Goal: Task Accomplishment & Management: Use online tool/utility

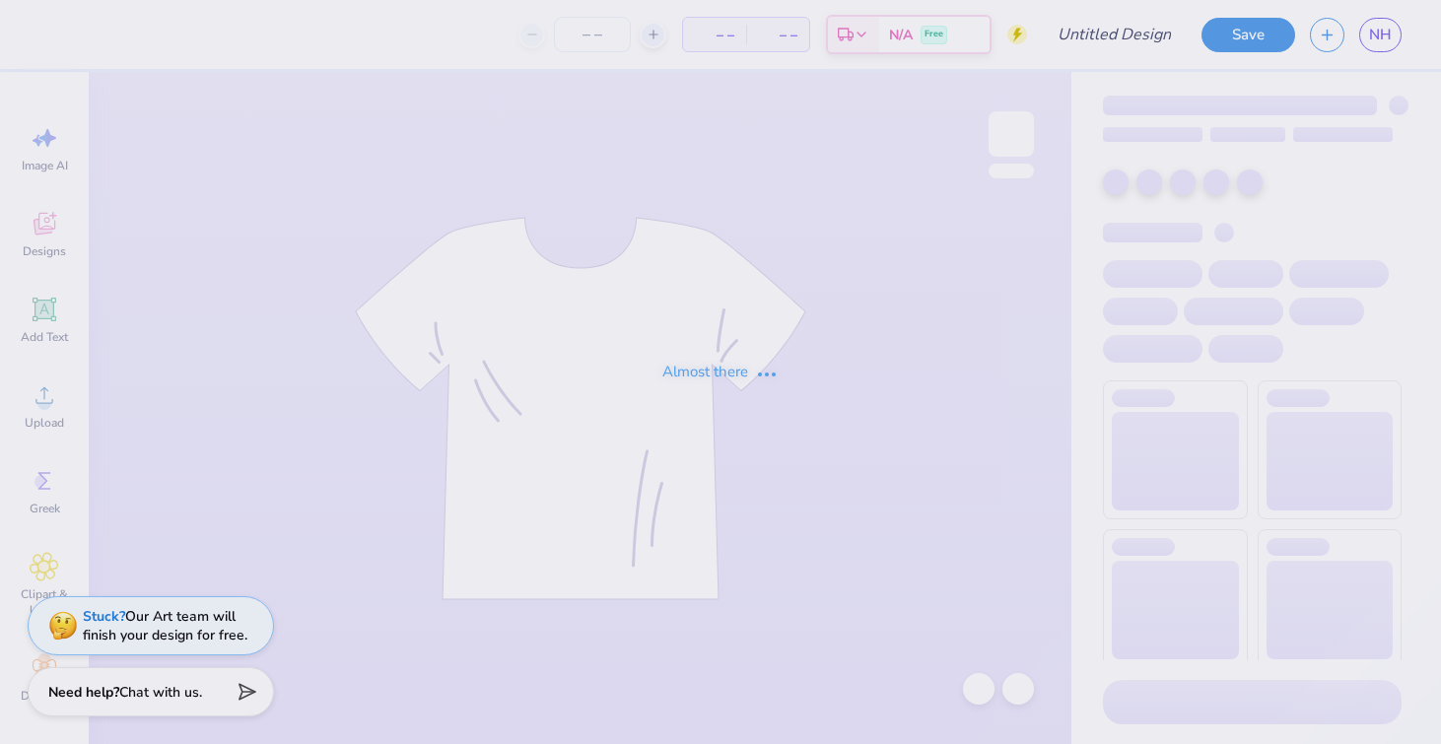
type input "Option 5"
type input "25"
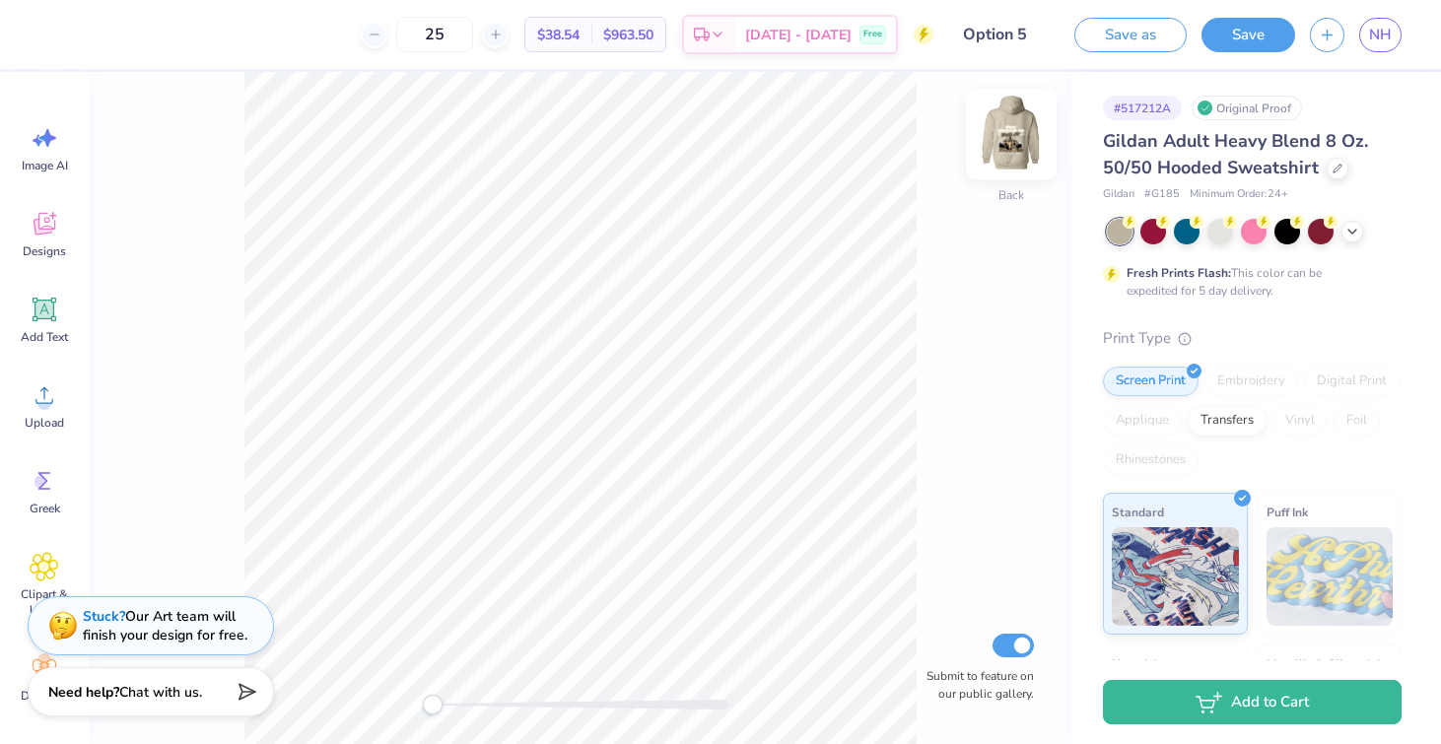
click at [1002, 133] on img at bounding box center [1011, 134] width 79 height 79
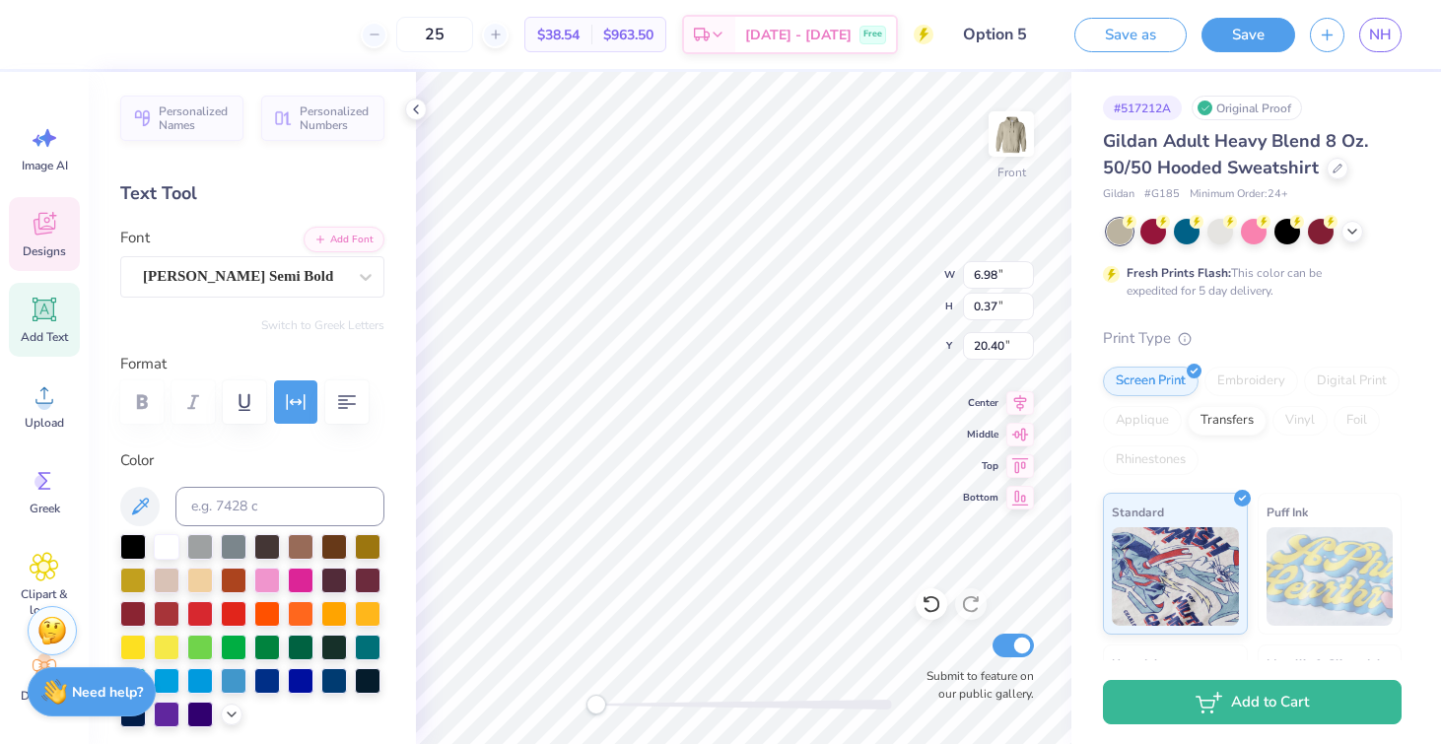
type textarea "p"
type textarea "PHILIA"
click at [1250, 36] on button "Save" at bounding box center [1249, 32] width 94 height 34
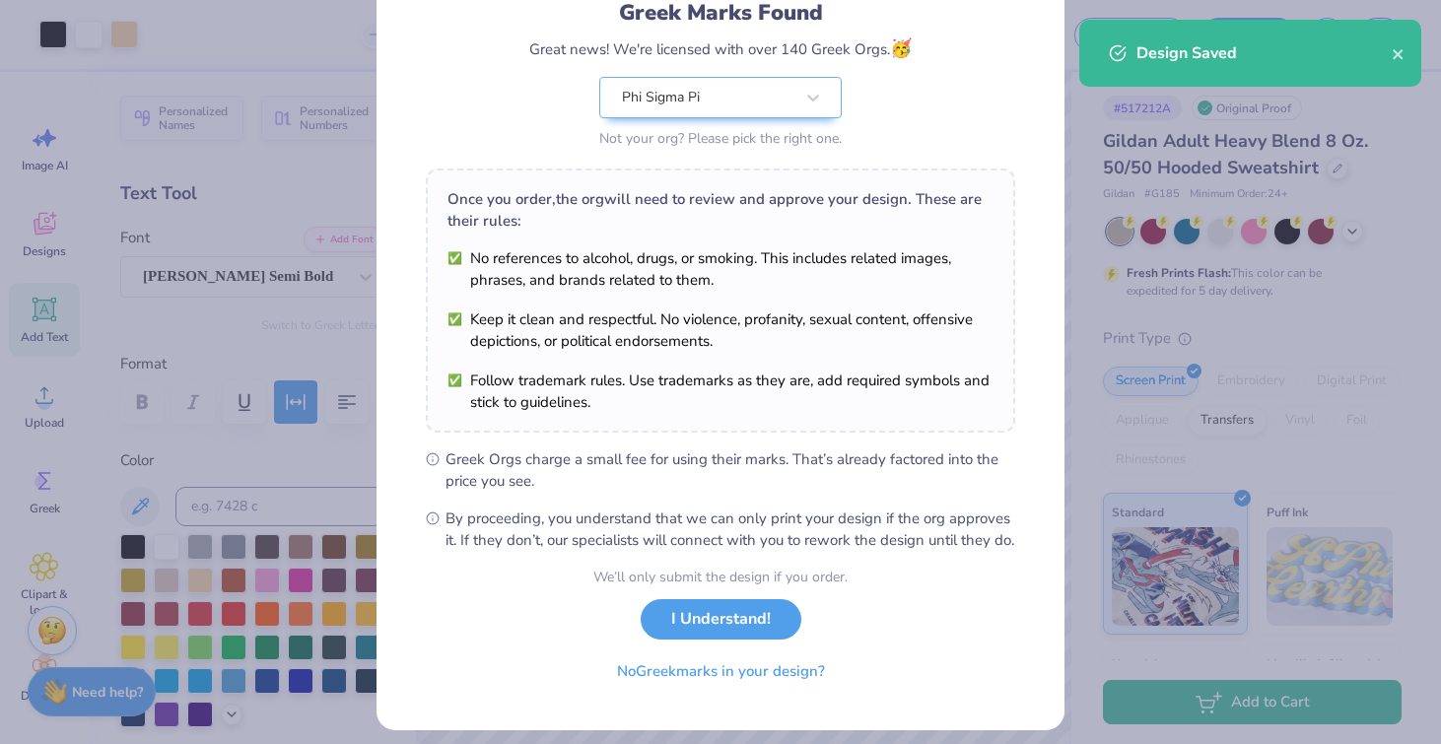
scroll to position [178, 0]
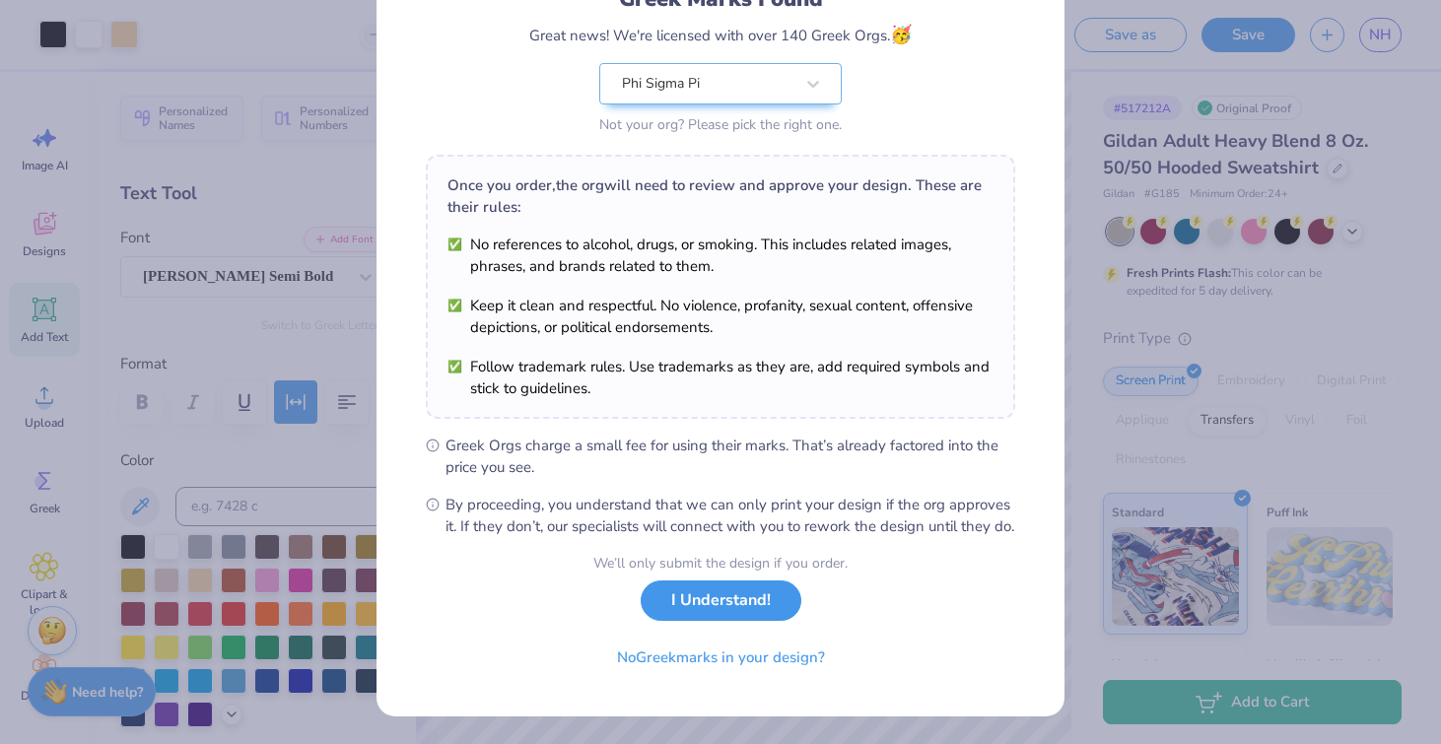
click at [708, 610] on button "I Understand!" at bounding box center [721, 601] width 161 height 40
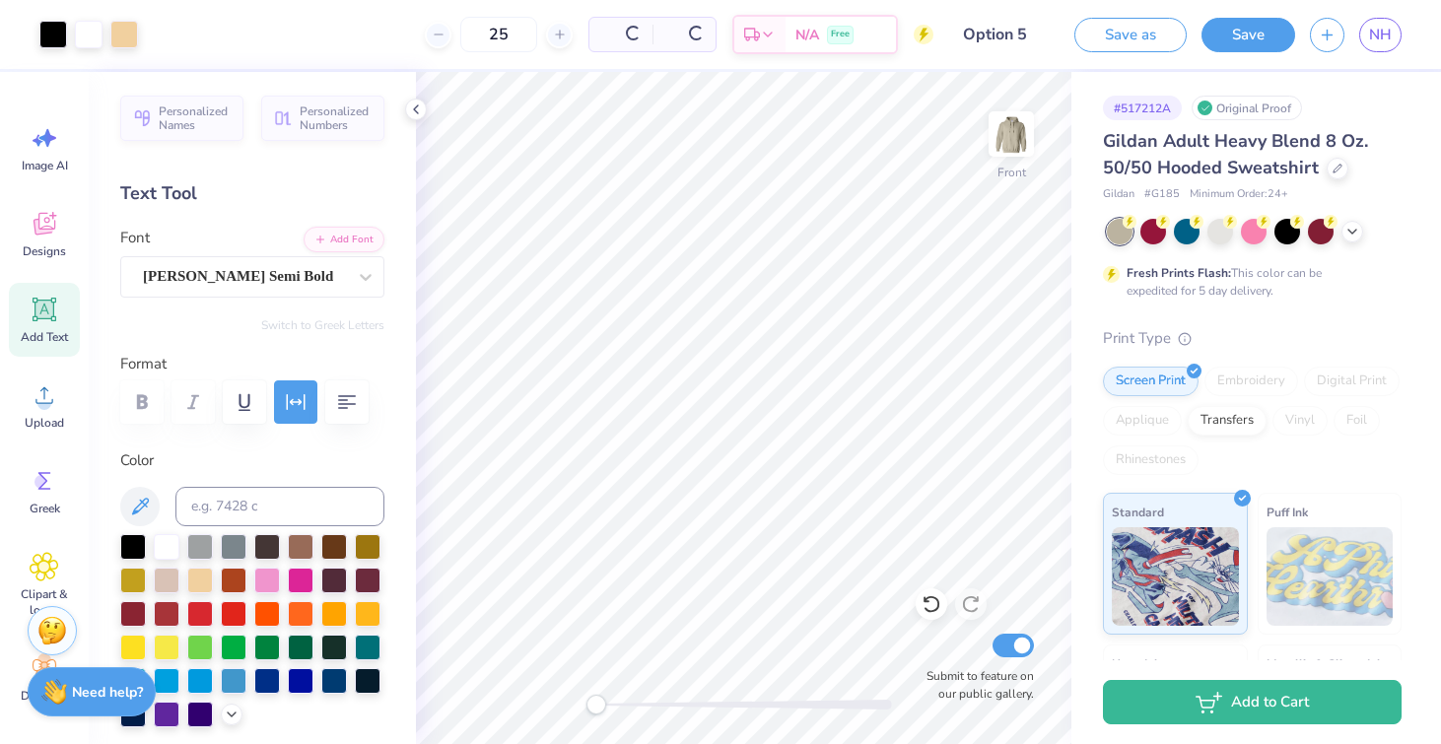
scroll to position [0, 0]
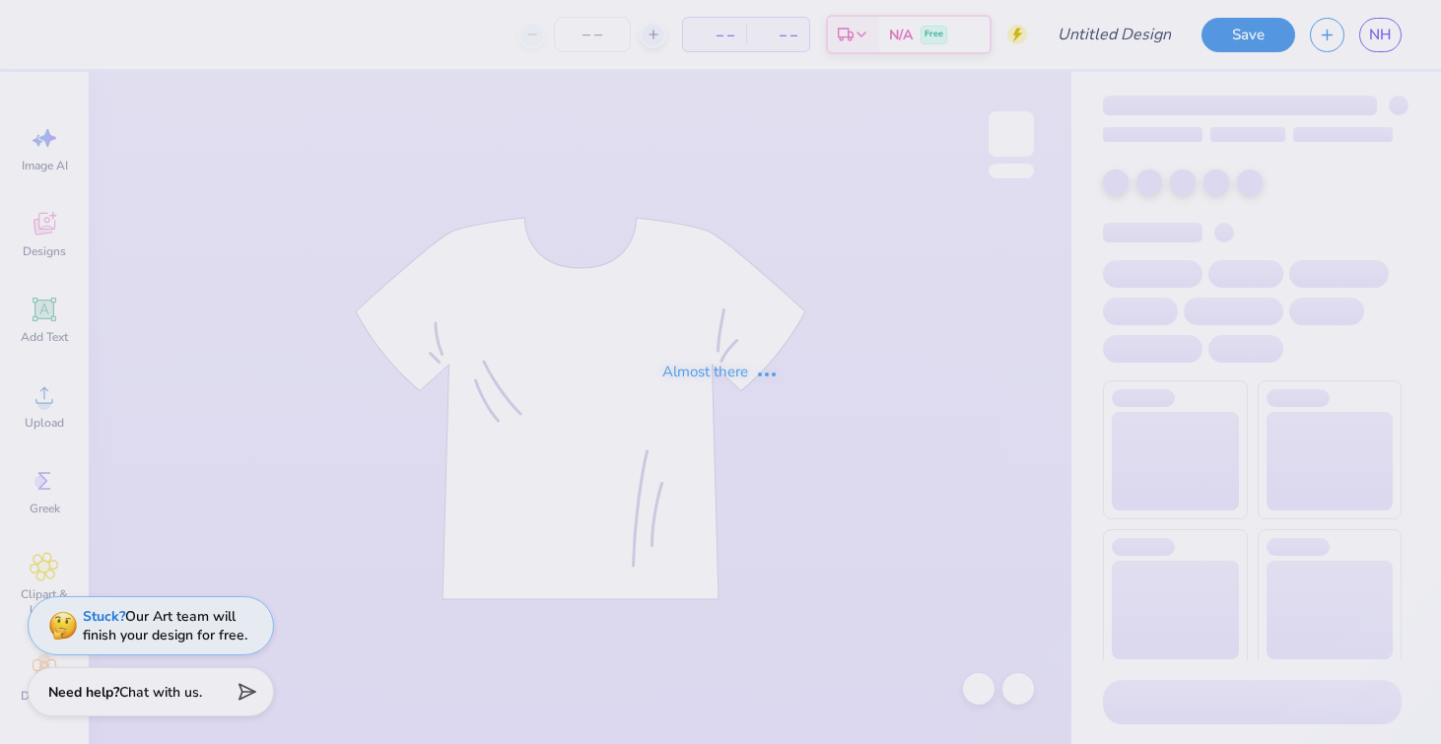
type input "Option 3"
type input "25"
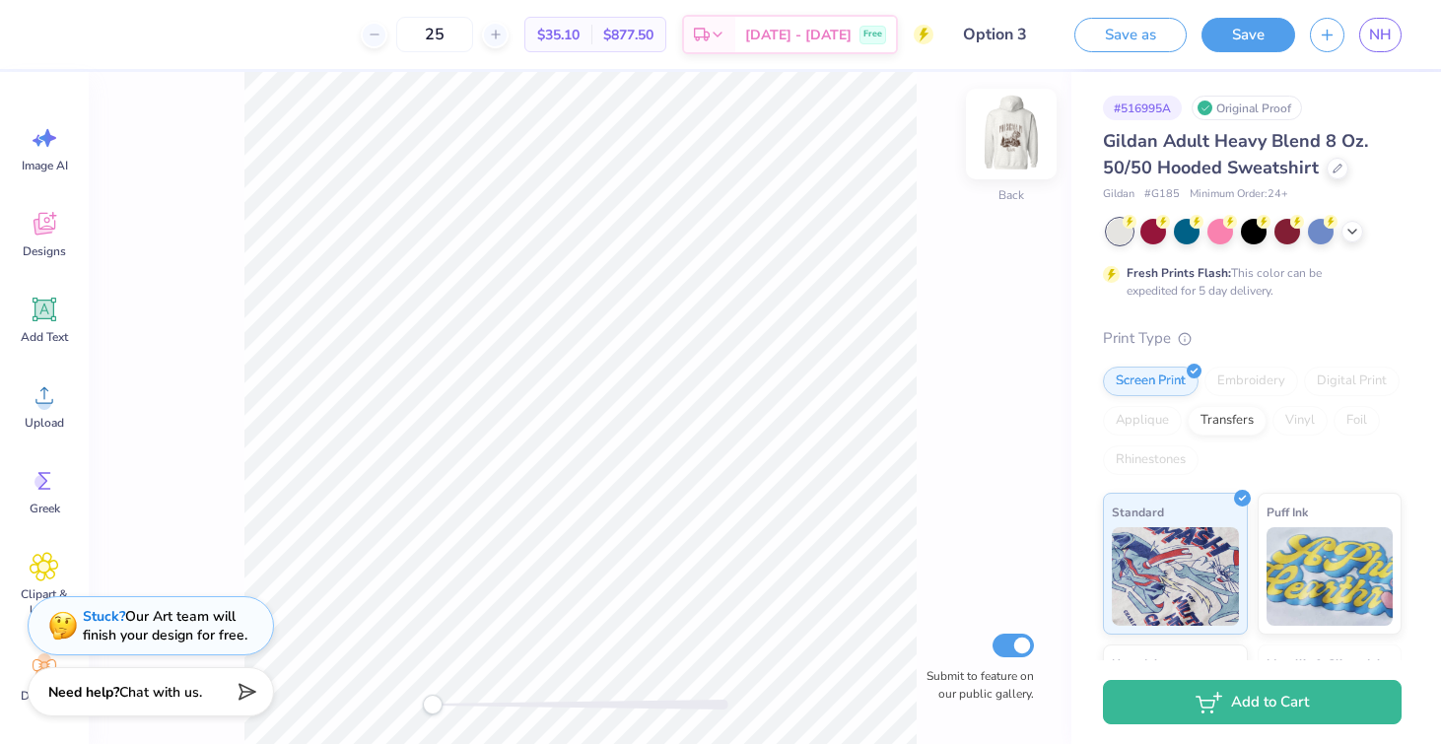
click at [1012, 130] on img at bounding box center [1011, 134] width 79 height 79
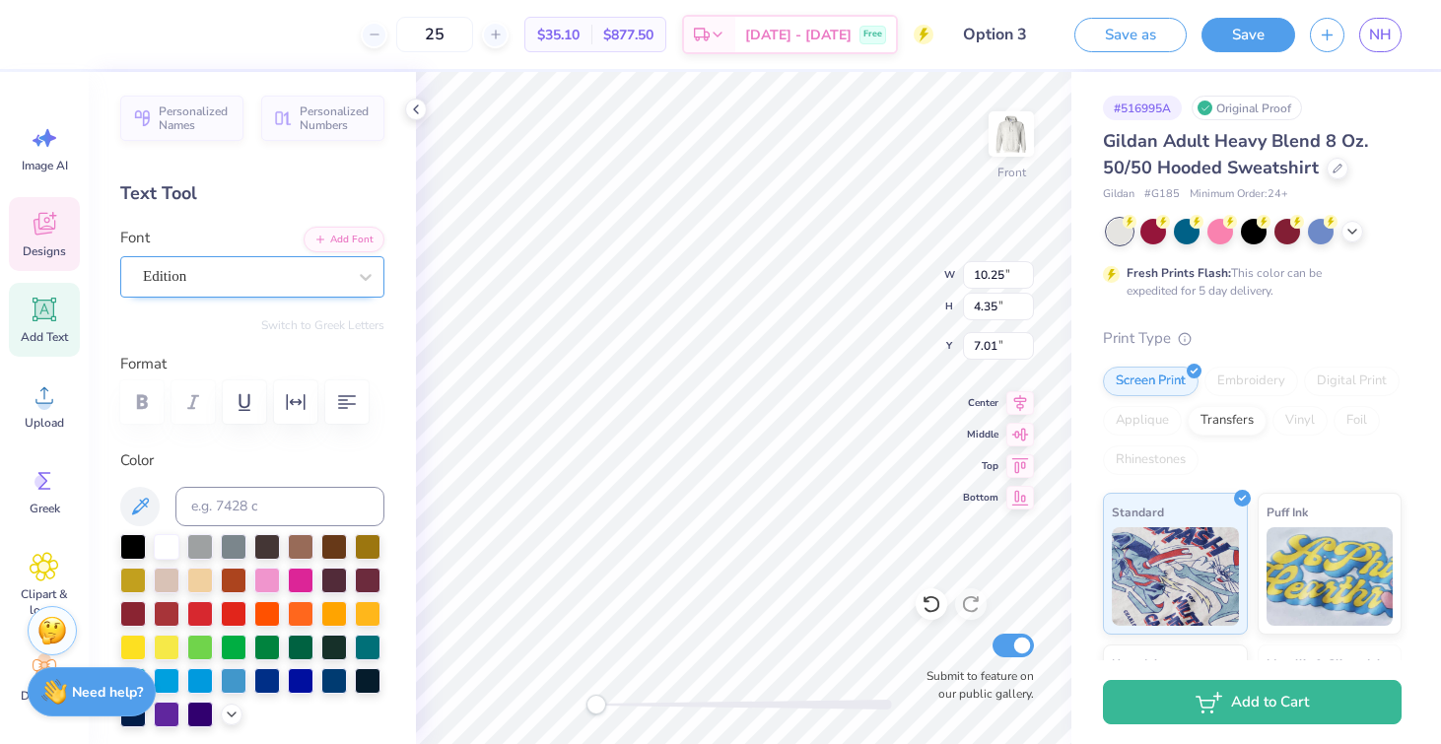
click at [334, 282] on div "Edition" at bounding box center [244, 276] width 207 height 31
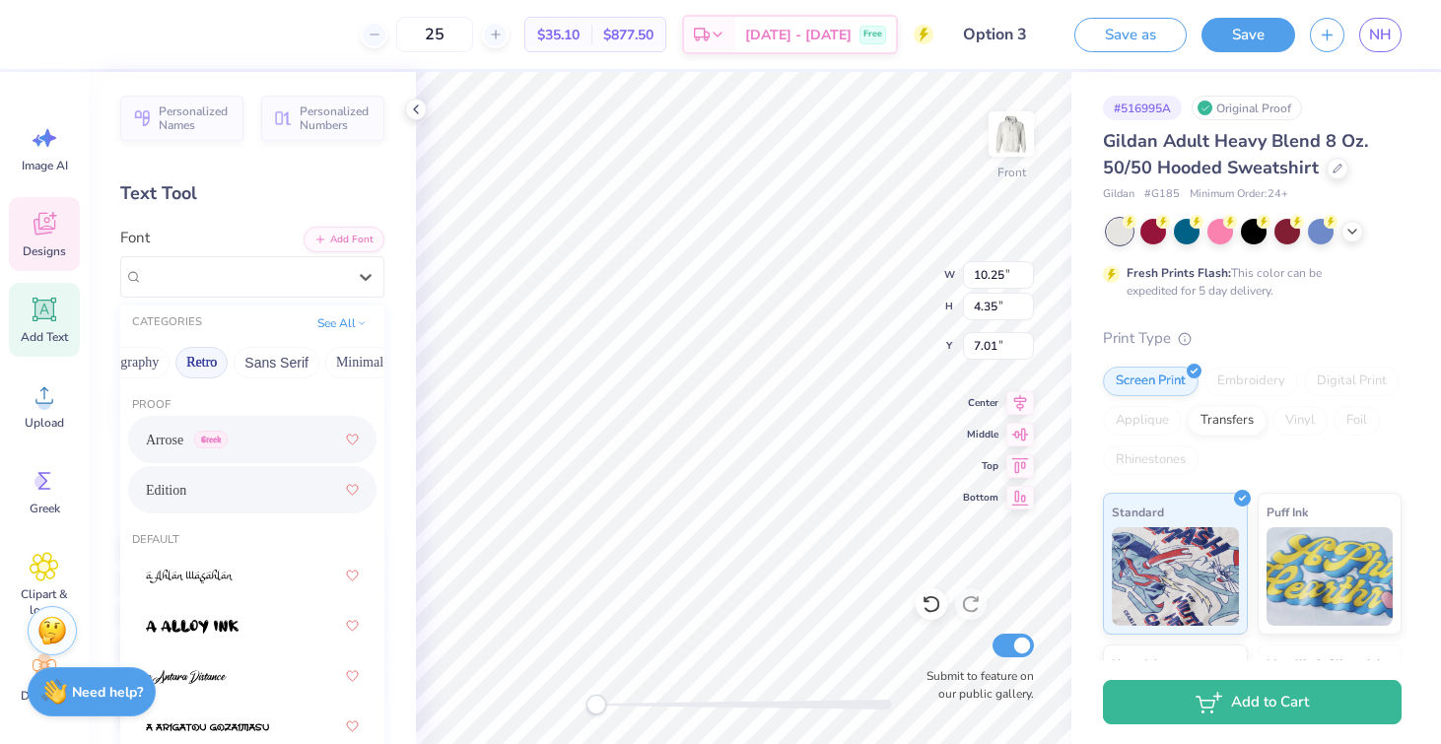
scroll to position [0, 342]
click at [215, 368] on button "Retro" at bounding box center [222, 363] width 52 height 32
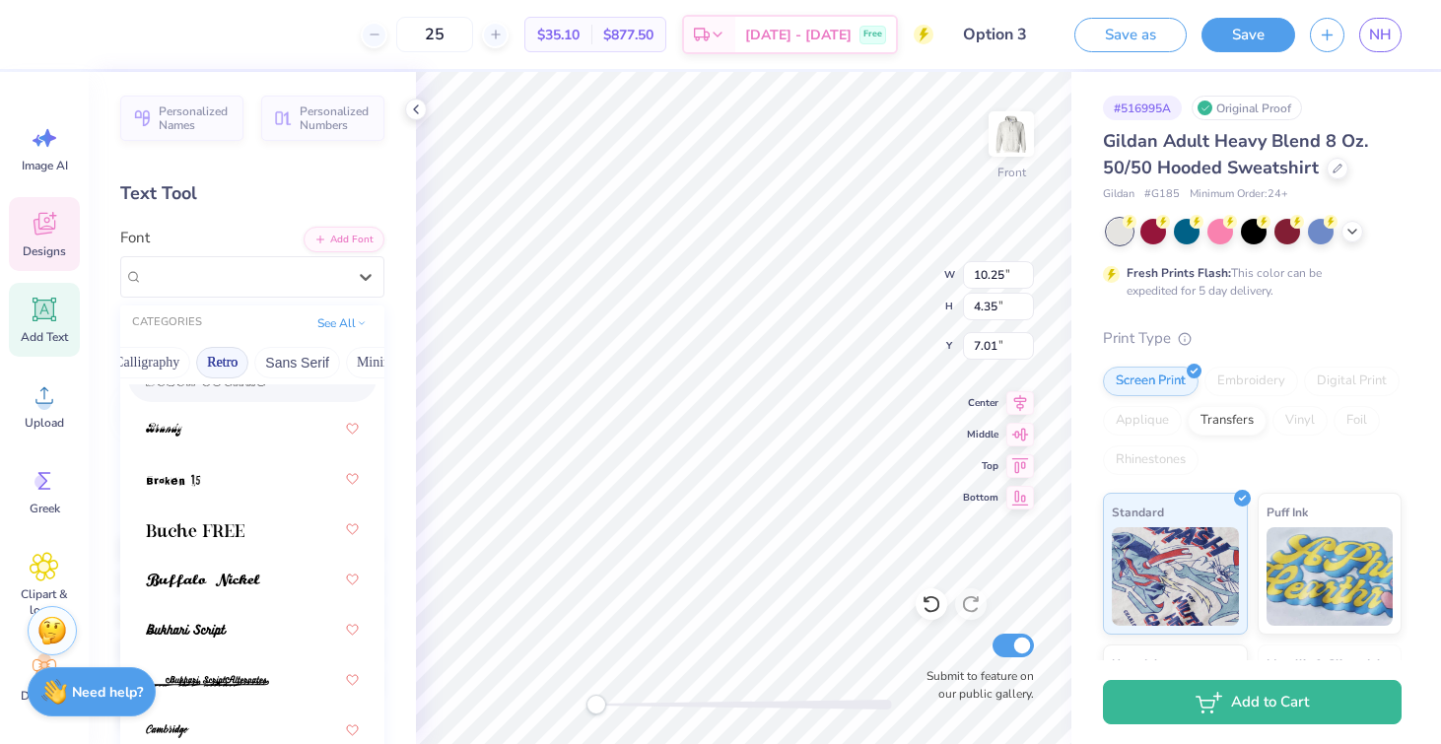
scroll to position [415, 0]
click at [226, 522] on img at bounding box center [195, 528] width 99 height 14
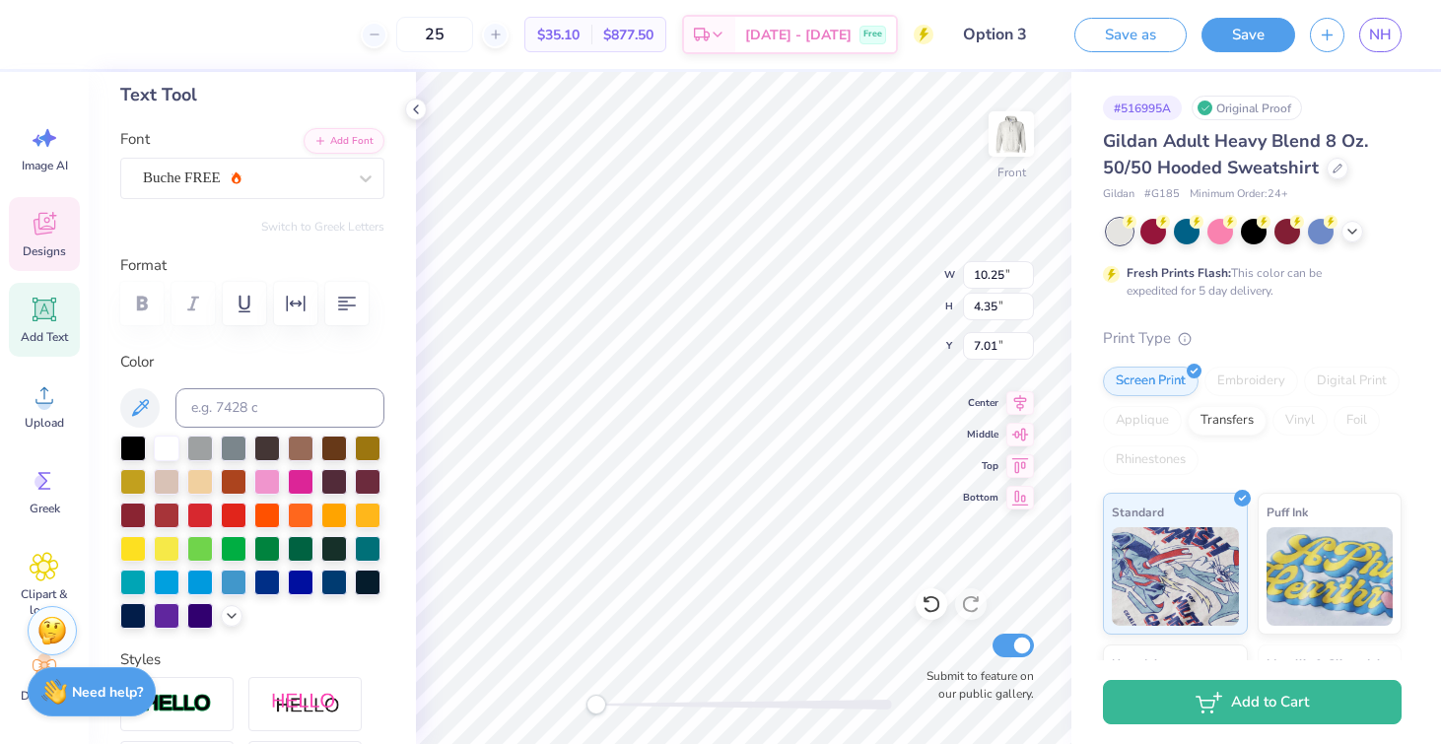
scroll to position [0, 0]
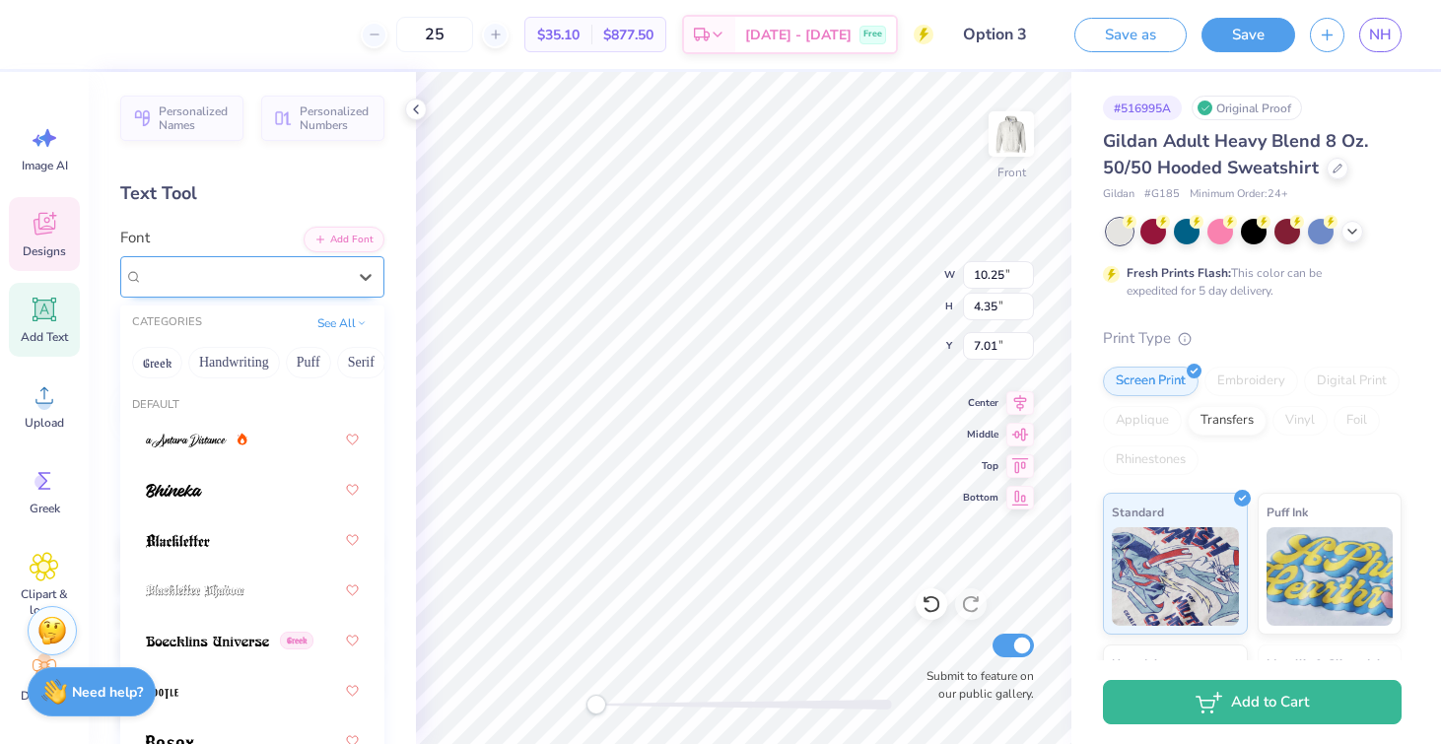
click at [276, 275] on div "Buche FREE" at bounding box center [244, 276] width 207 height 31
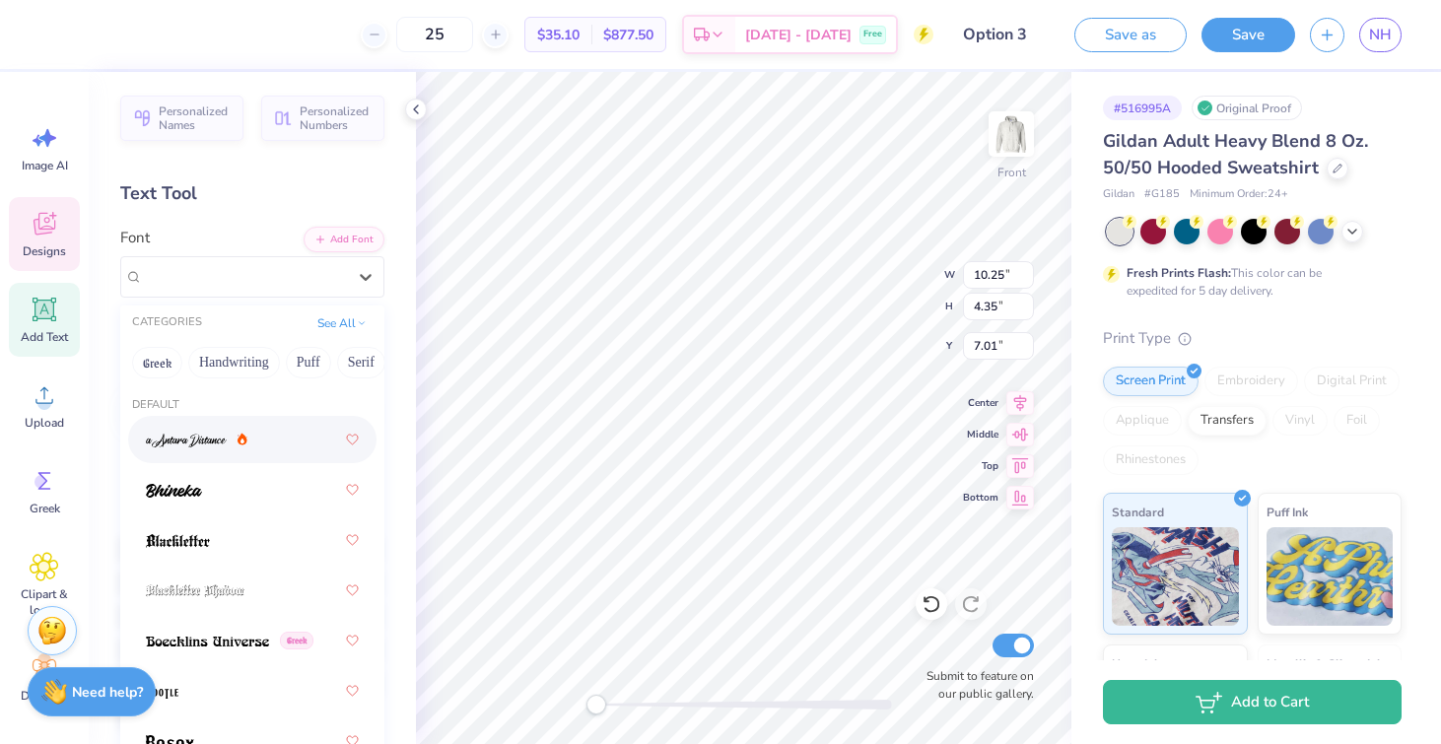
click at [263, 446] on div at bounding box center [252, 439] width 213 height 35
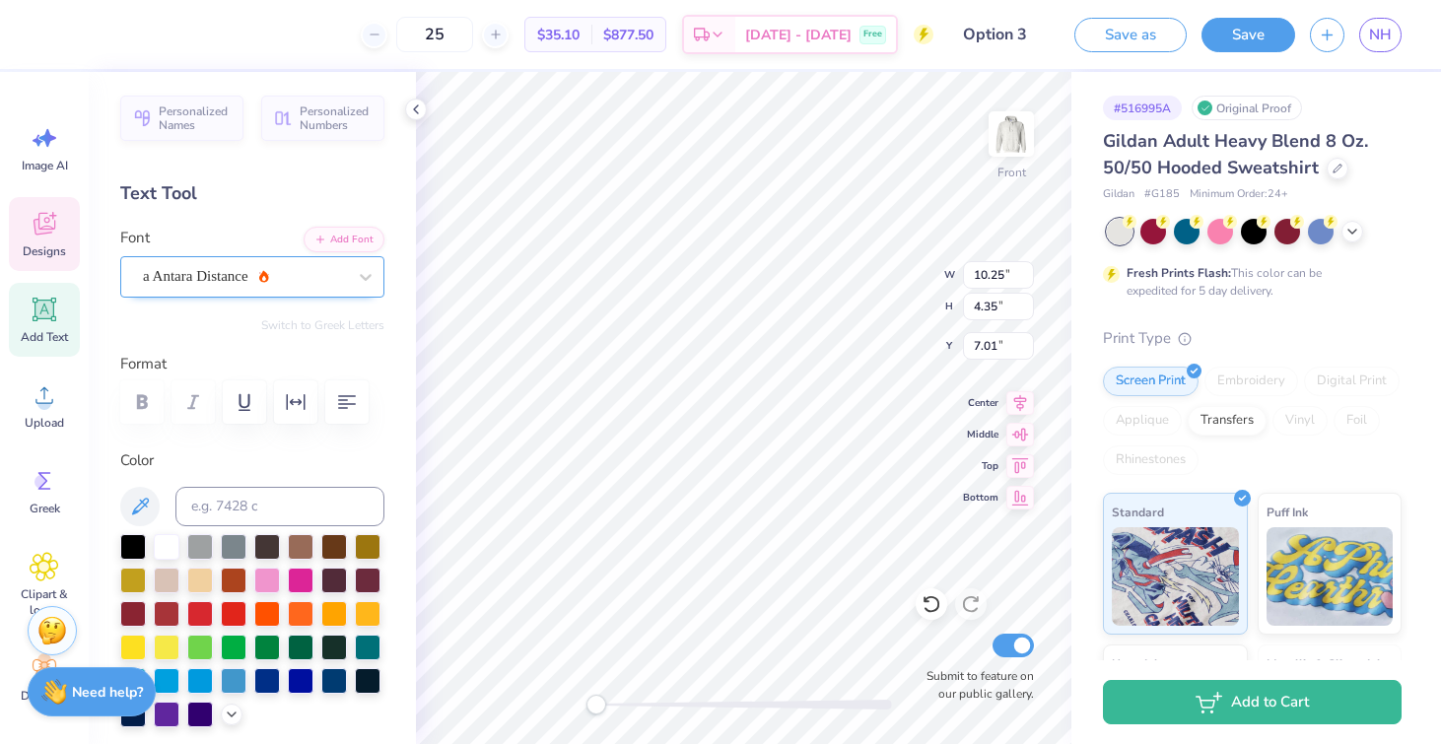
click at [227, 270] on div "a Antara Distance" at bounding box center [244, 276] width 207 height 31
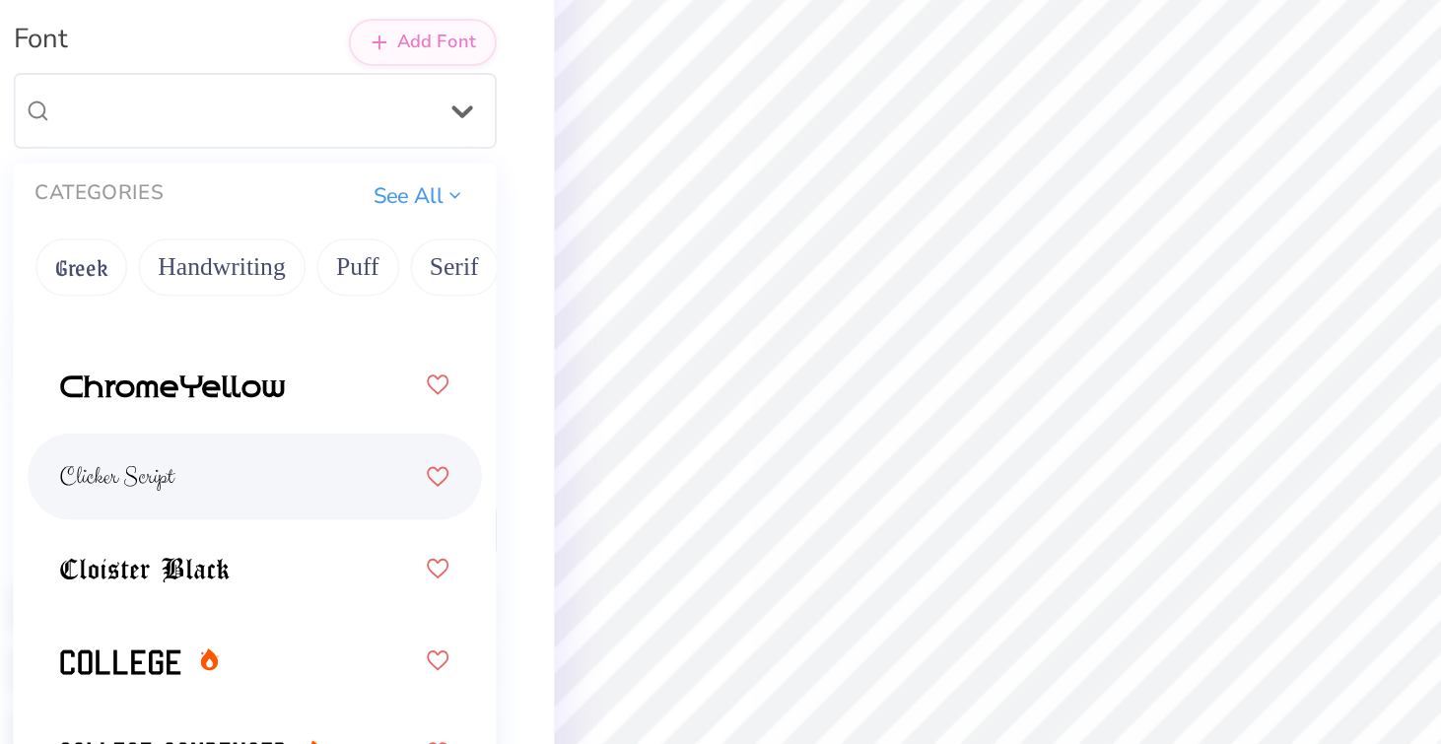
scroll to position [989, 0]
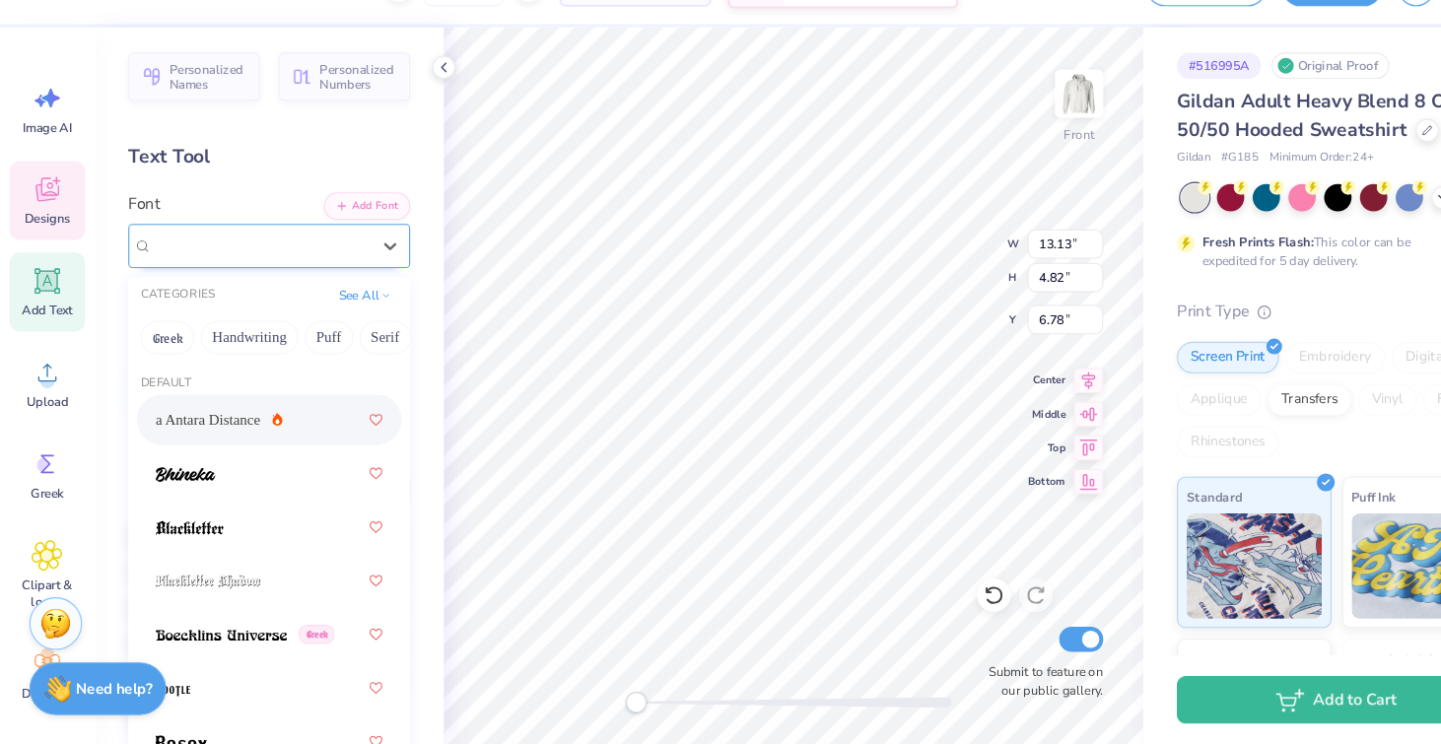
click at [268, 276] on div "a Antara Distance" at bounding box center [244, 276] width 207 height 31
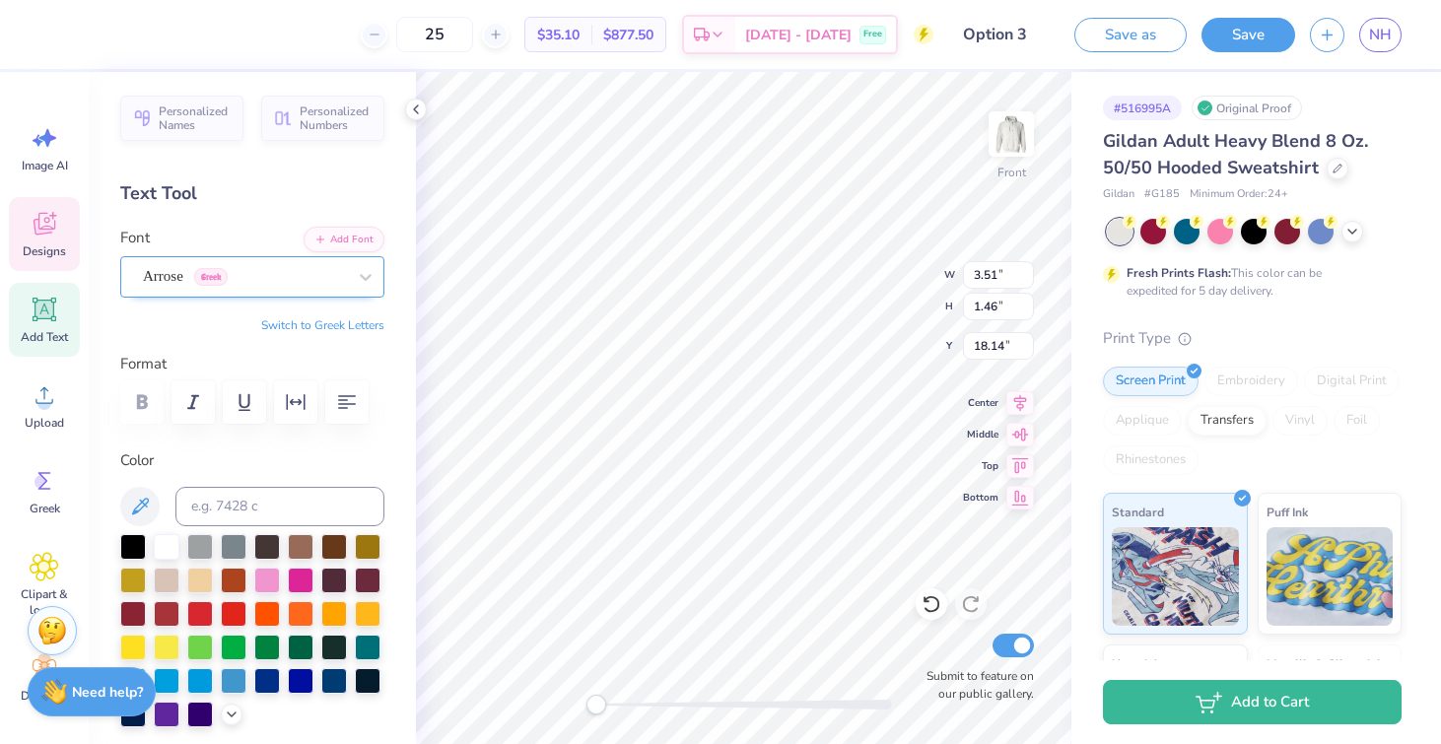
click at [211, 272] on div "Arrose Greek" at bounding box center [244, 276] width 207 height 31
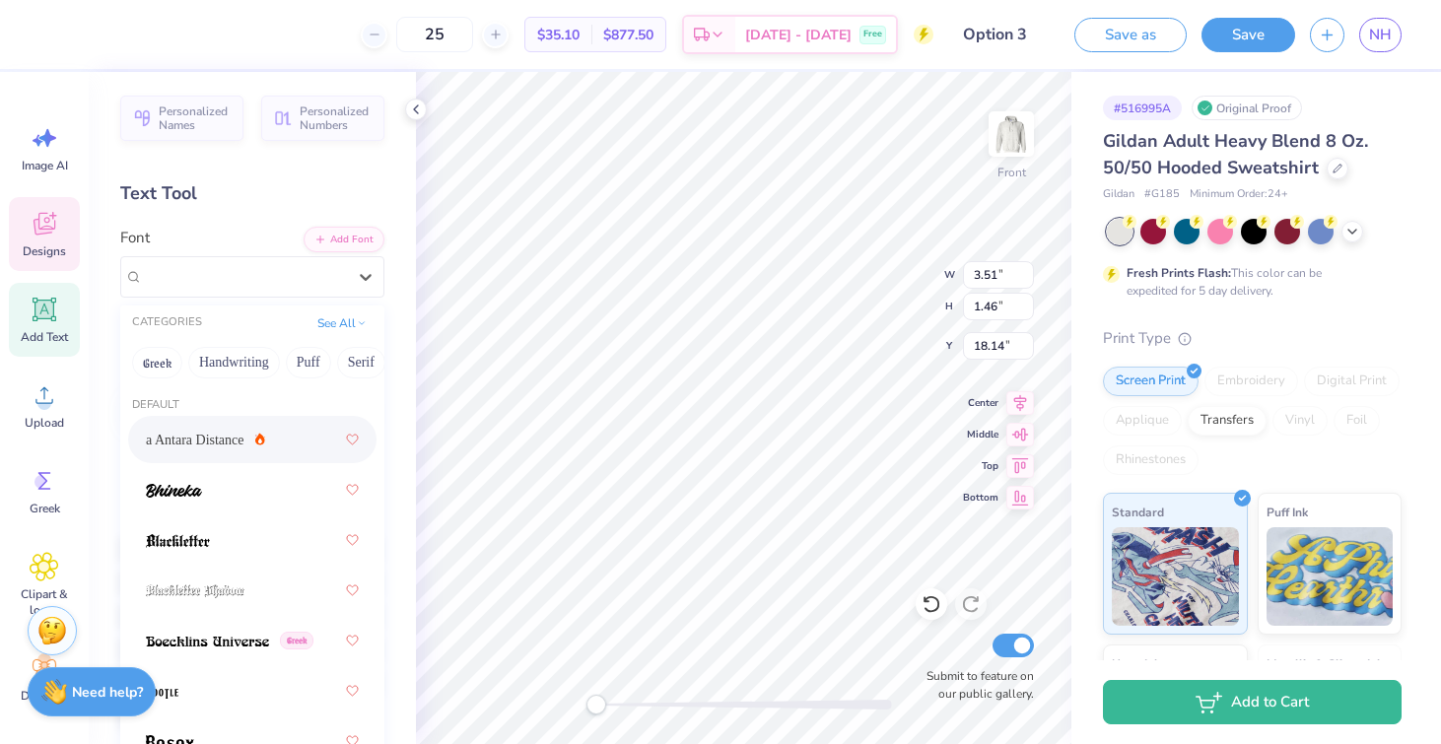
click at [294, 434] on div "a Antara Distance" at bounding box center [252, 439] width 213 height 35
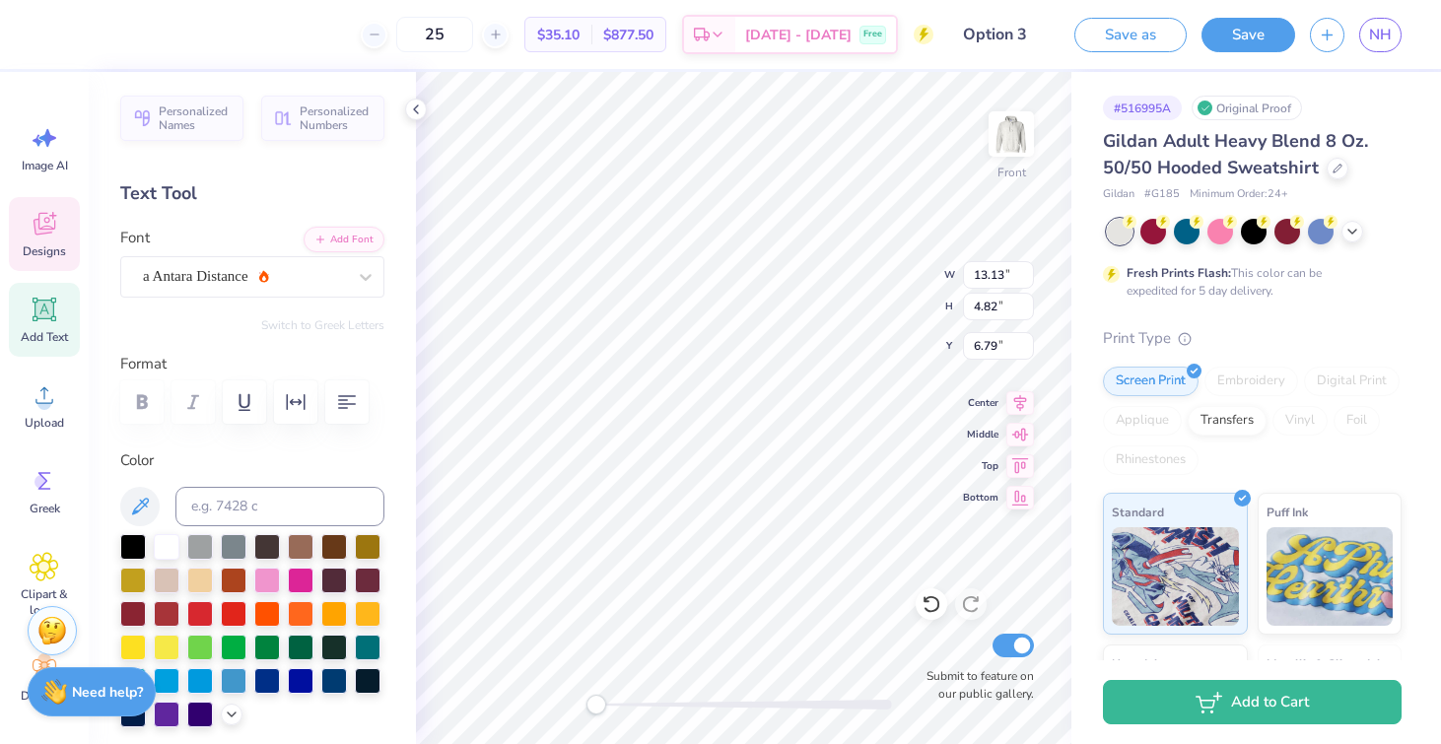
type input "3.24"
type input "1.08"
type input "18.33"
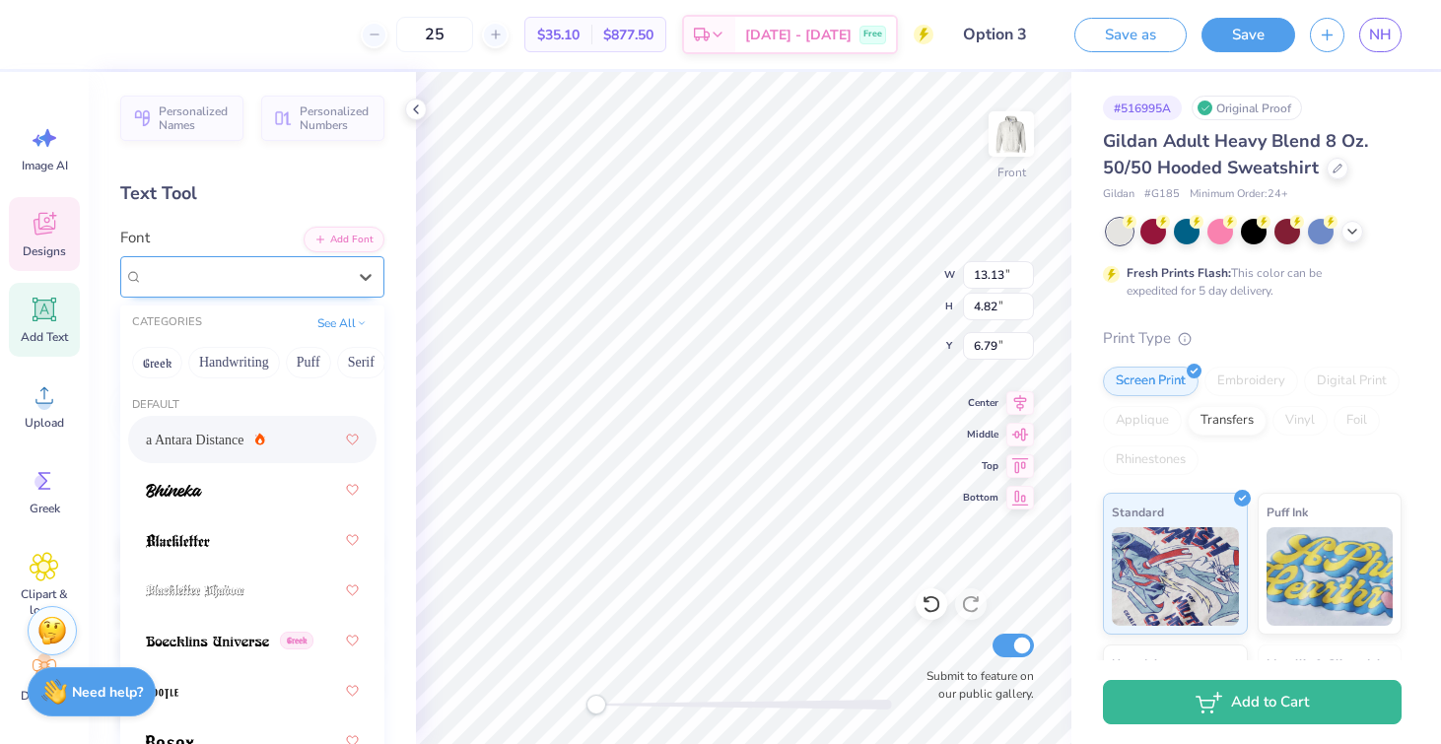
click at [279, 279] on div "a Antara Distance" at bounding box center [244, 276] width 207 height 31
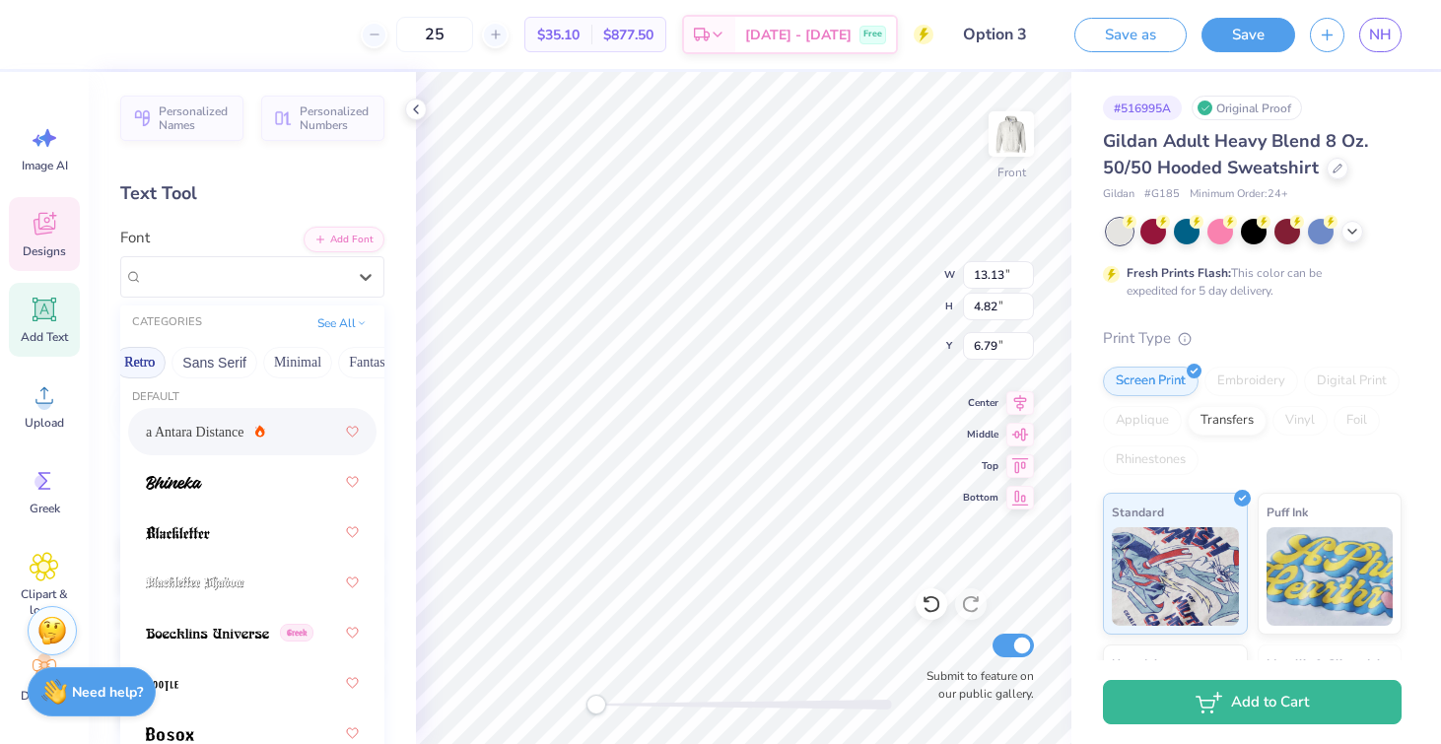
scroll to position [0, 346]
click at [165, 367] on button "Calligraphy" at bounding box center [143, 363] width 87 height 32
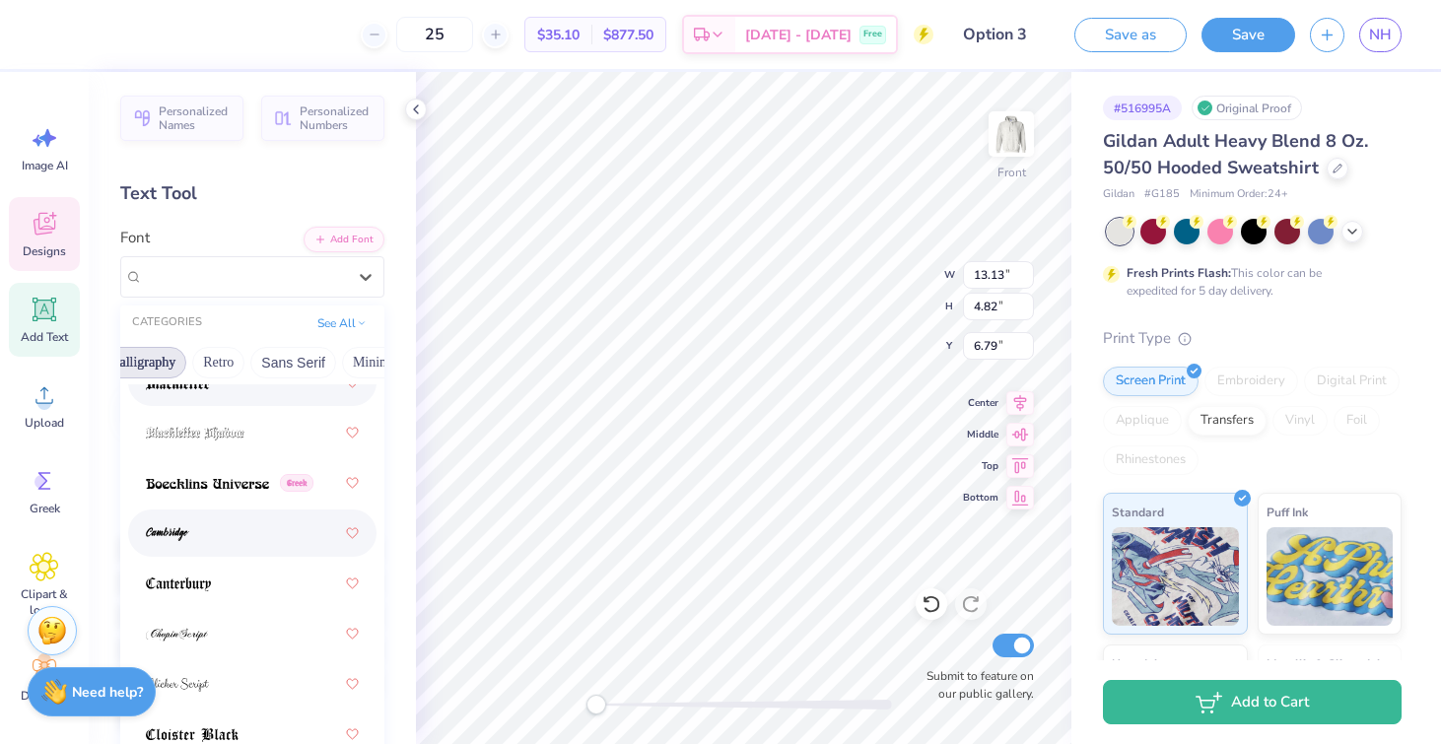
scroll to position [173, 0]
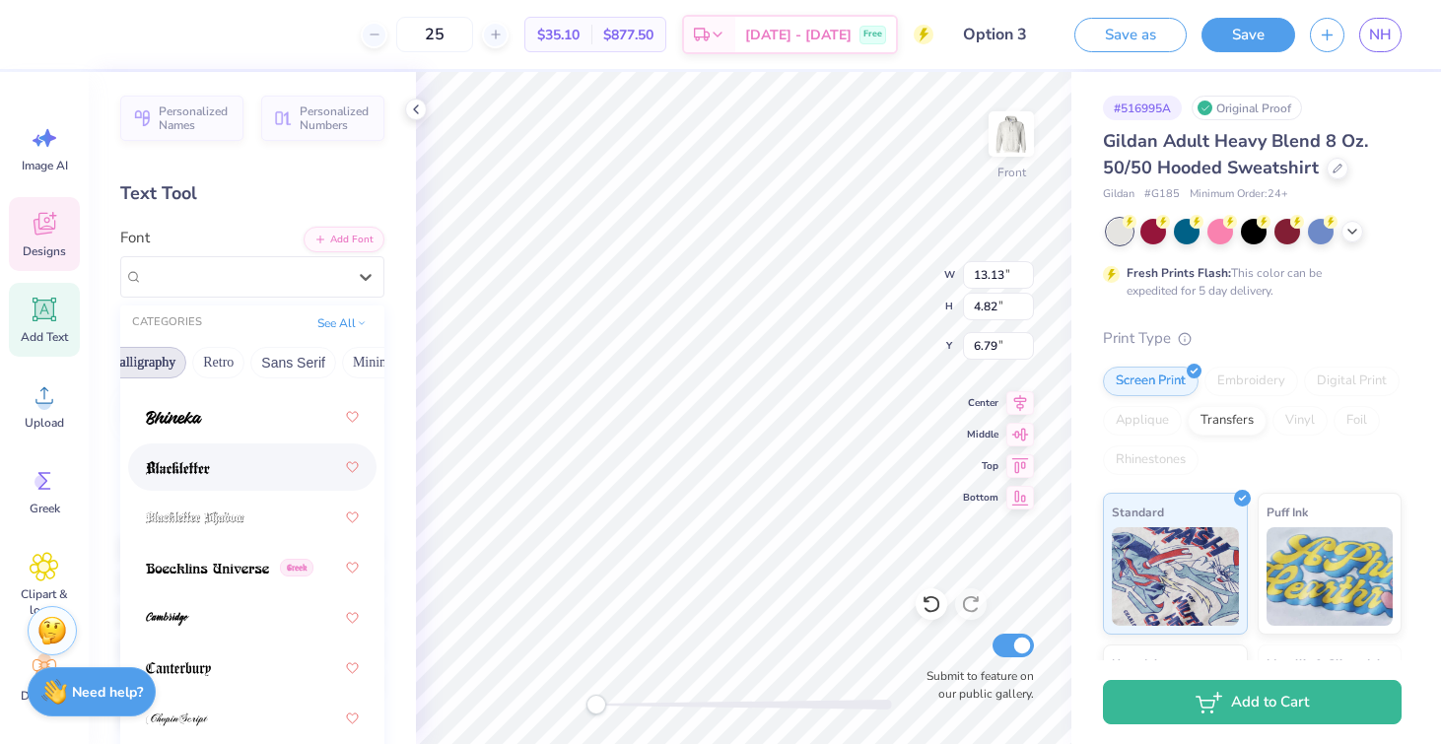
click at [209, 472] on img at bounding box center [178, 468] width 64 height 14
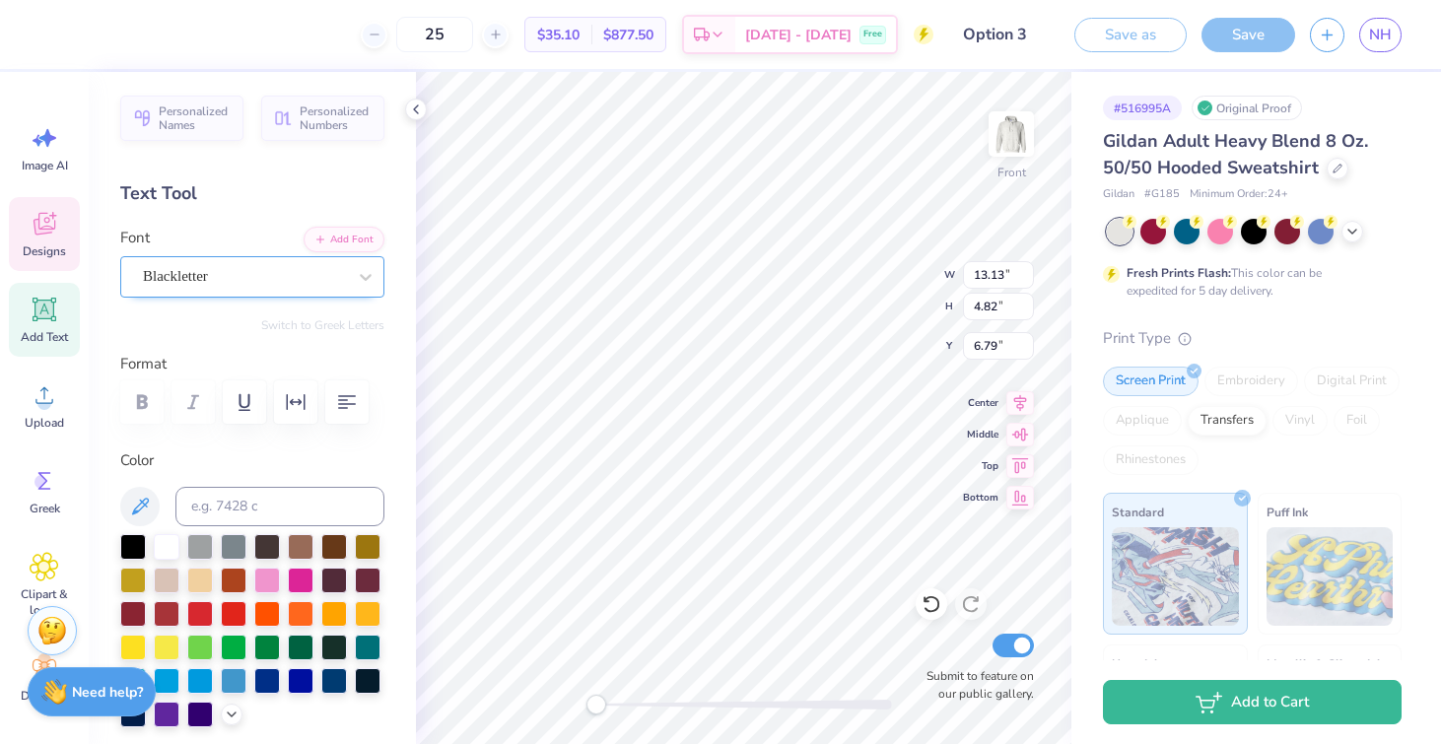
click at [266, 273] on div "Blackletter" at bounding box center [244, 276] width 207 height 31
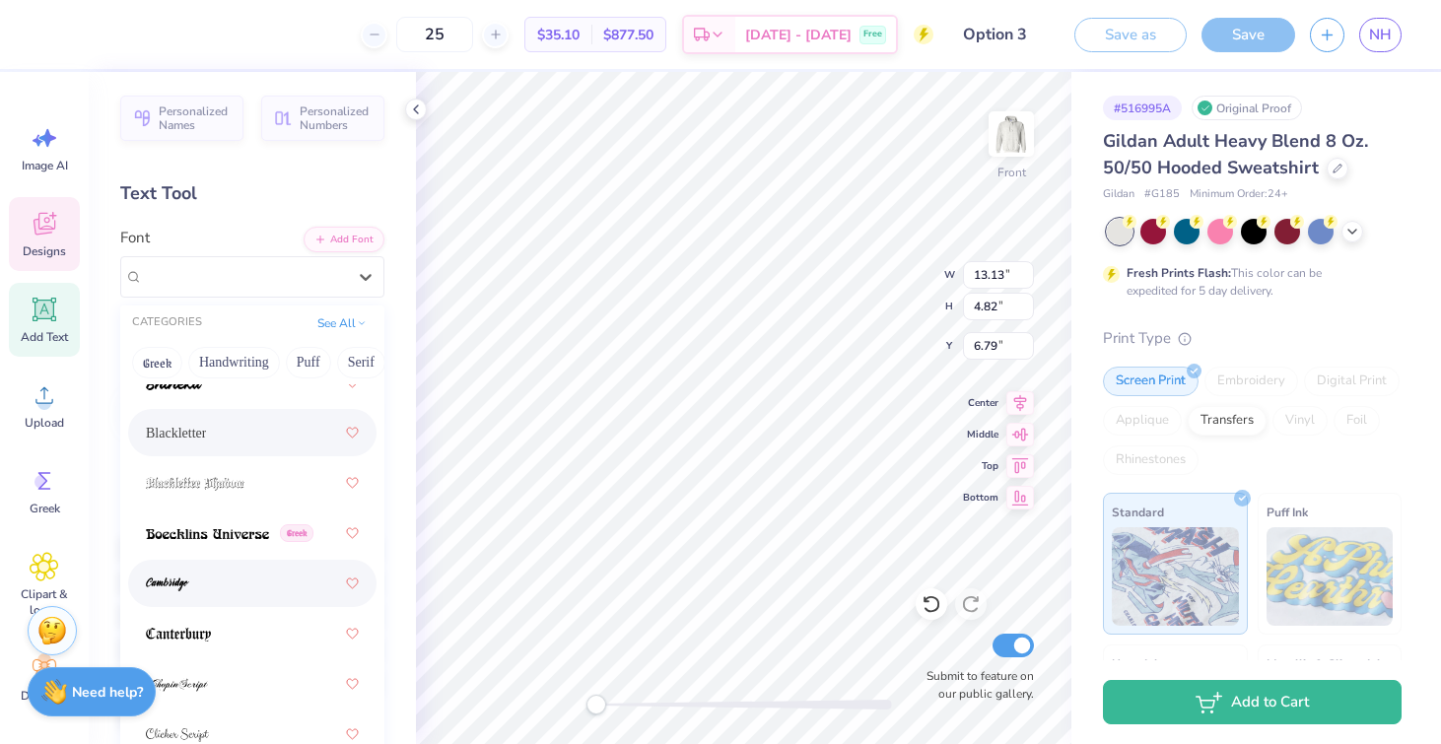
scroll to position [230, 0]
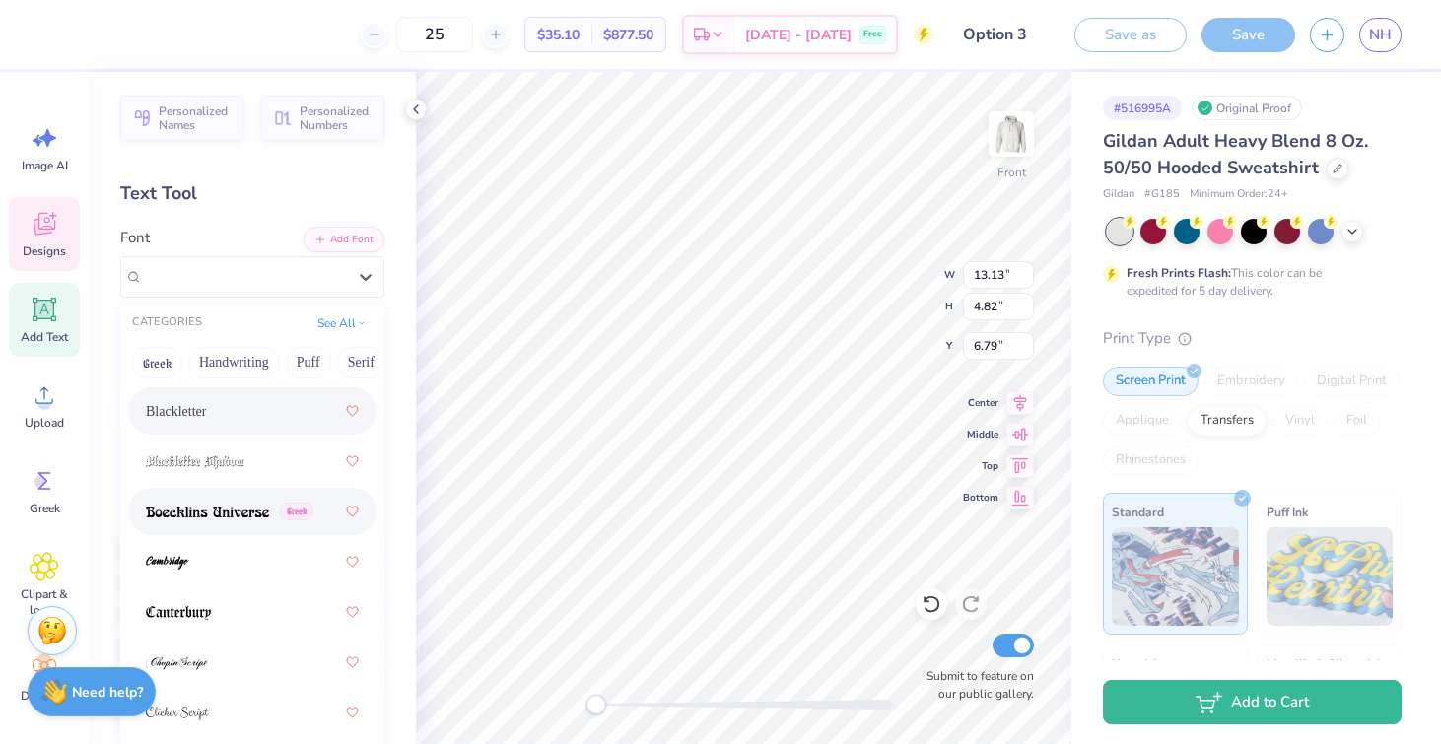
click at [244, 524] on div "Greek" at bounding box center [252, 511] width 213 height 35
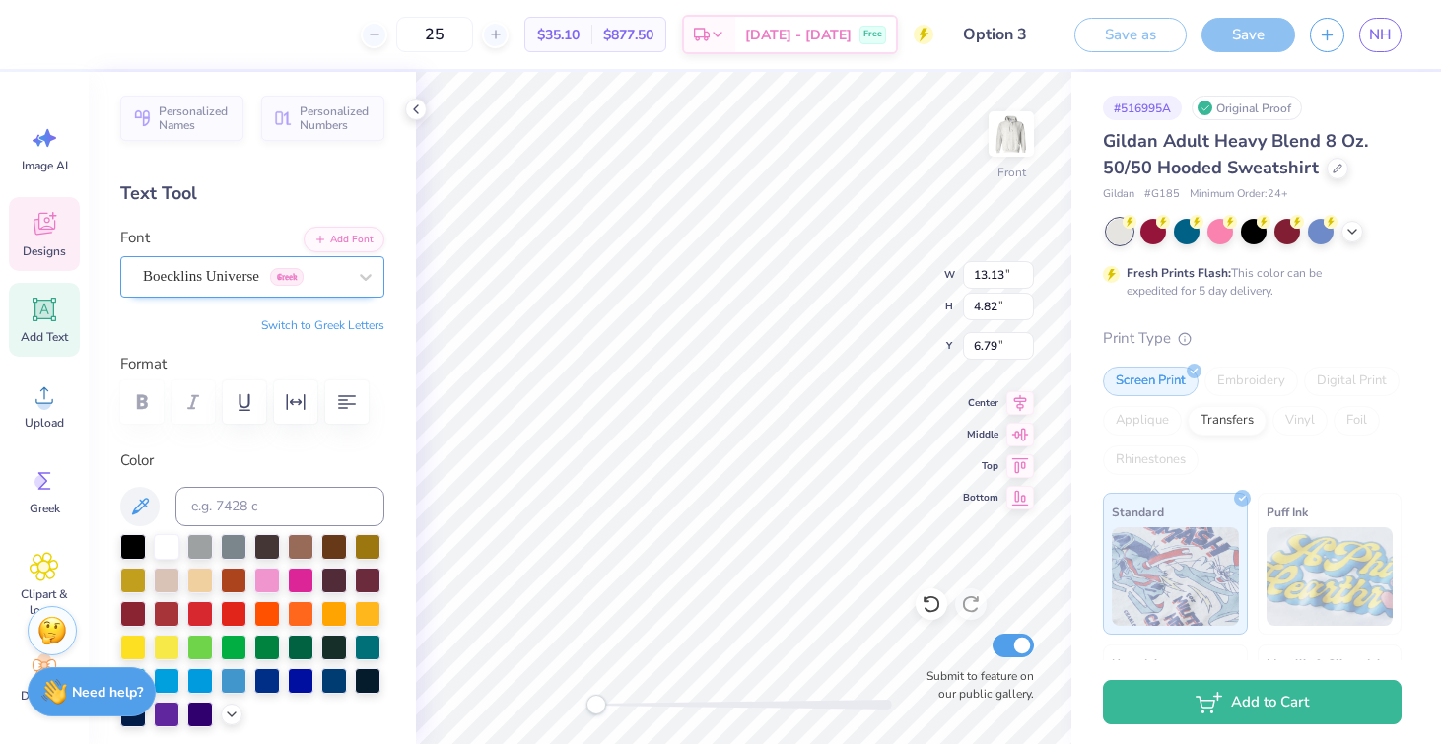
click at [257, 276] on div "Boecklins Universe Greek" at bounding box center [244, 276] width 207 height 31
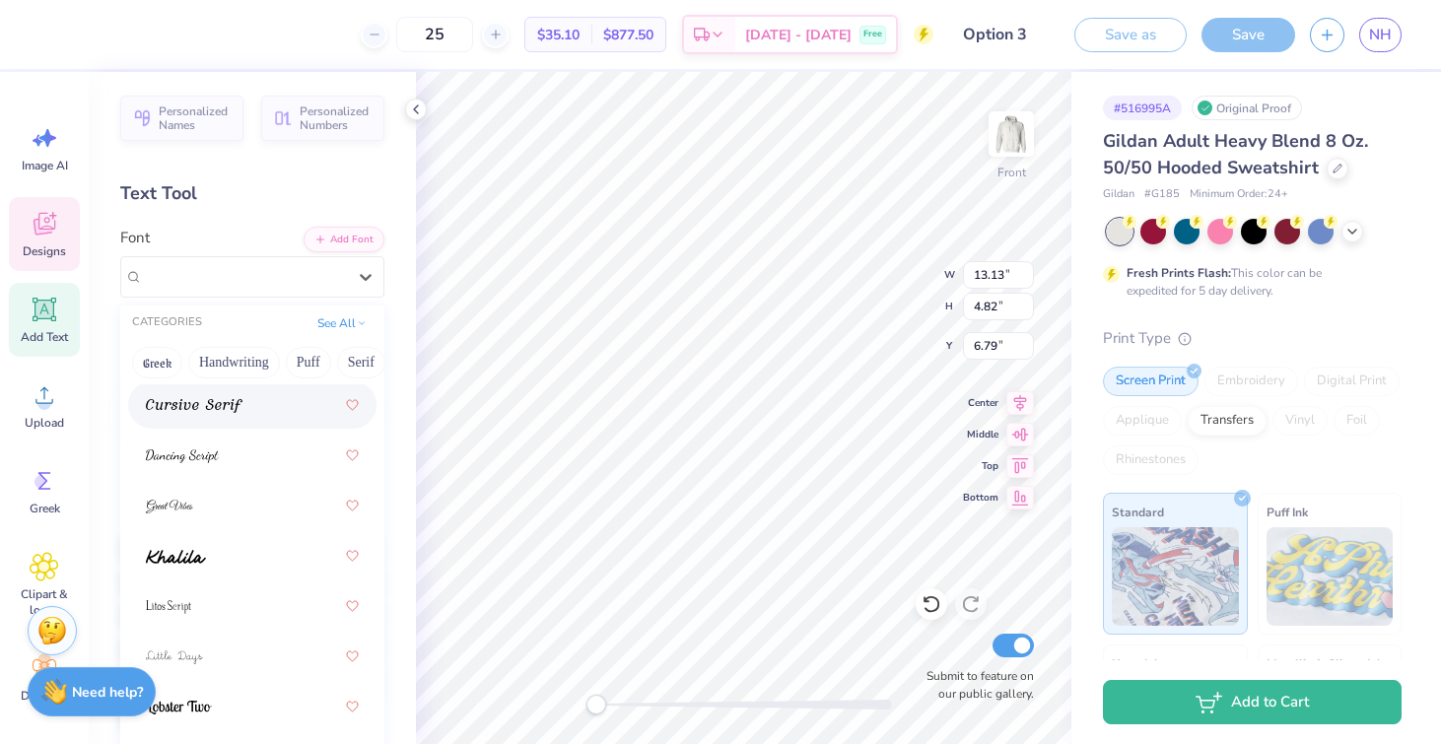
scroll to position [640, 0]
click at [236, 556] on div at bounding box center [252, 553] width 213 height 35
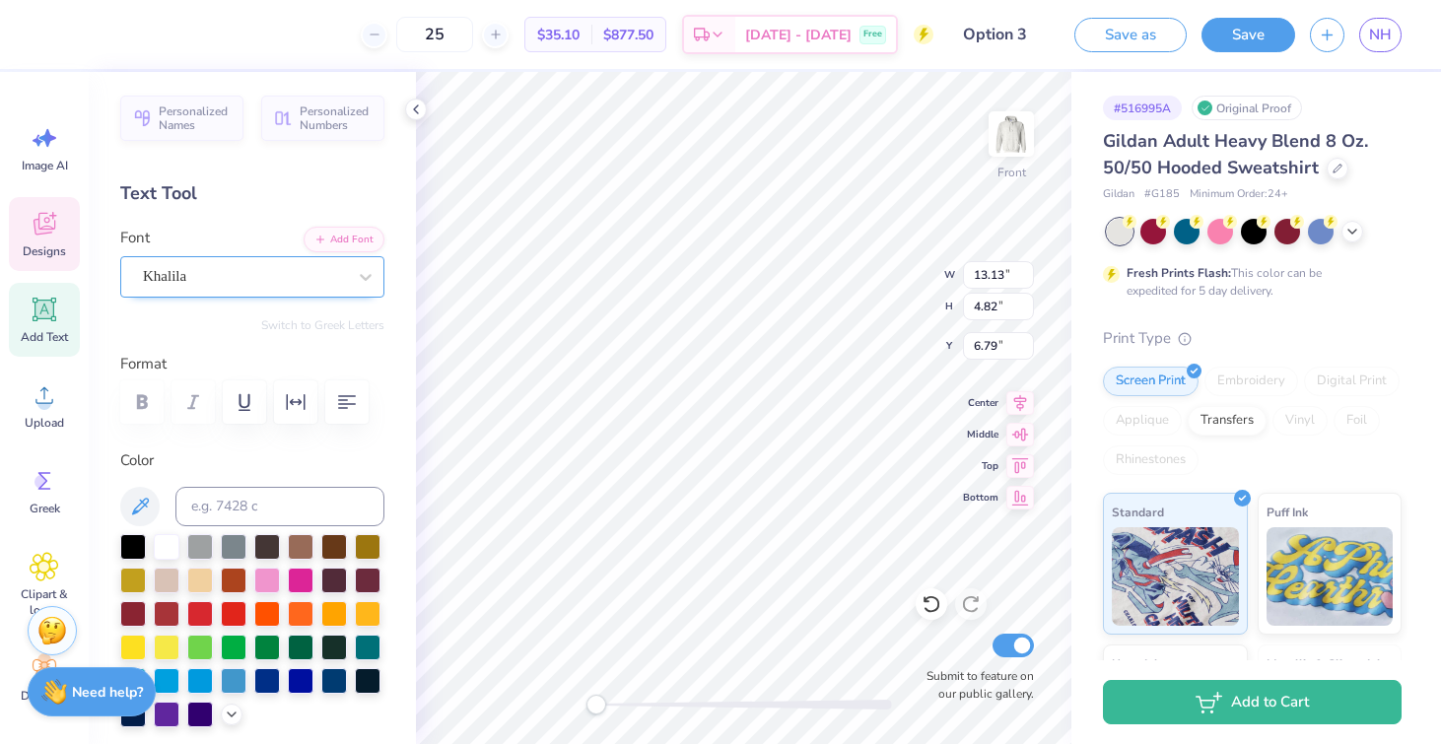
click at [252, 281] on div "Khalila" at bounding box center [244, 276] width 207 height 31
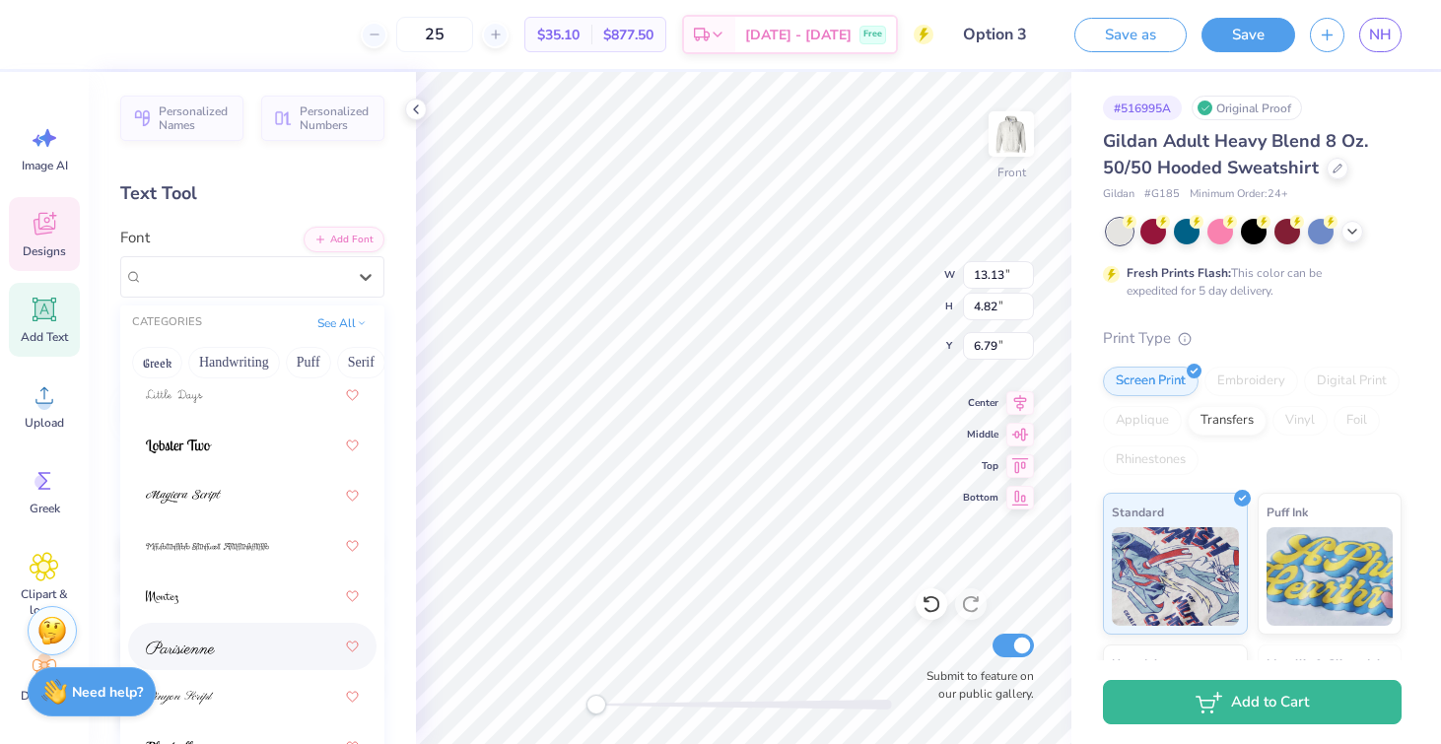
scroll to position [912, 0]
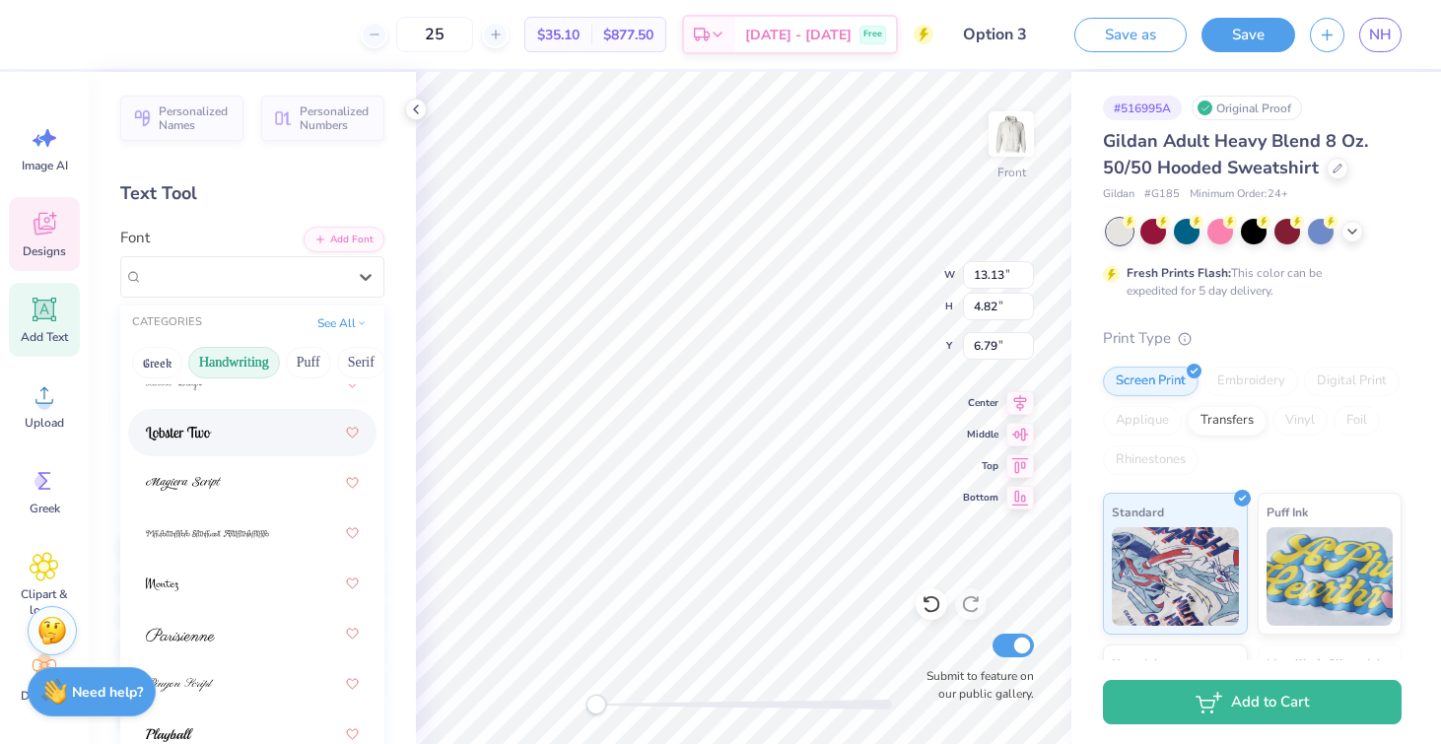
click at [246, 360] on button "Handwriting" at bounding box center [234, 363] width 92 height 32
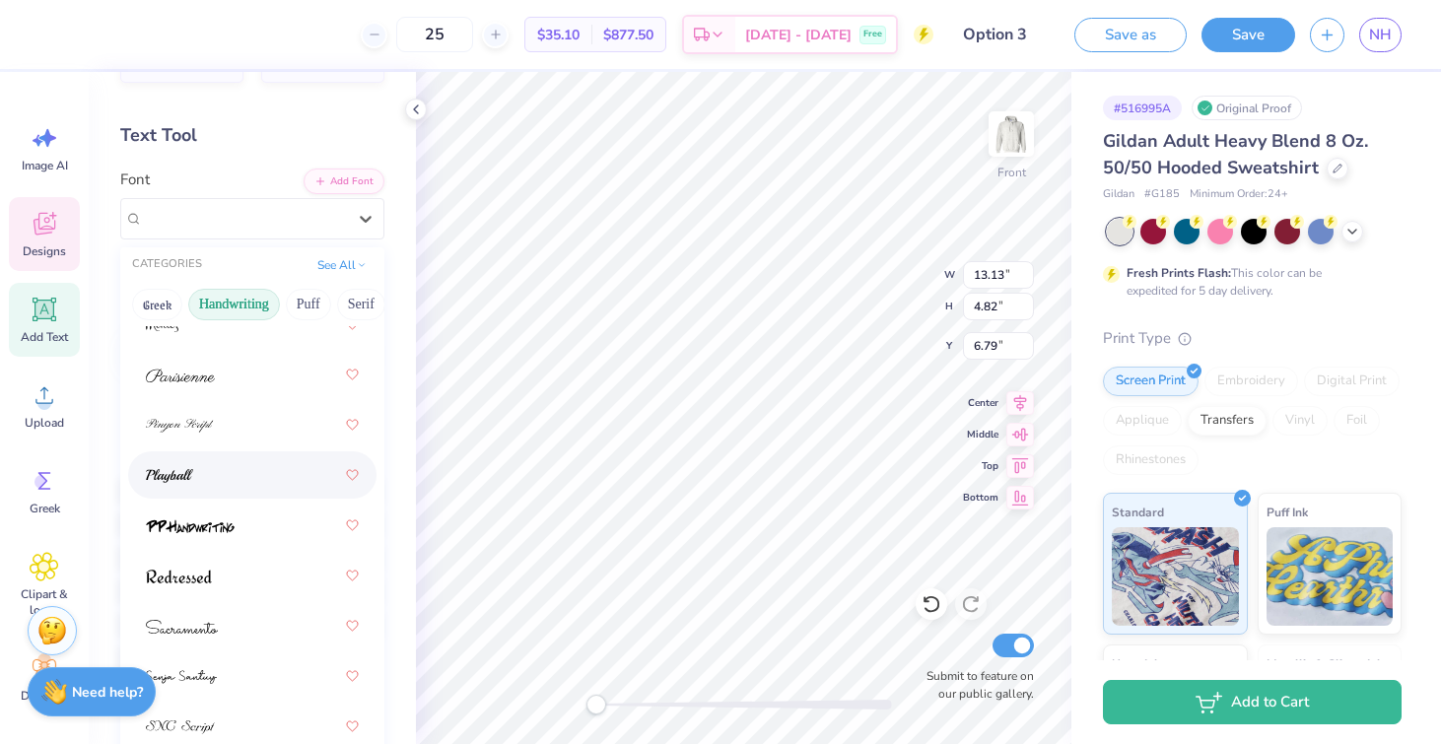
scroll to position [75, 0]
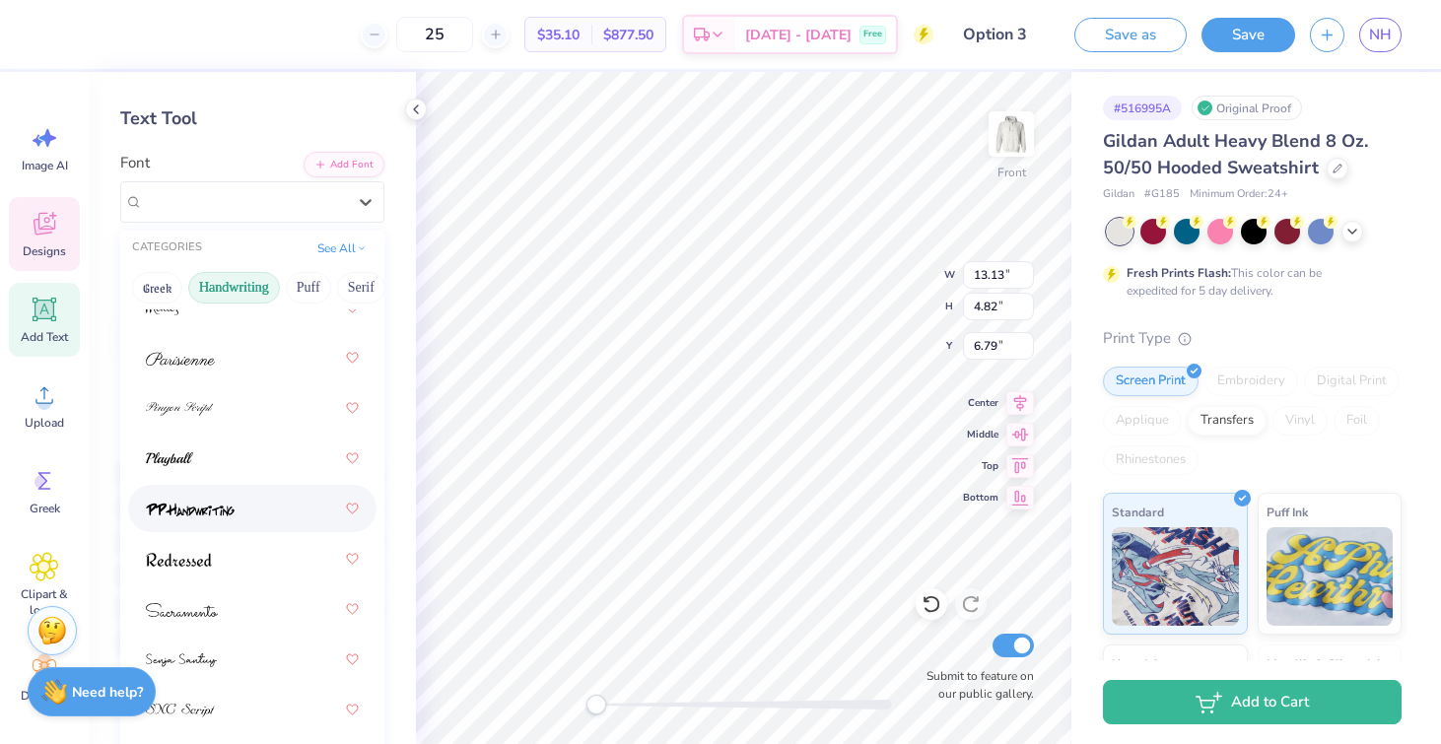
click at [231, 491] on div at bounding box center [252, 508] width 213 height 35
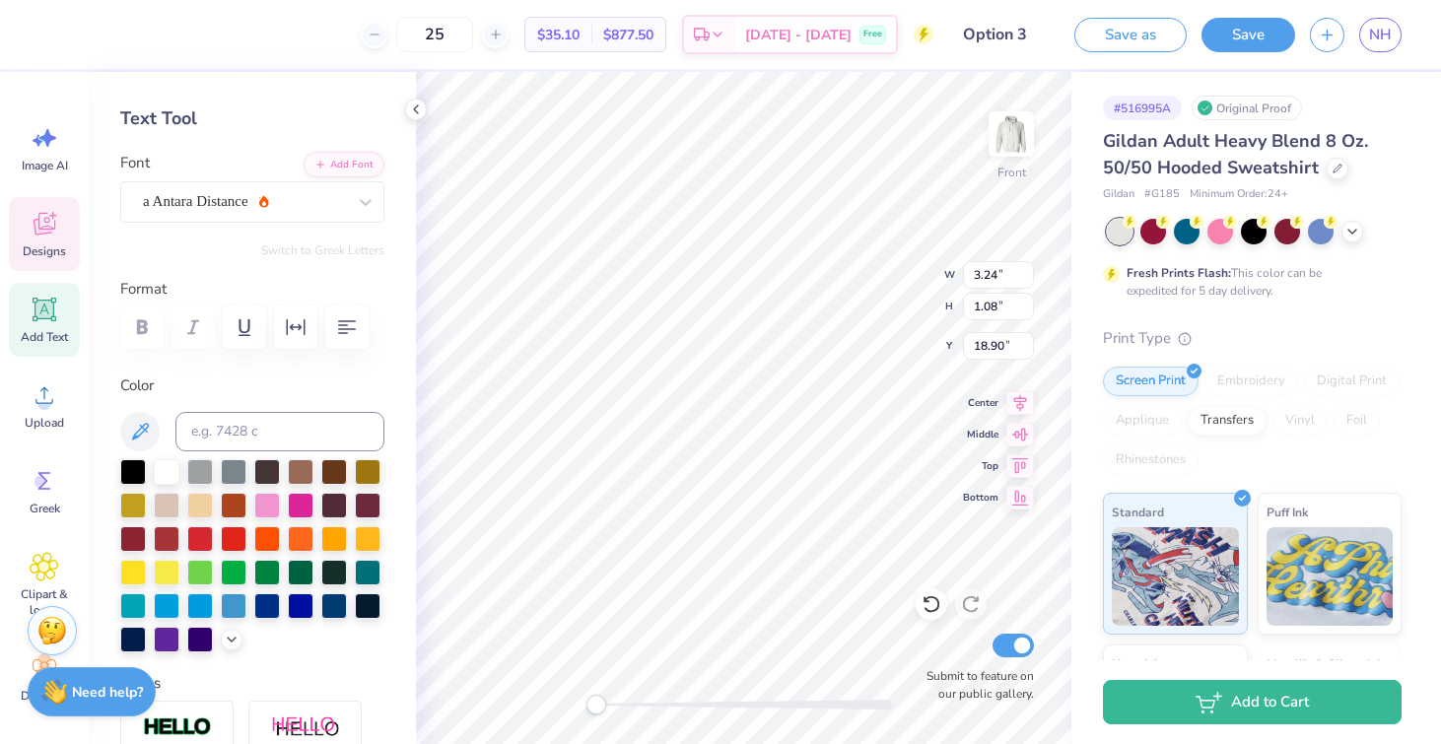
type input "11.89"
type input "3.11"
type input "7.79"
click at [242, 208] on div "PP Handwriting" at bounding box center [244, 201] width 207 height 31
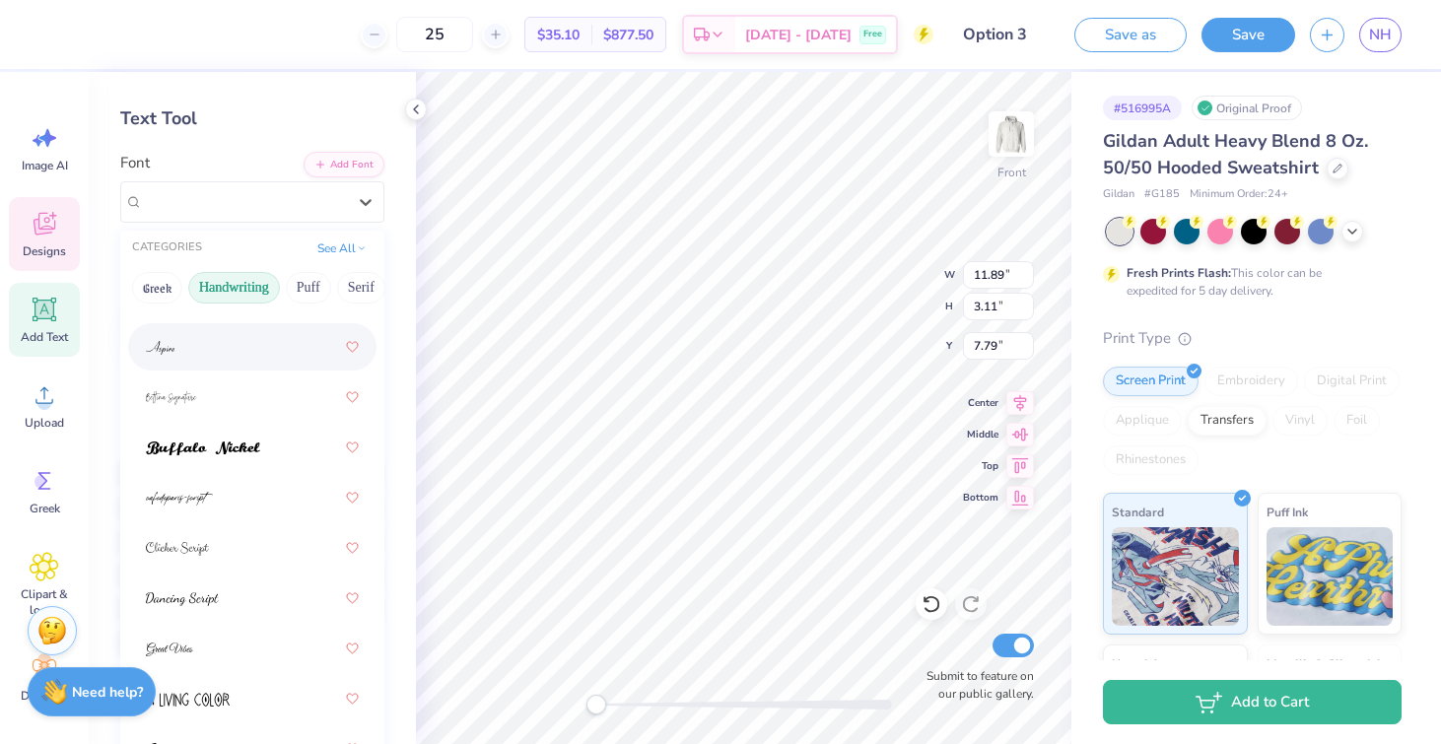
scroll to position [119, 0]
click at [237, 450] on img at bounding box center [203, 448] width 114 height 14
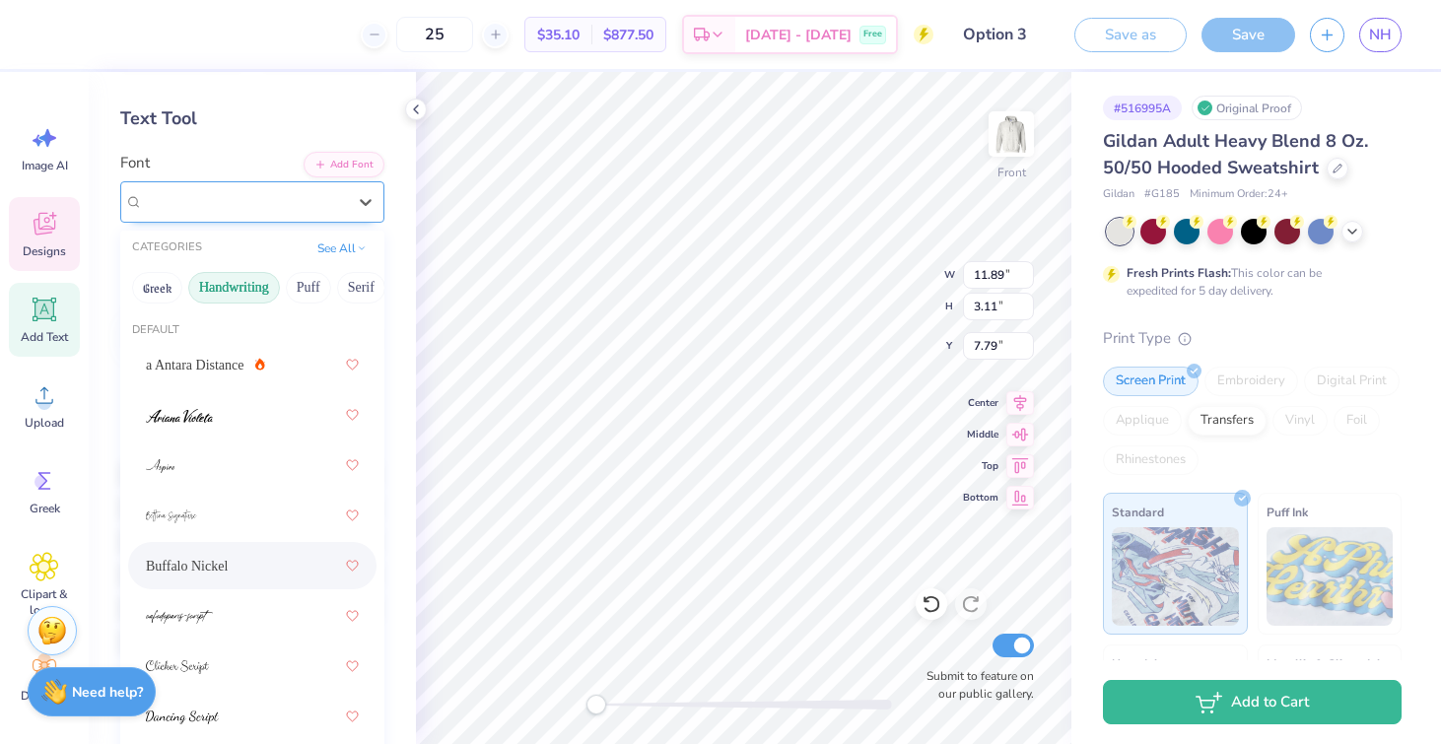
click at [243, 217] on div "Buffalo Nickel" at bounding box center [252, 201] width 264 height 41
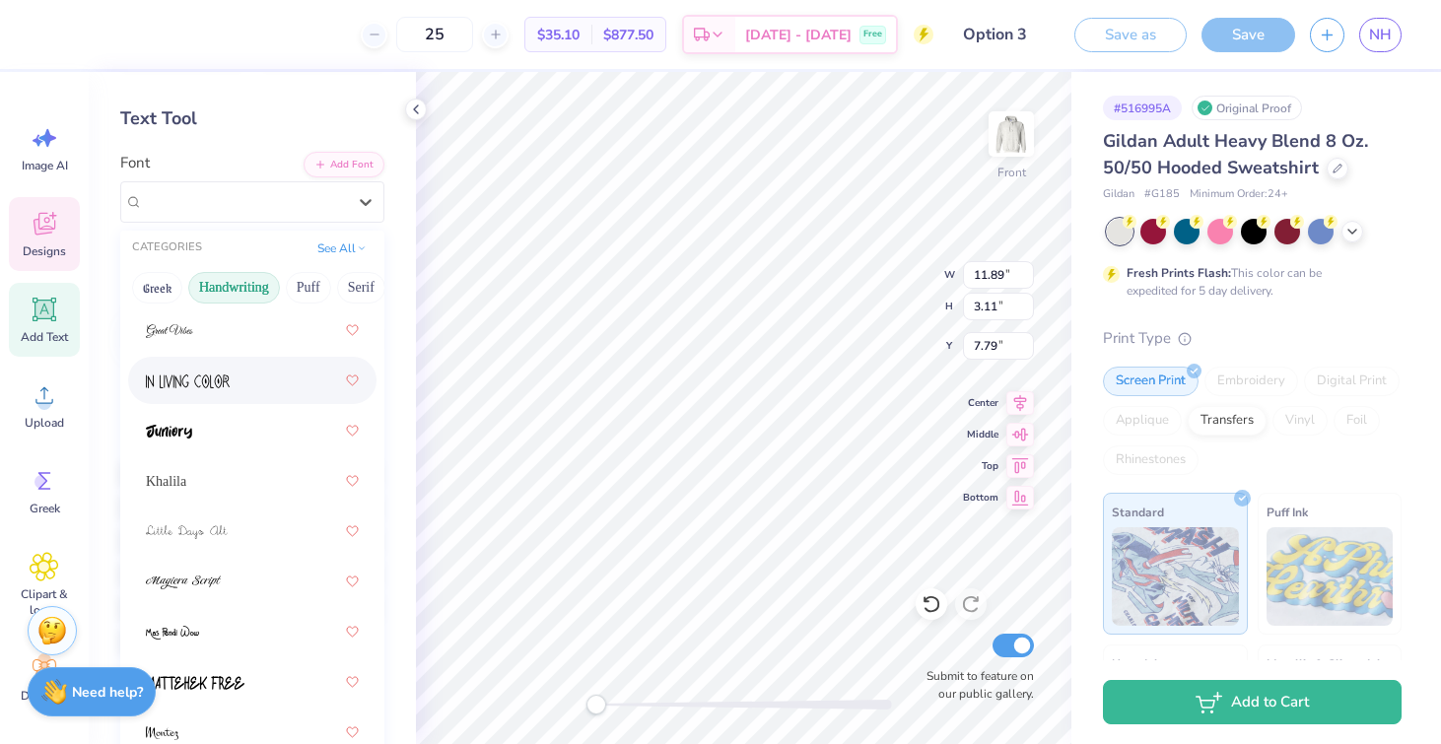
scroll to position [438, 0]
click at [232, 414] on div at bounding box center [252, 429] width 213 height 35
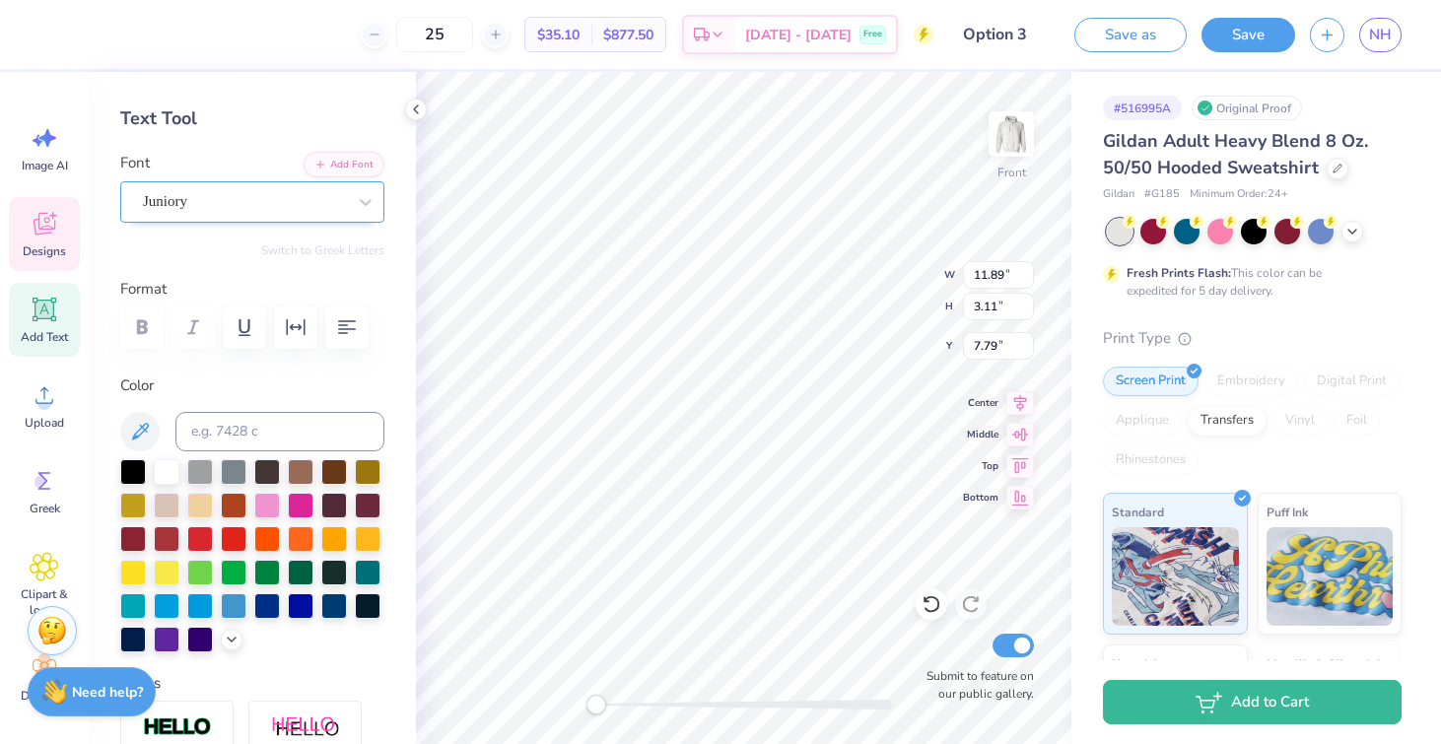
click at [262, 190] on div "Juniory" at bounding box center [244, 201] width 207 height 31
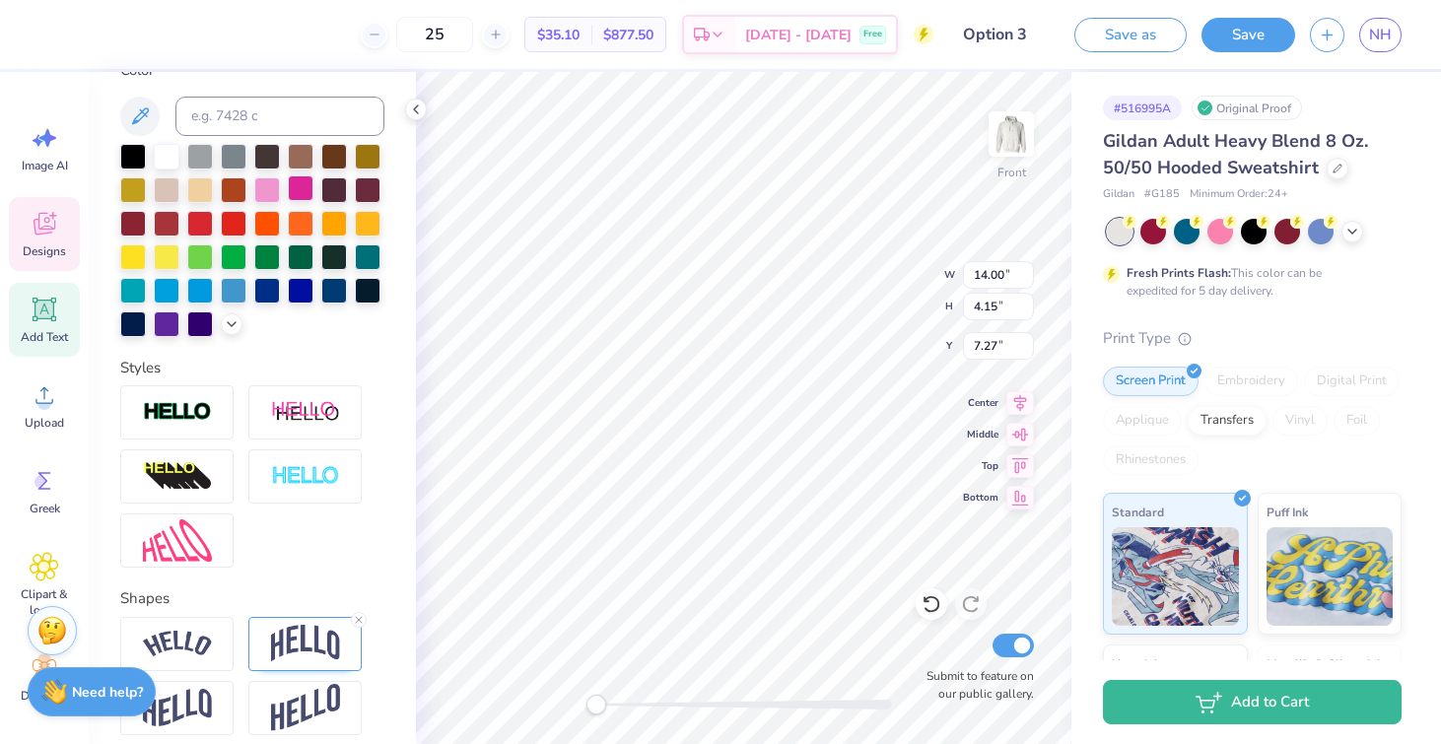
scroll to position [0, 0]
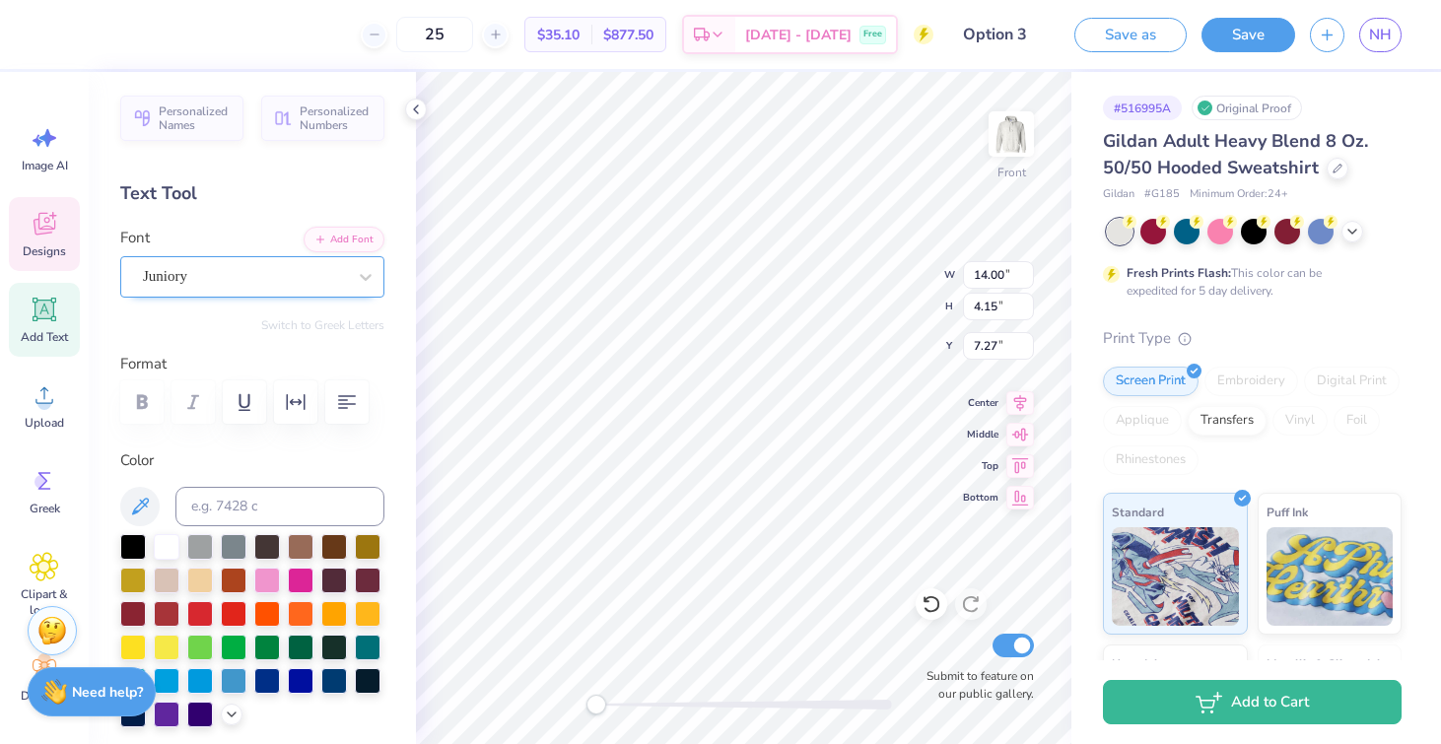
click at [247, 279] on div "Juniory" at bounding box center [244, 276] width 207 height 31
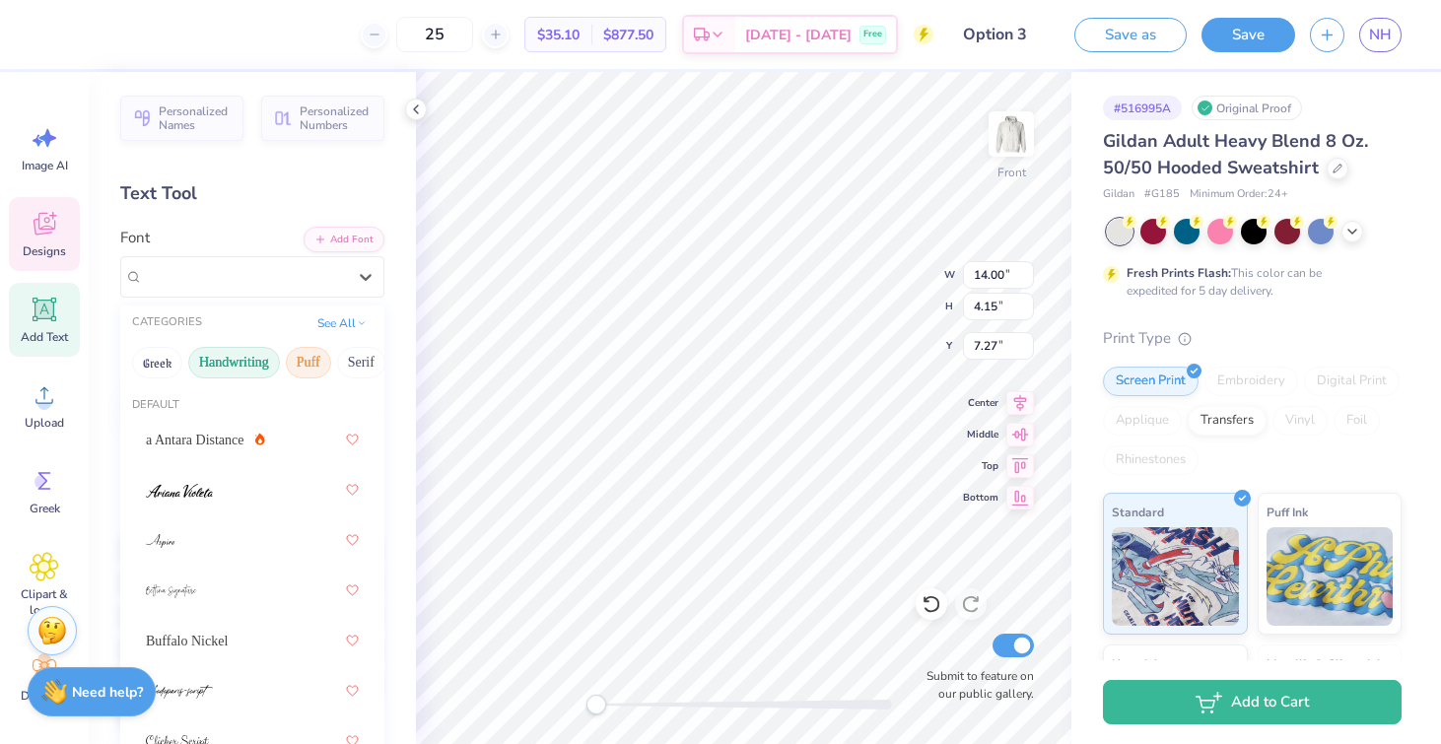
click at [310, 362] on button "Puff" at bounding box center [308, 363] width 45 height 32
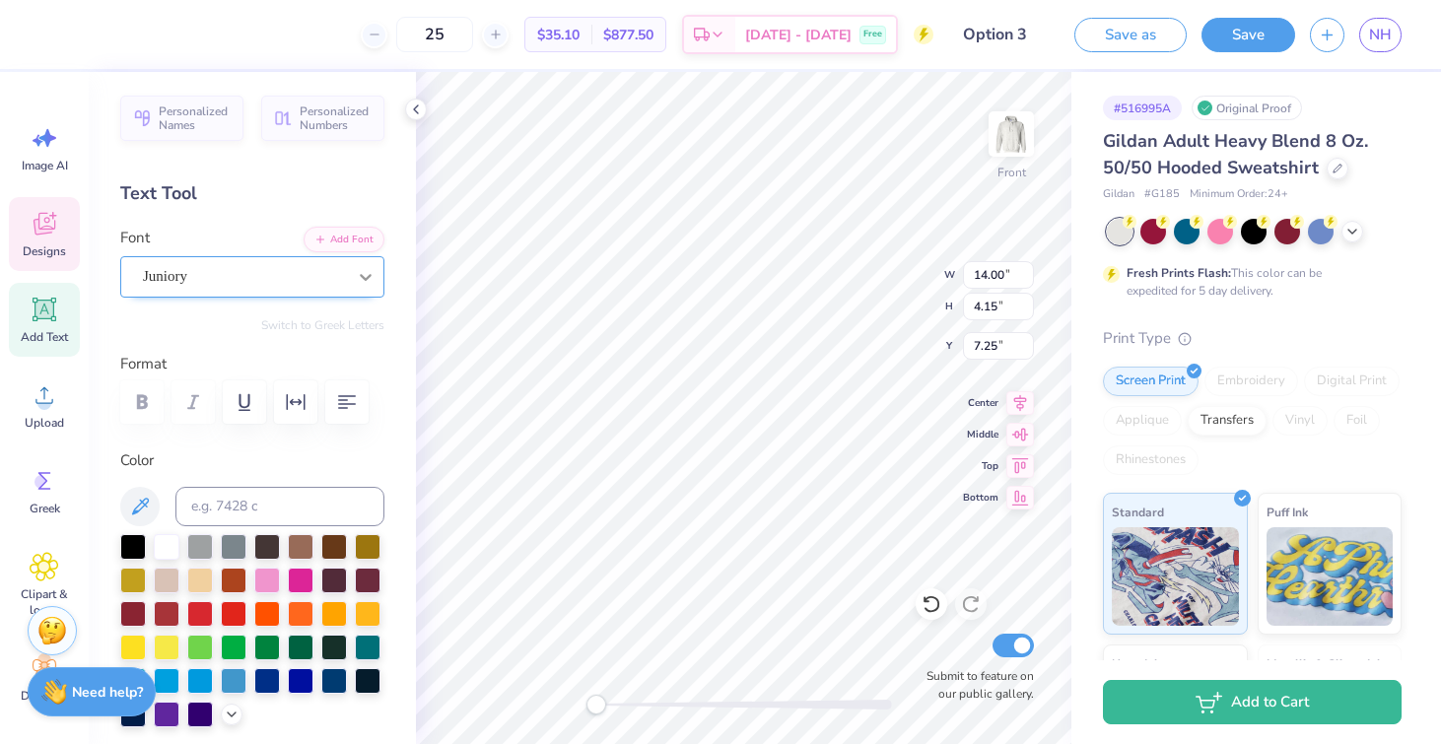
click at [350, 272] on div at bounding box center [365, 276] width 35 height 35
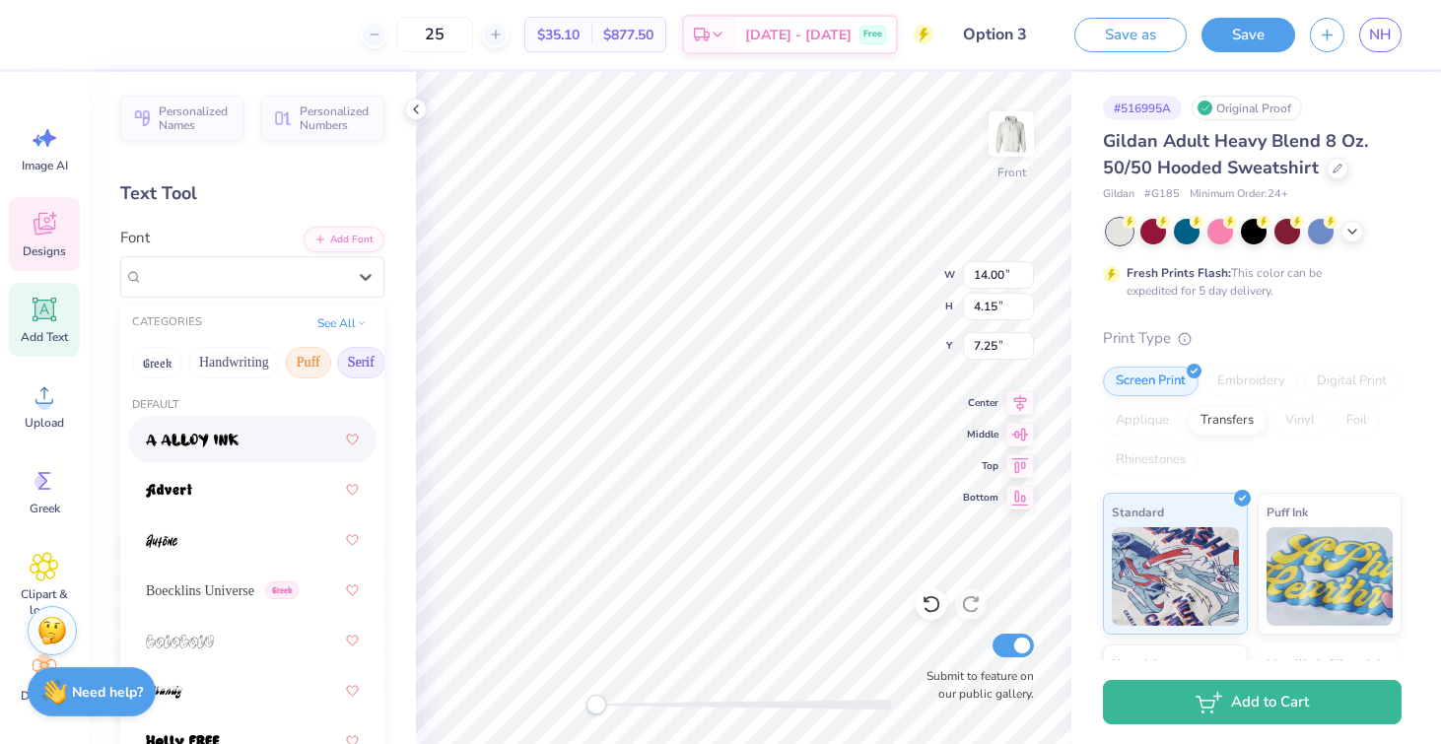
click at [348, 363] on button "Serif" at bounding box center [361, 363] width 48 height 32
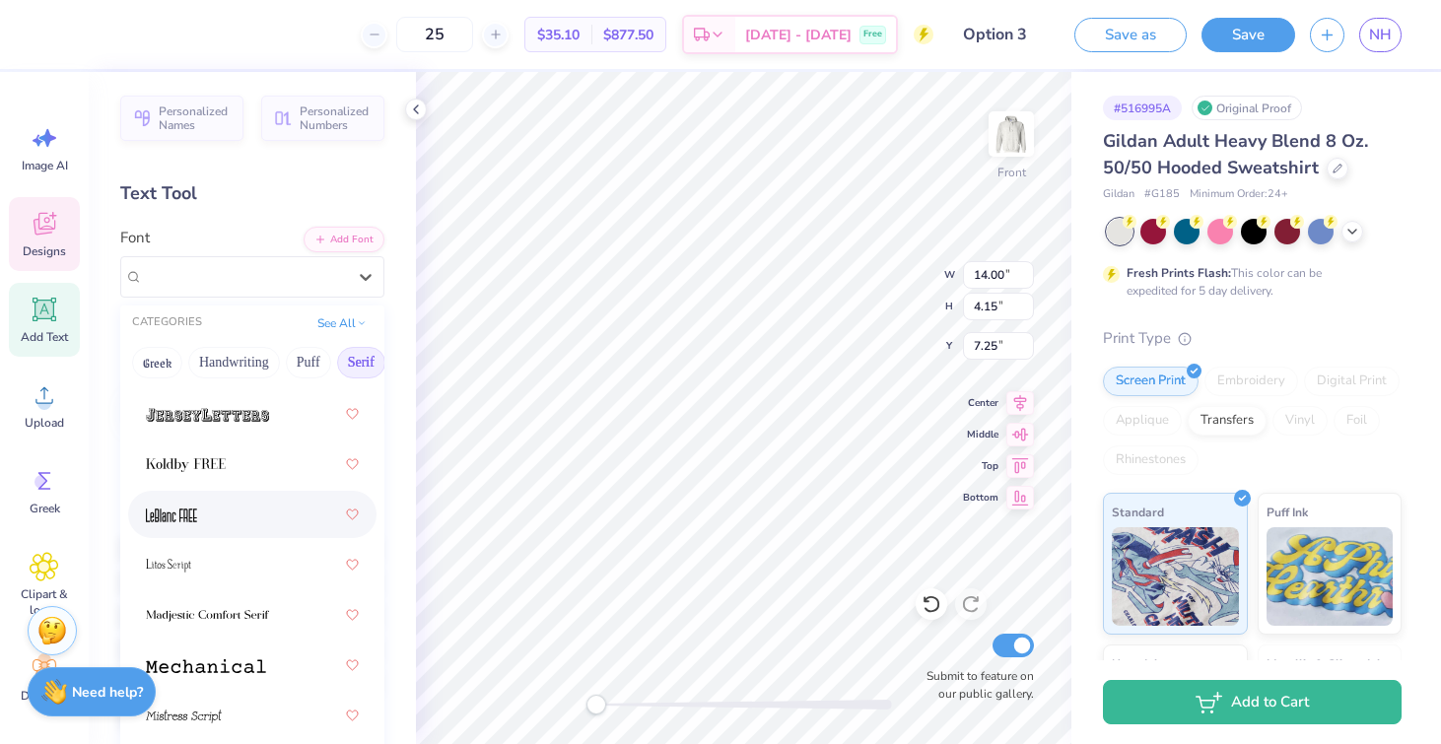
scroll to position [2349, 0]
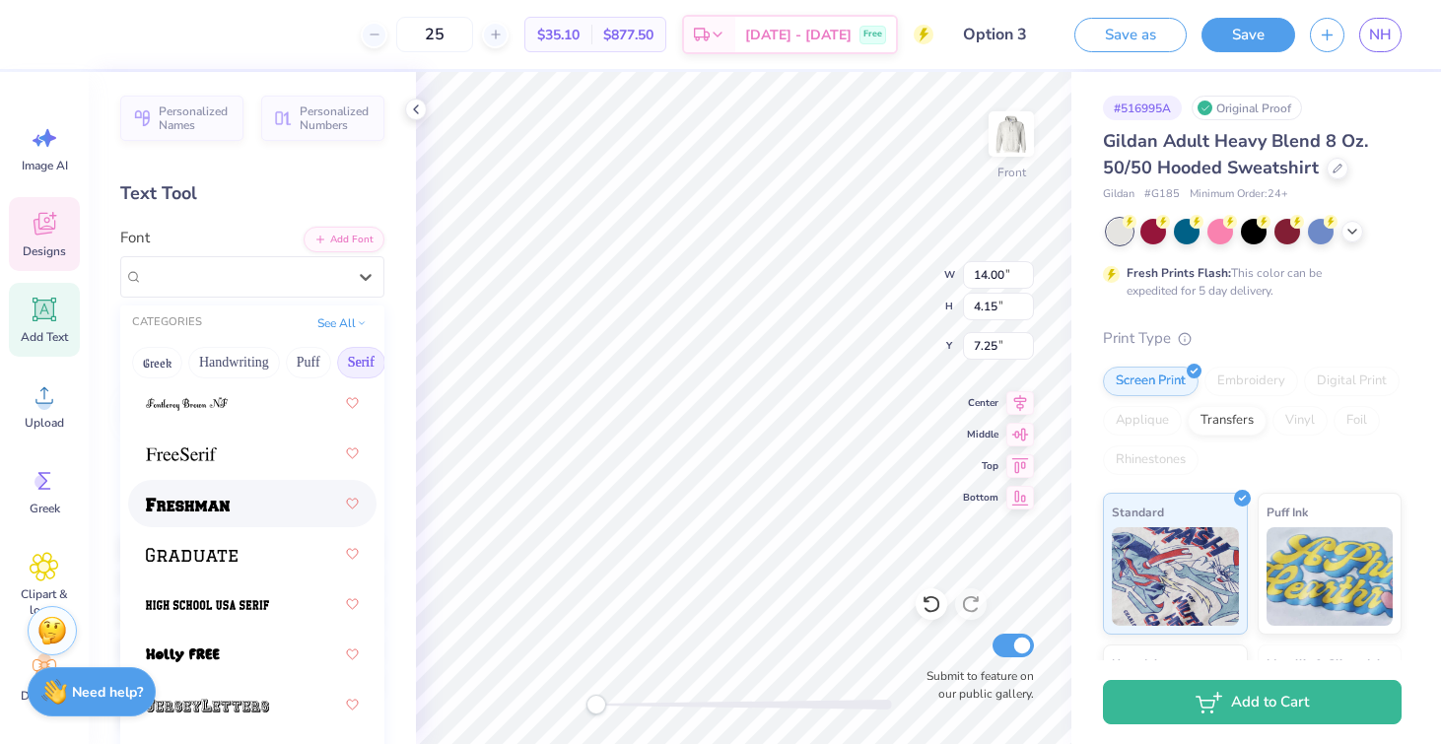
click at [275, 511] on div at bounding box center [252, 503] width 213 height 35
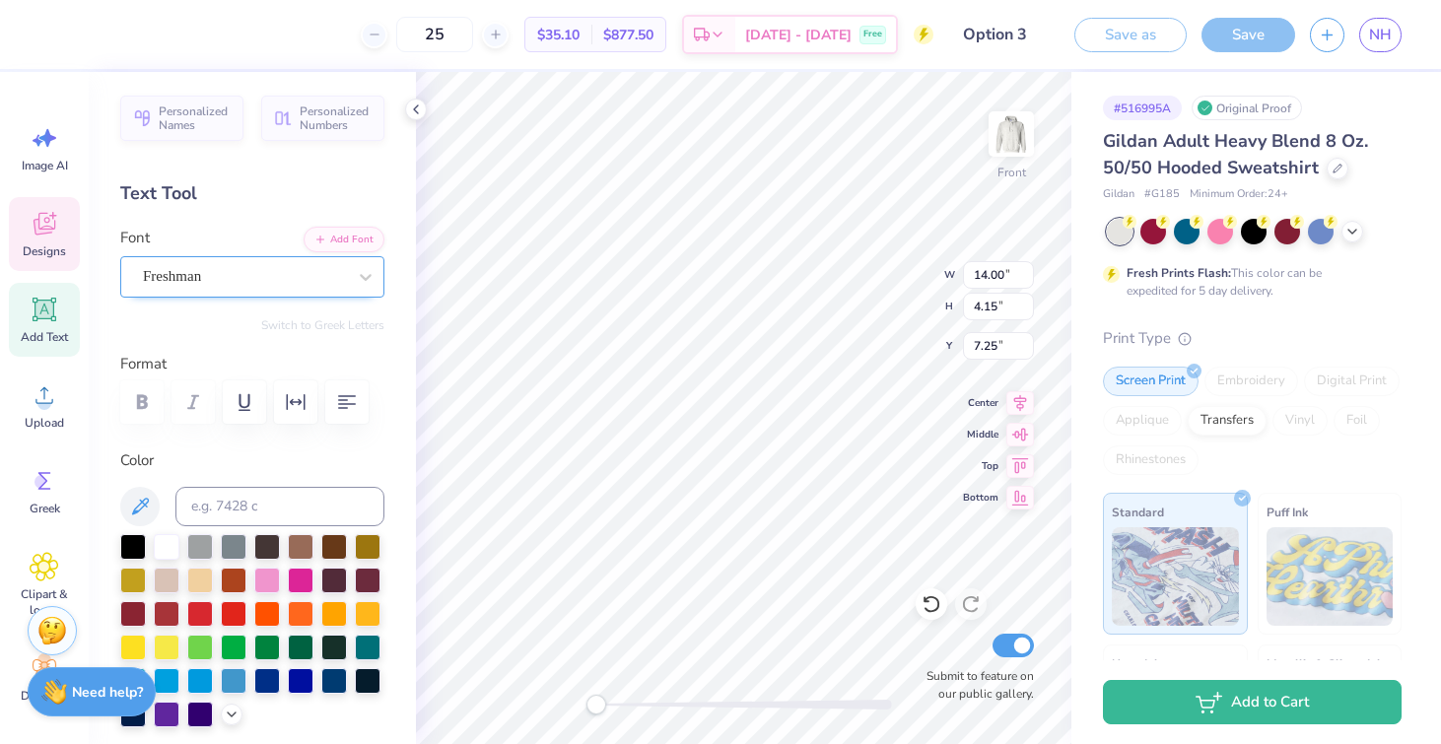
click at [309, 275] on div "Freshman" at bounding box center [244, 276] width 207 height 31
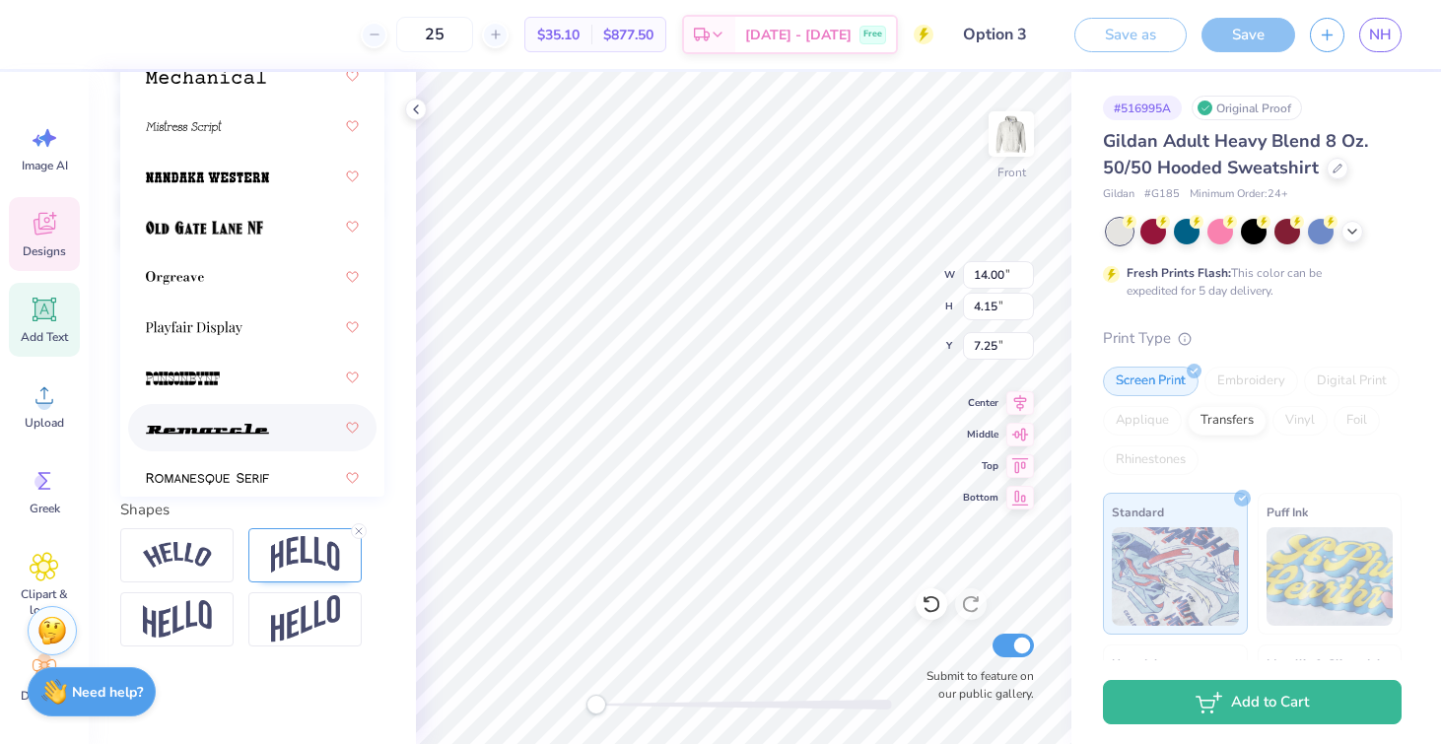
scroll to position [2721, 0]
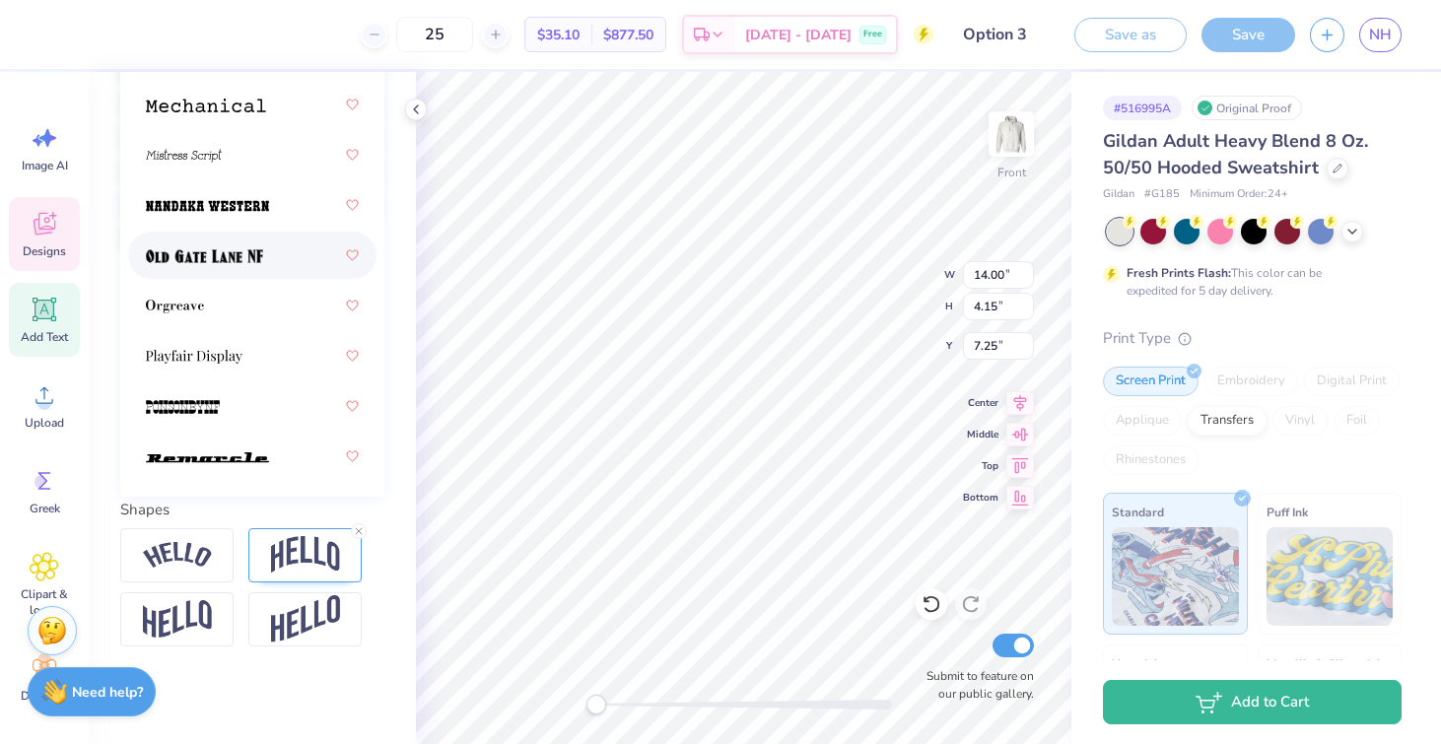
click at [280, 245] on div at bounding box center [252, 255] width 213 height 35
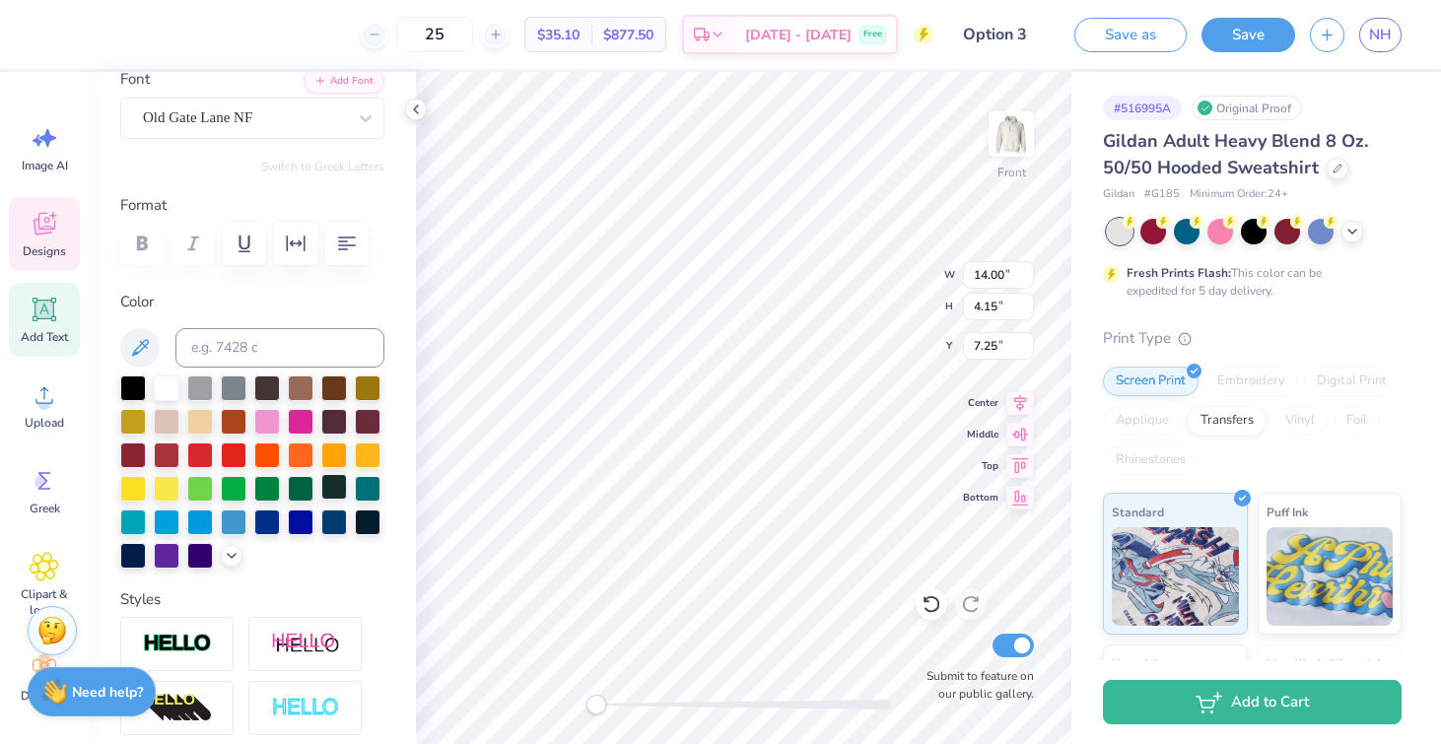
scroll to position [145, 0]
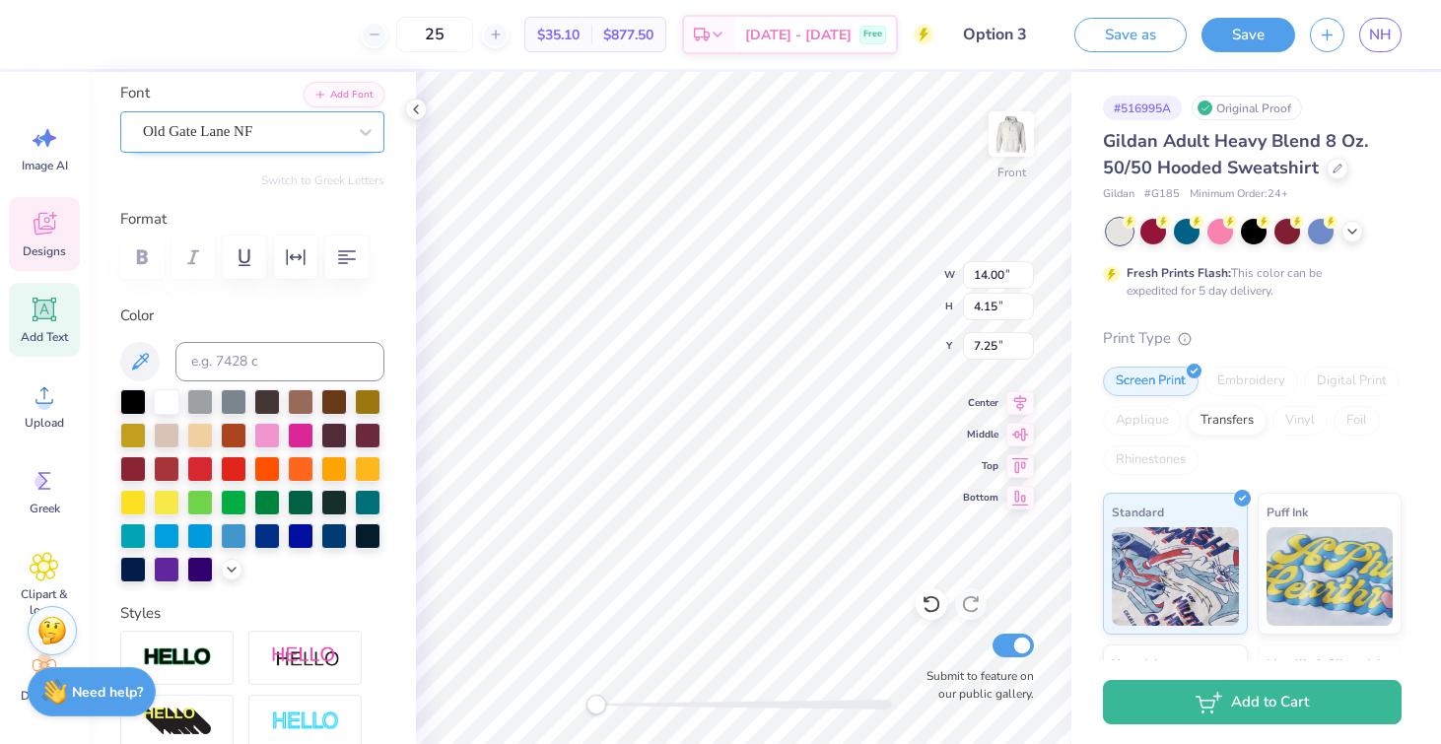
click at [265, 140] on div "Old Gate Lane NF" at bounding box center [244, 131] width 207 height 31
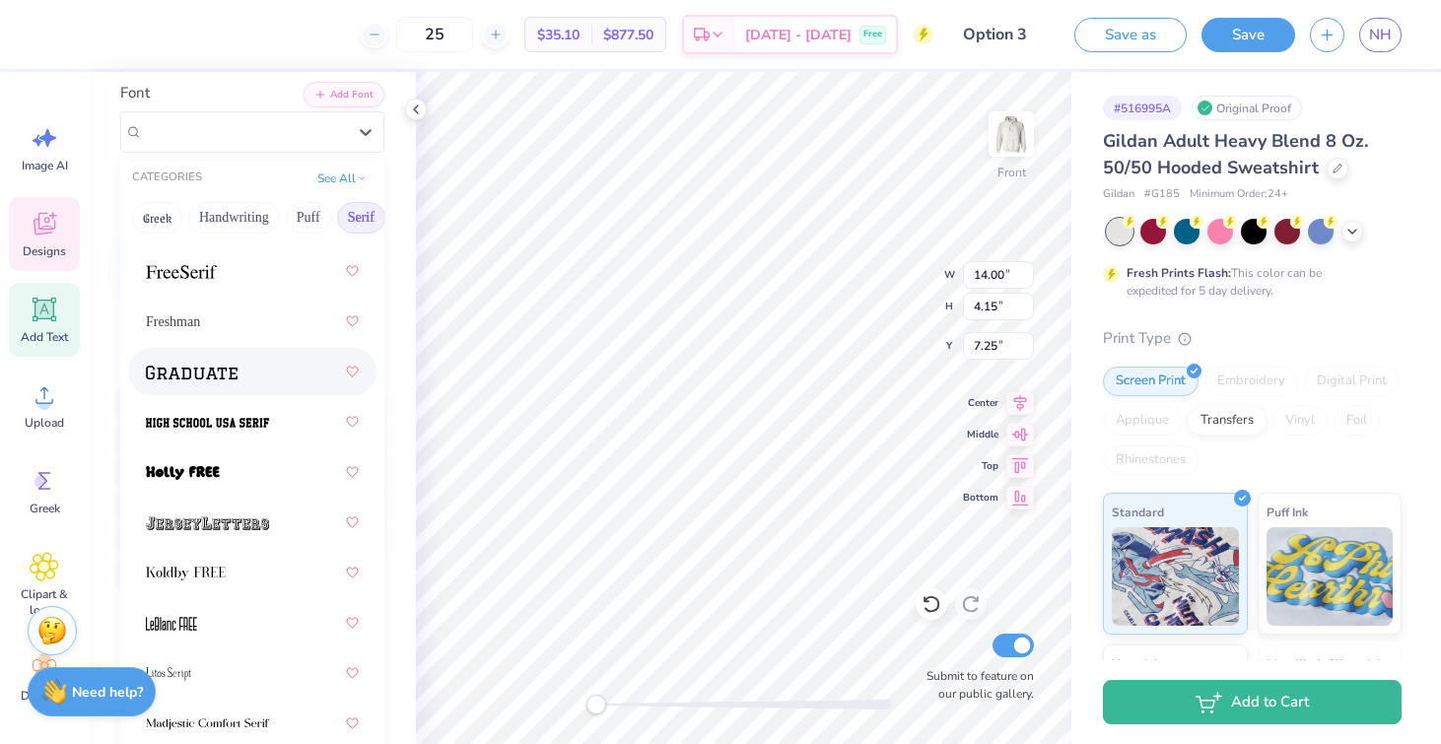
scroll to position [2380, 0]
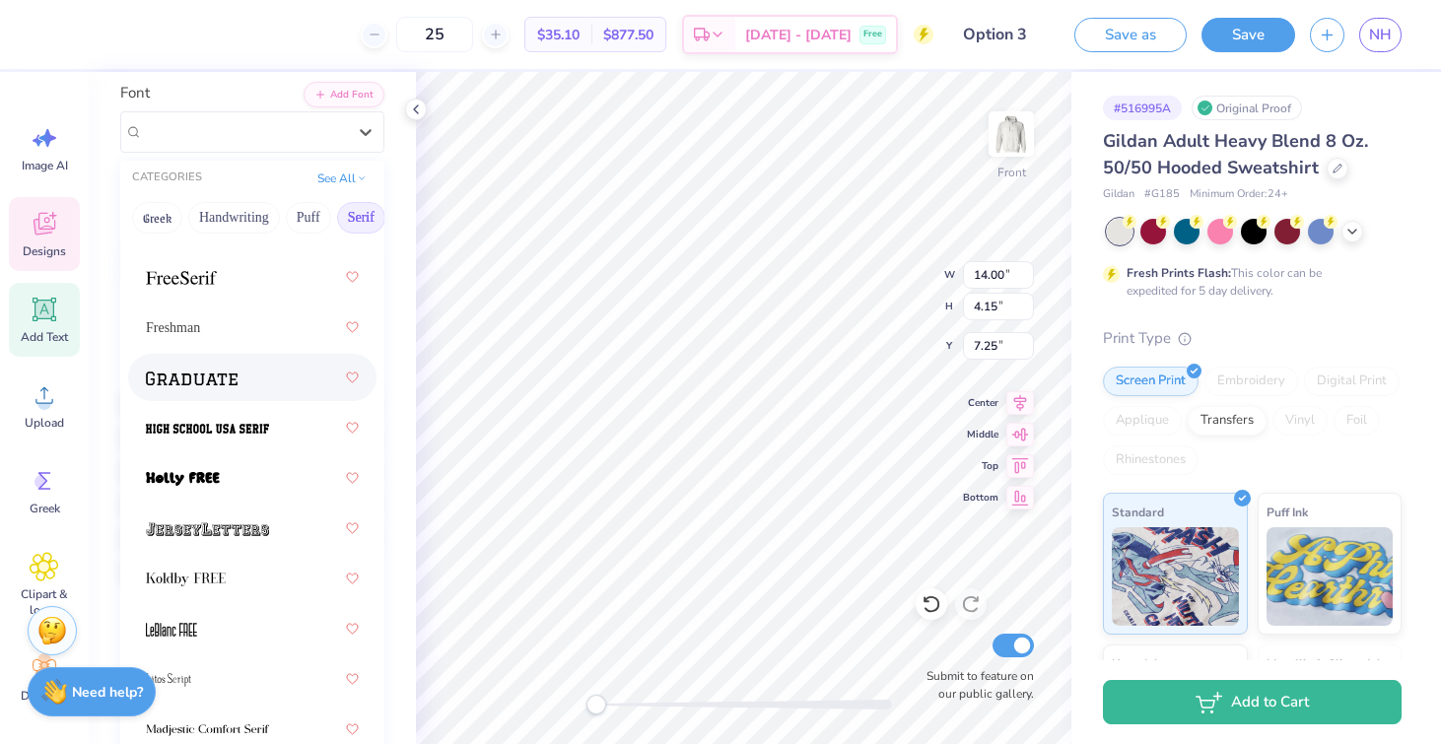
click at [286, 371] on div at bounding box center [252, 377] width 213 height 35
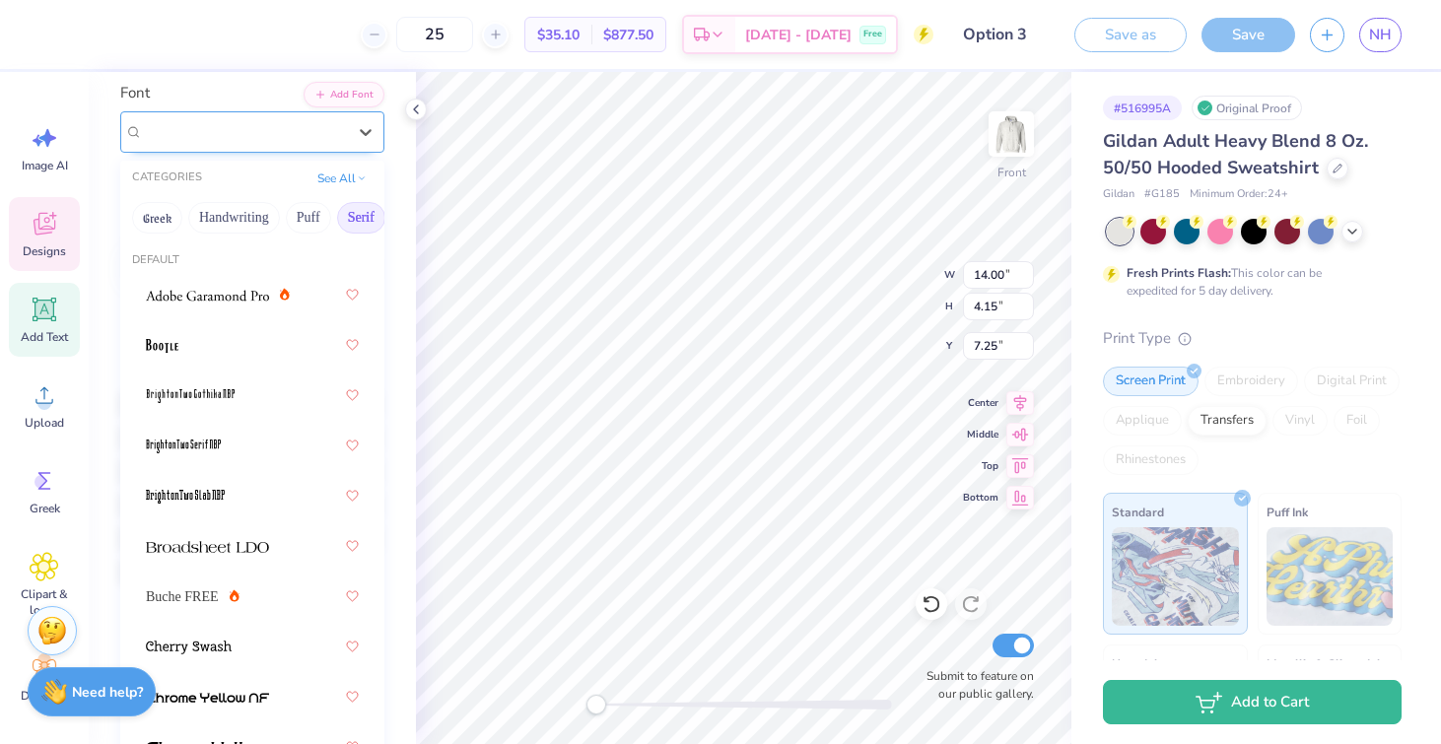
click at [283, 122] on div "Graduate" at bounding box center [244, 131] width 207 height 31
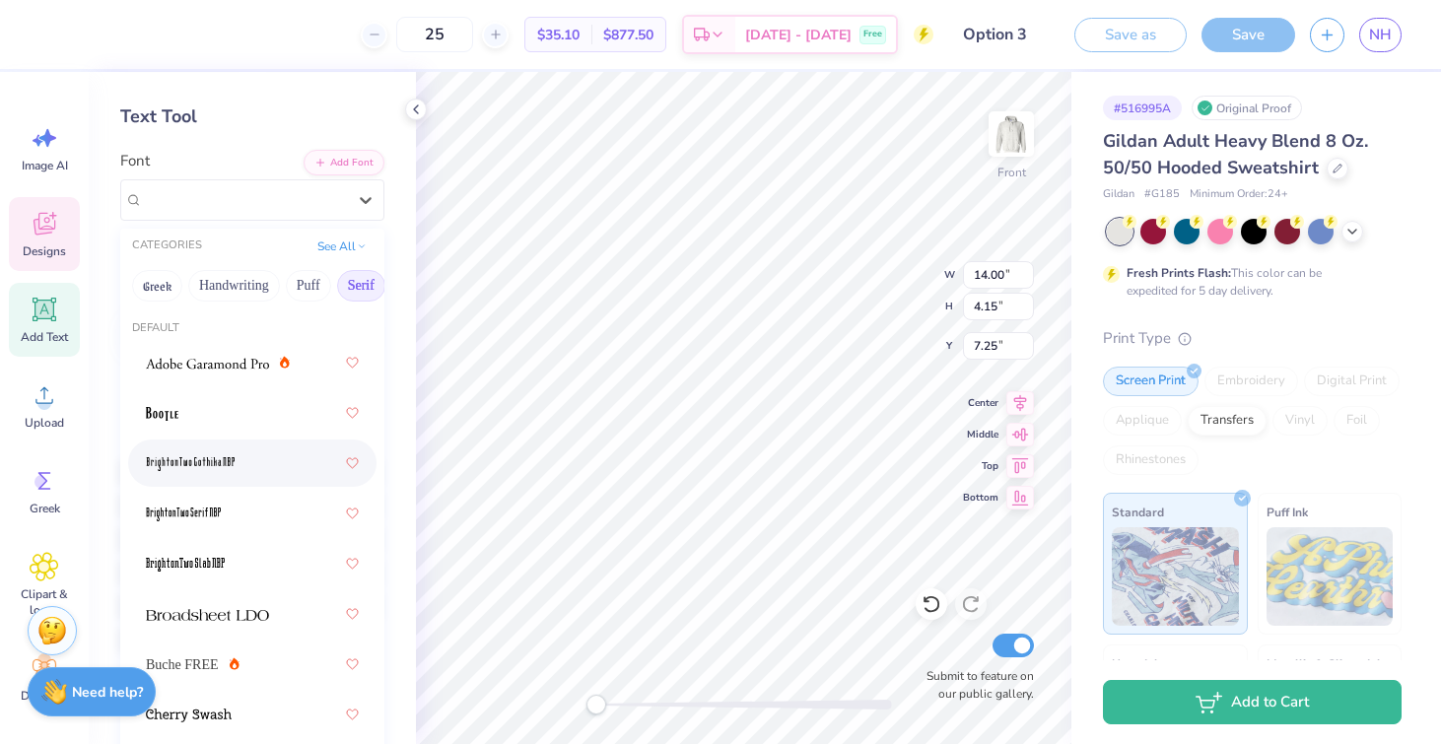
scroll to position [74, 0]
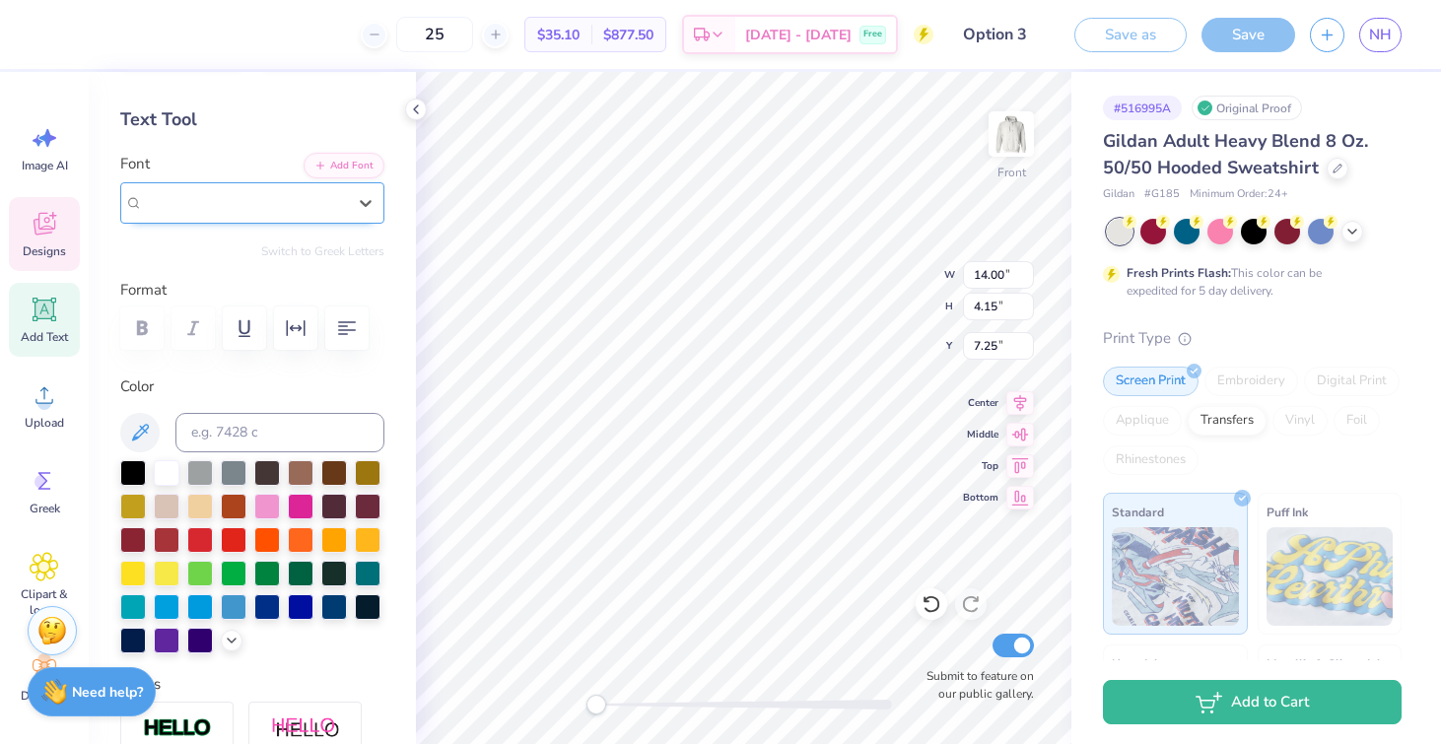
click at [232, 207] on div "Graduate" at bounding box center [244, 202] width 203 height 23
type input "junior"
click at [207, 200] on div "Graduate" at bounding box center [244, 202] width 207 height 31
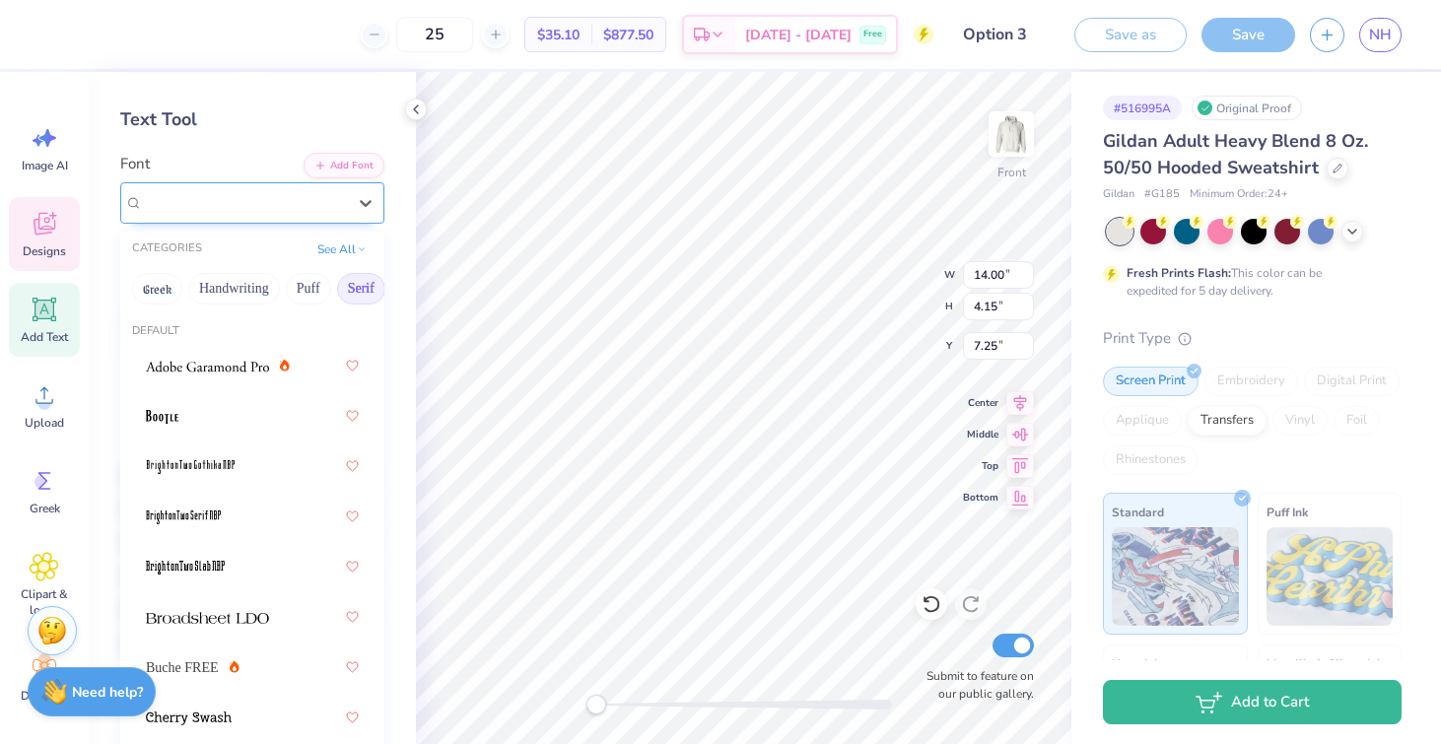
click at [197, 200] on span "Graduate" at bounding box center [170, 202] width 54 height 23
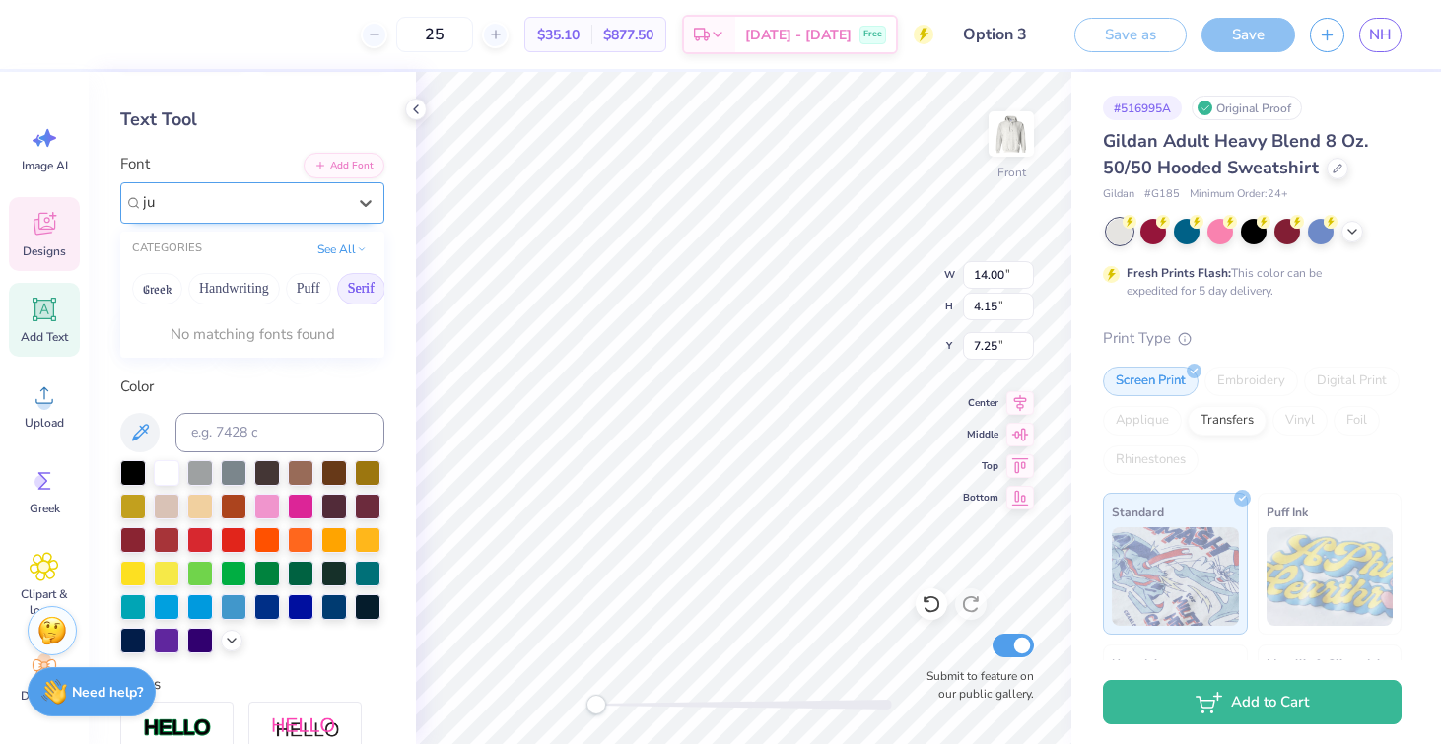
type input "j"
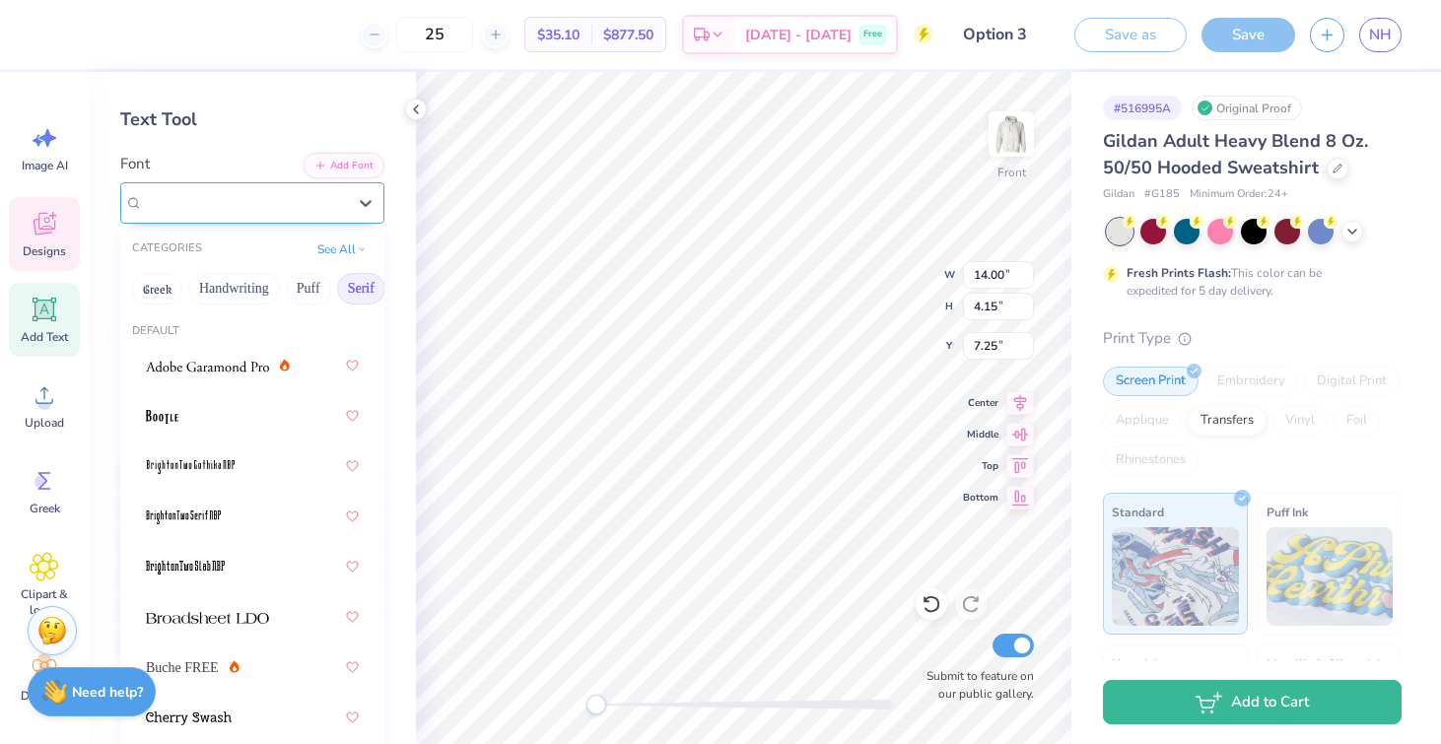
type input "j"
click at [305, 280] on button "Puff" at bounding box center [308, 289] width 45 height 32
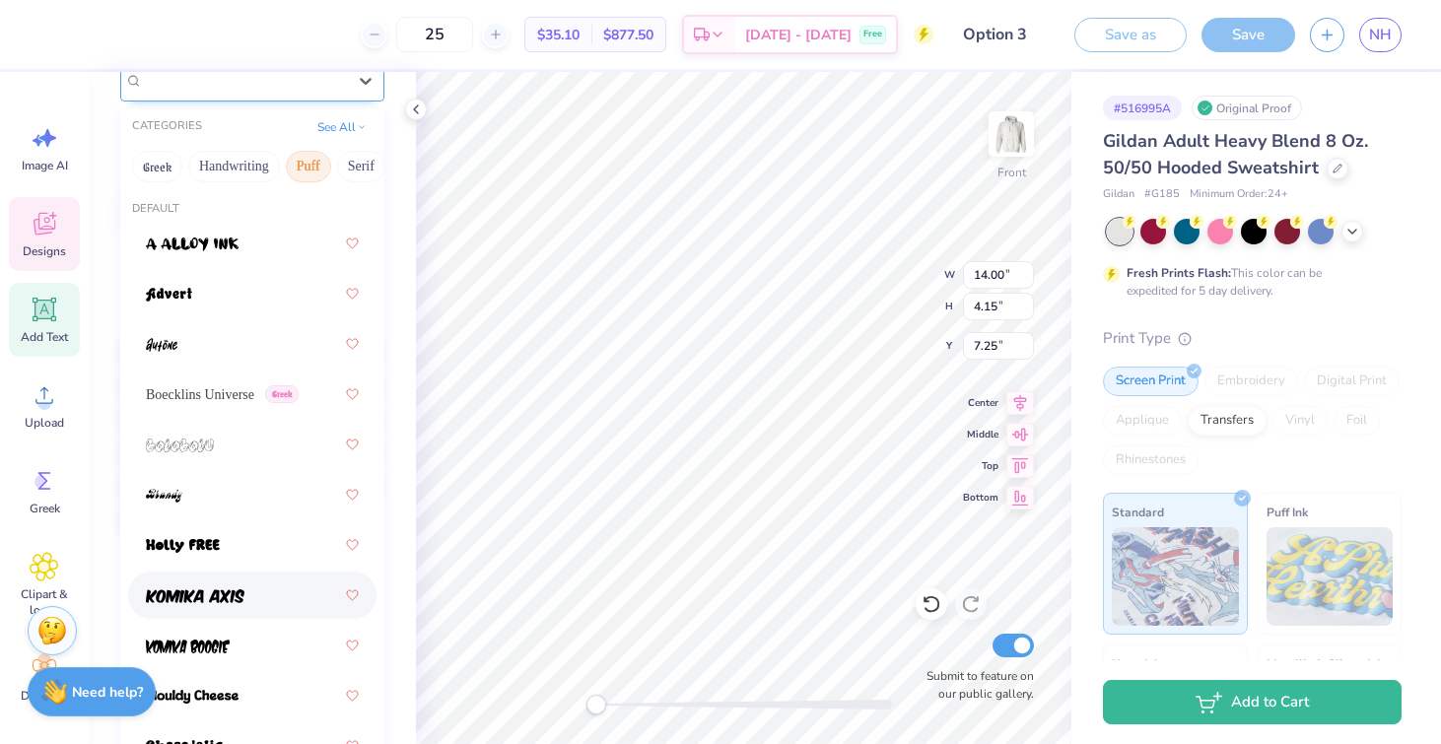
scroll to position [52, 0]
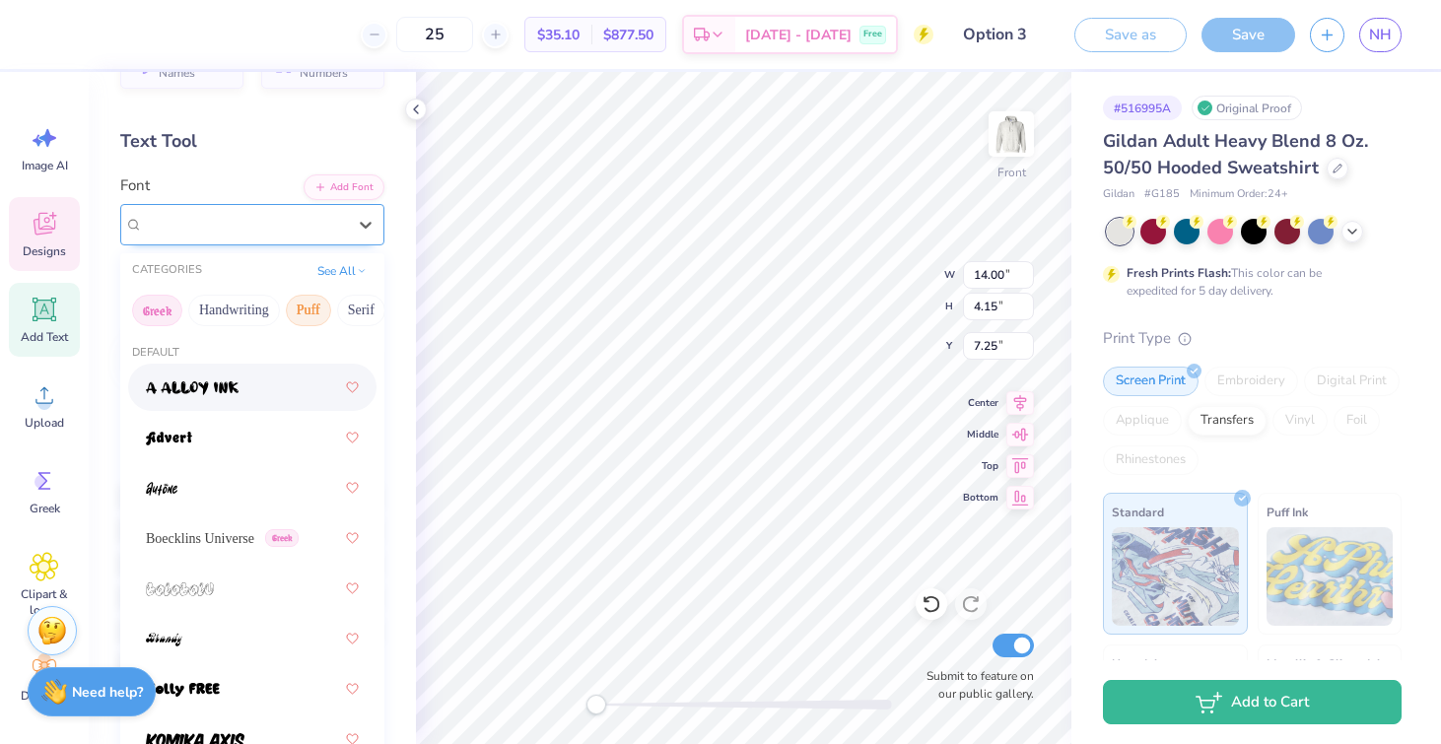
click at [167, 314] on button "Greek" at bounding box center [157, 311] width 50 height 32
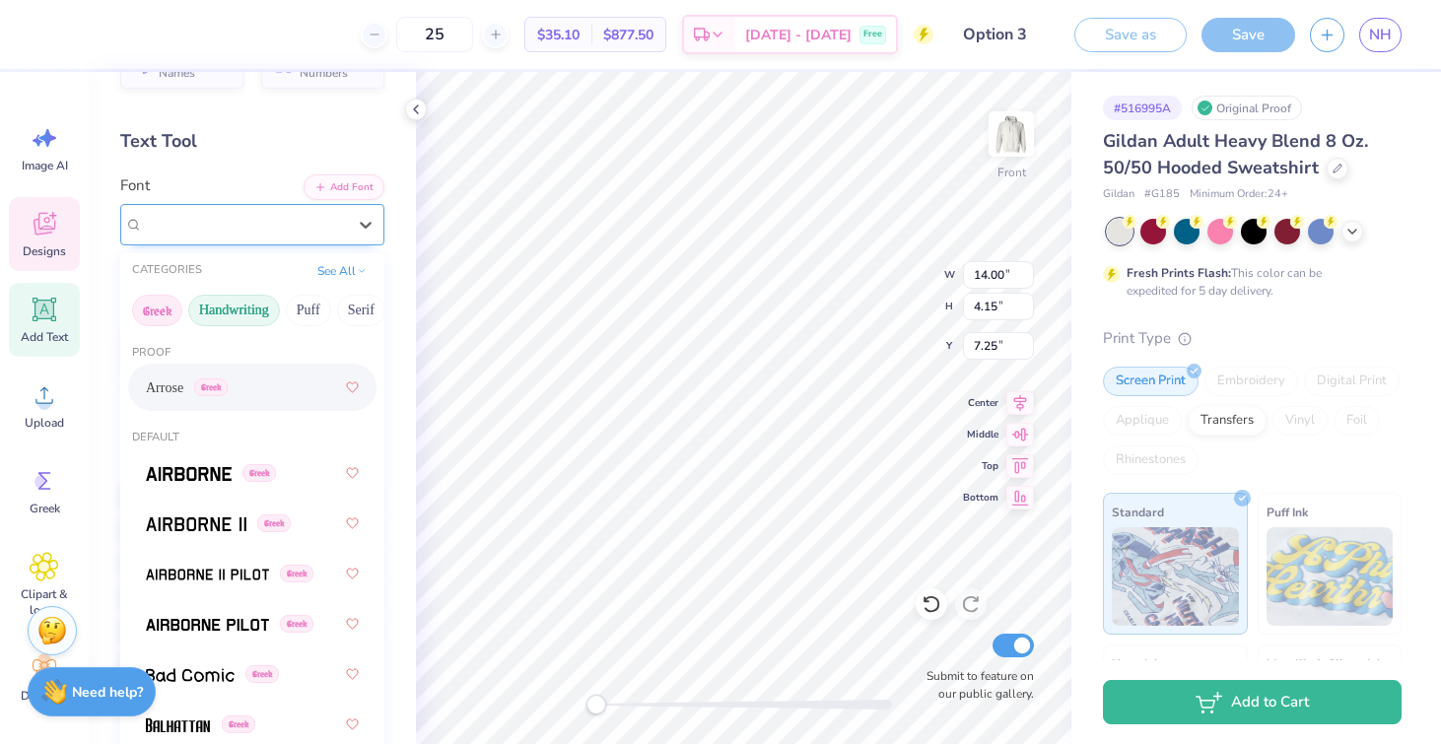
click at [224, 303] on button "Handwriting" at bounding box center [234, 311] width 92 height 32
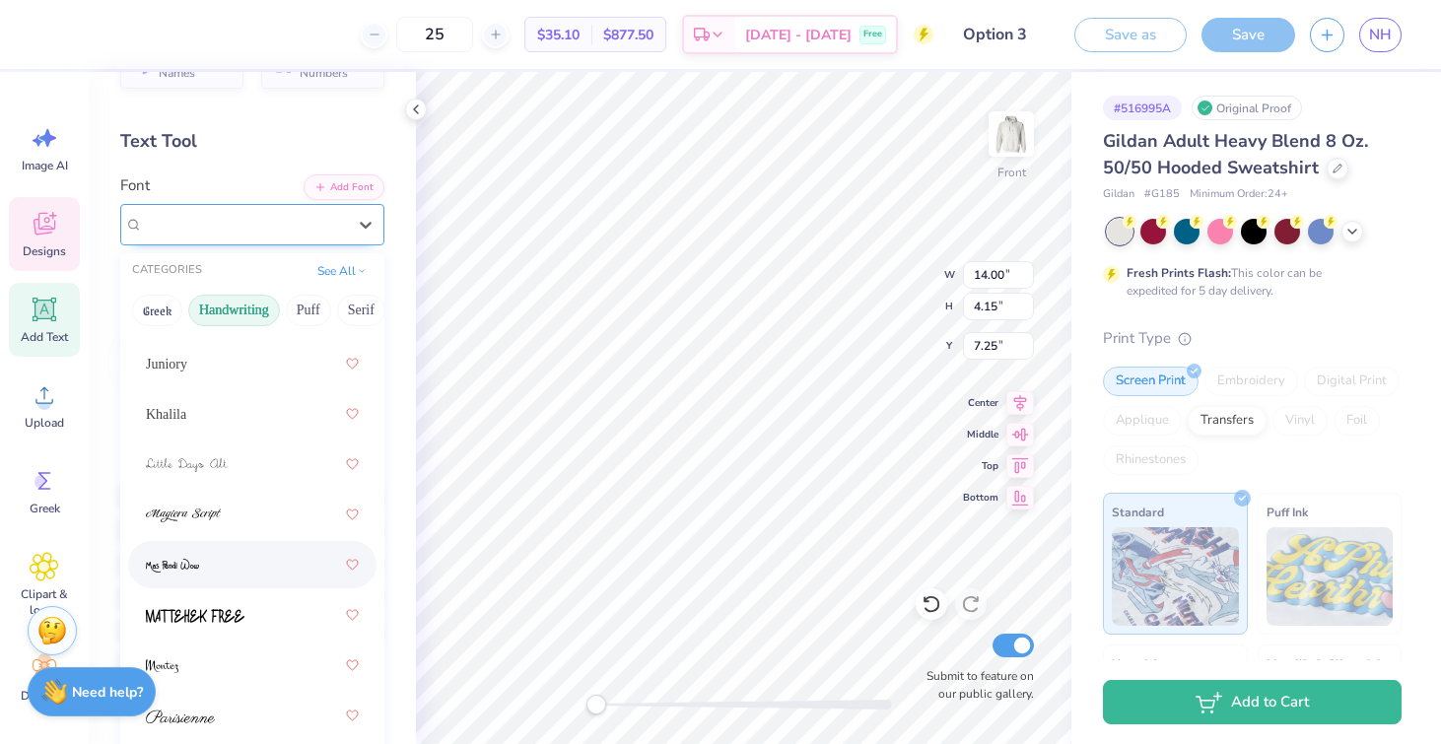
scroll to position [480, 0]
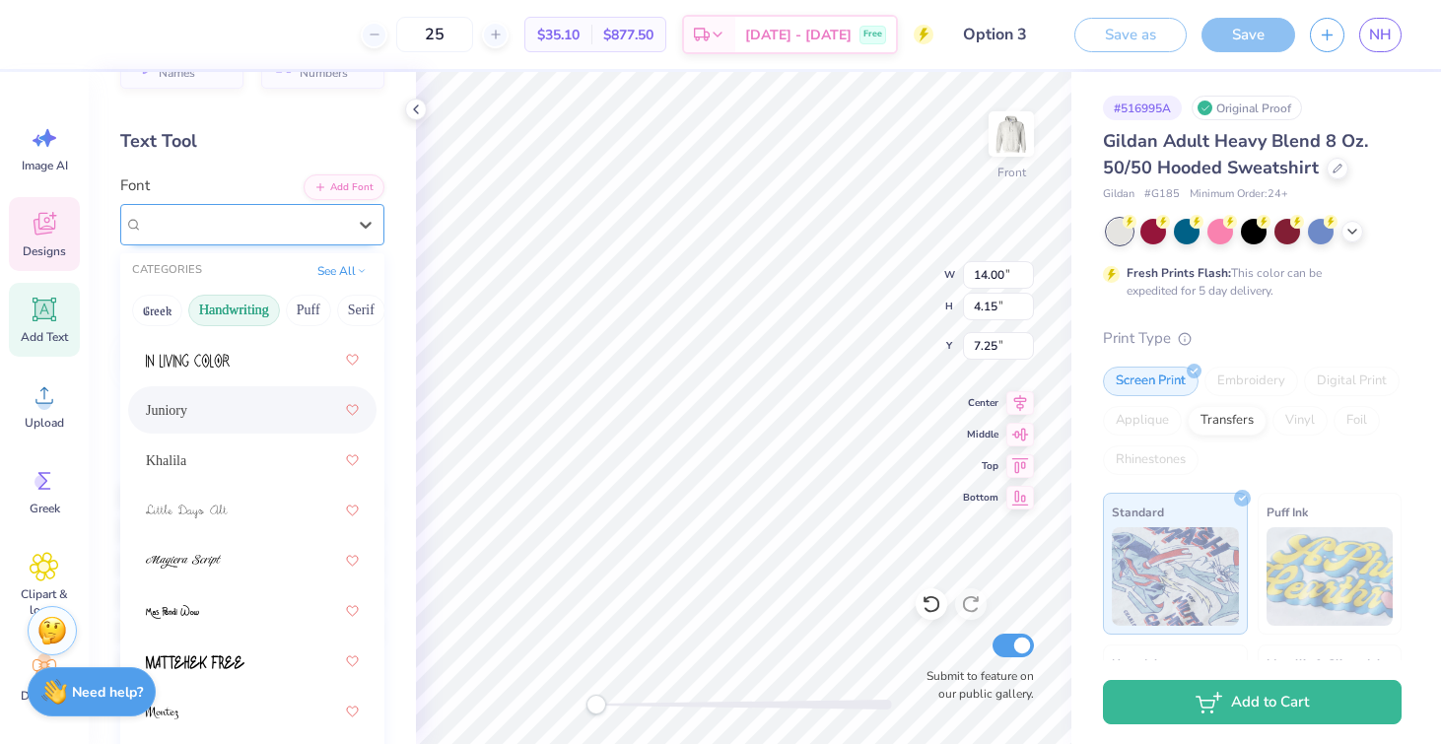
click at [258, 405] on div "Juniory" at bounding box center [252, 409] width 213 height 35
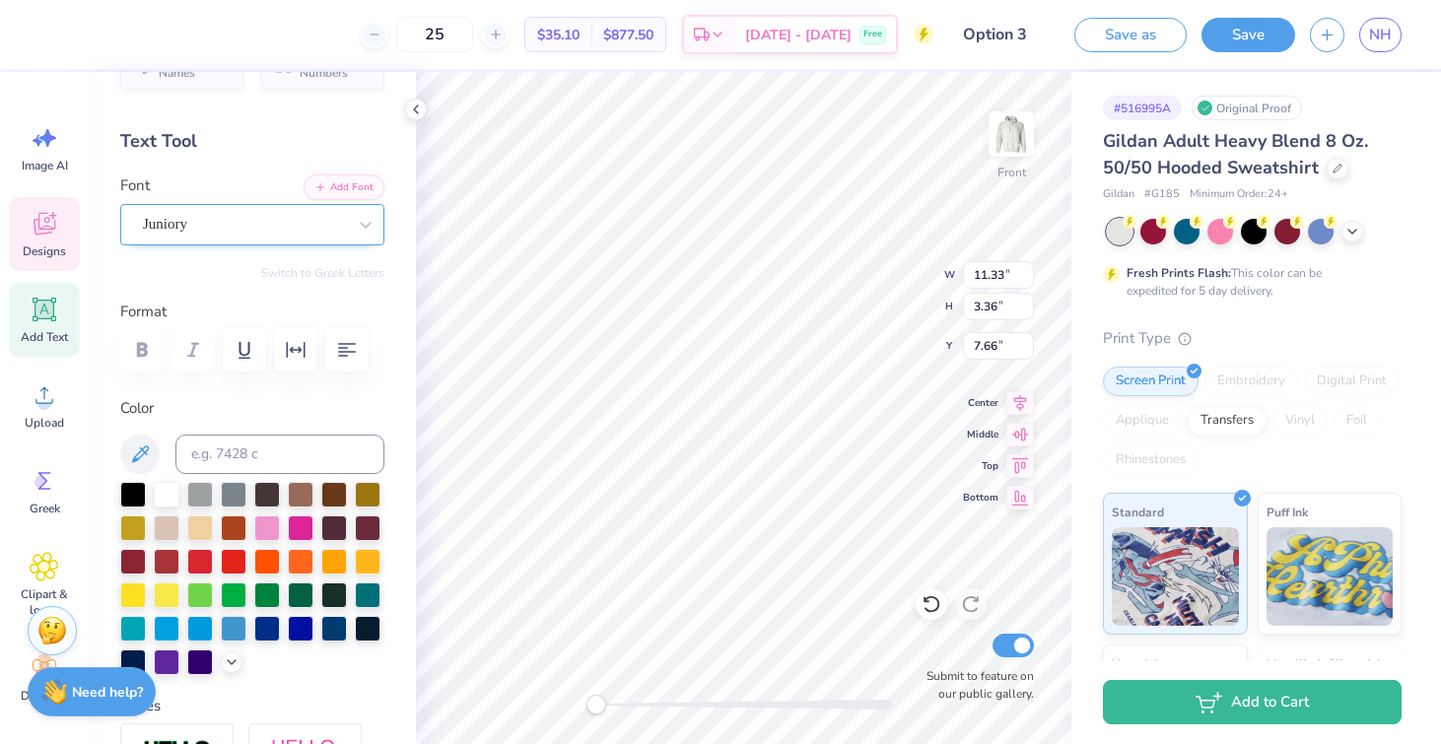
click at [282, 222] on div "Juniory" at bounding box center [244, 224] width 207 height 31
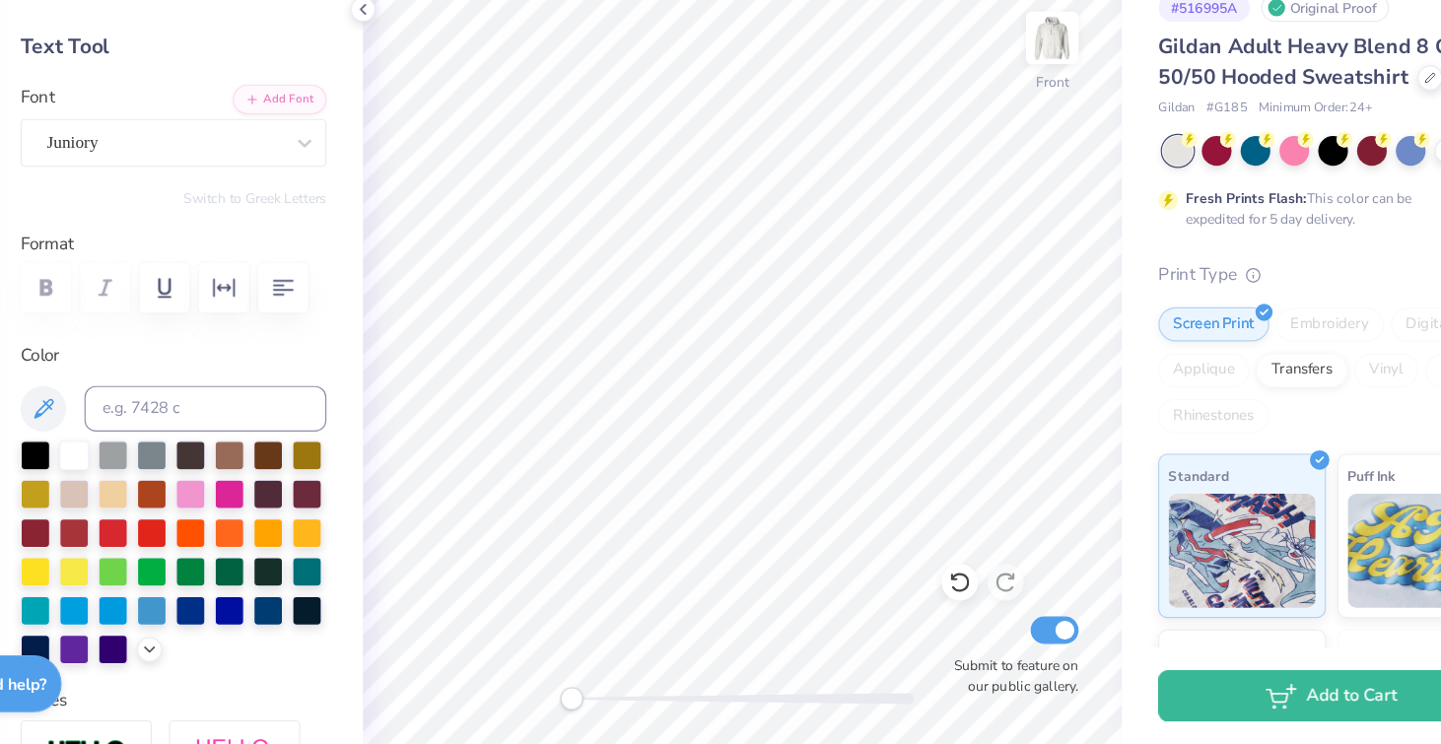
scroll to position [0, 0]
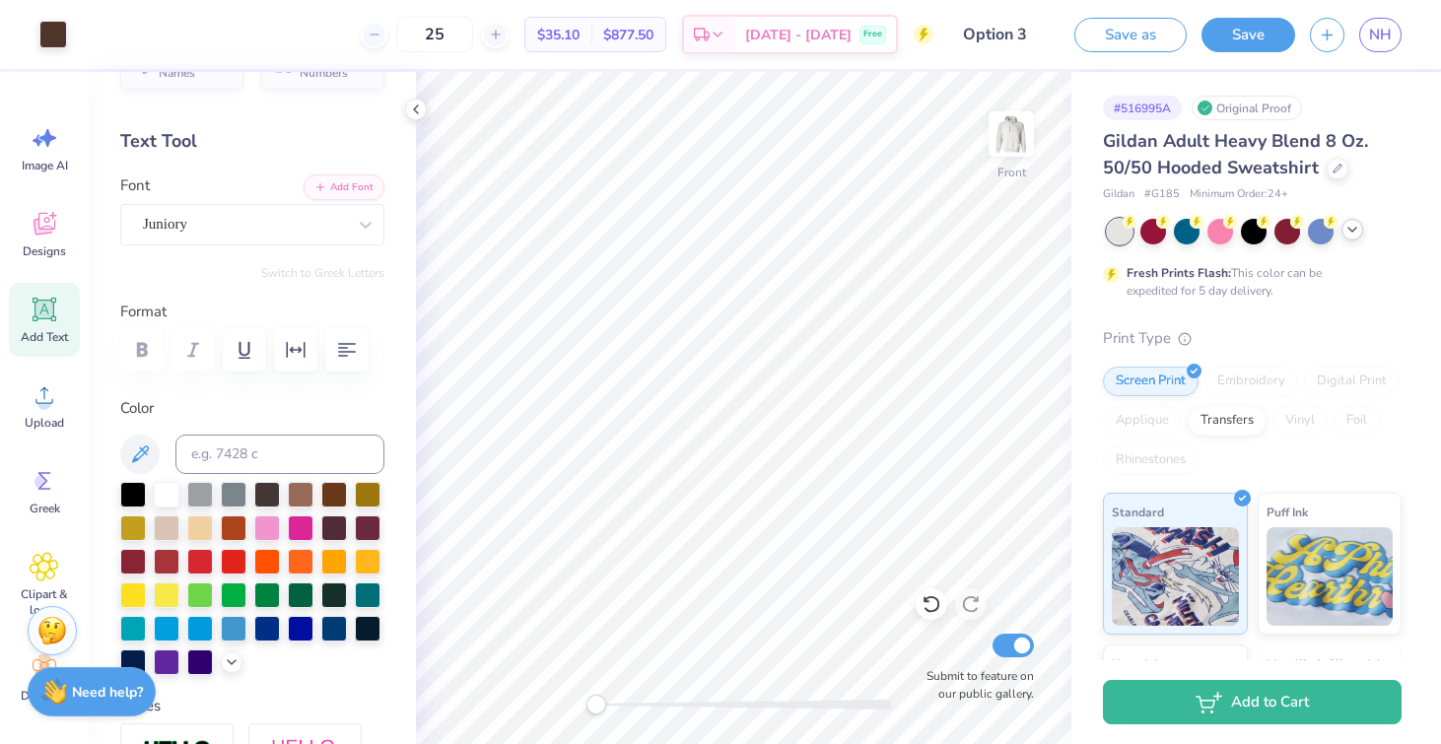
click at [1352, 235] on icon at bounding box center [1352, 230] width 16 height 16
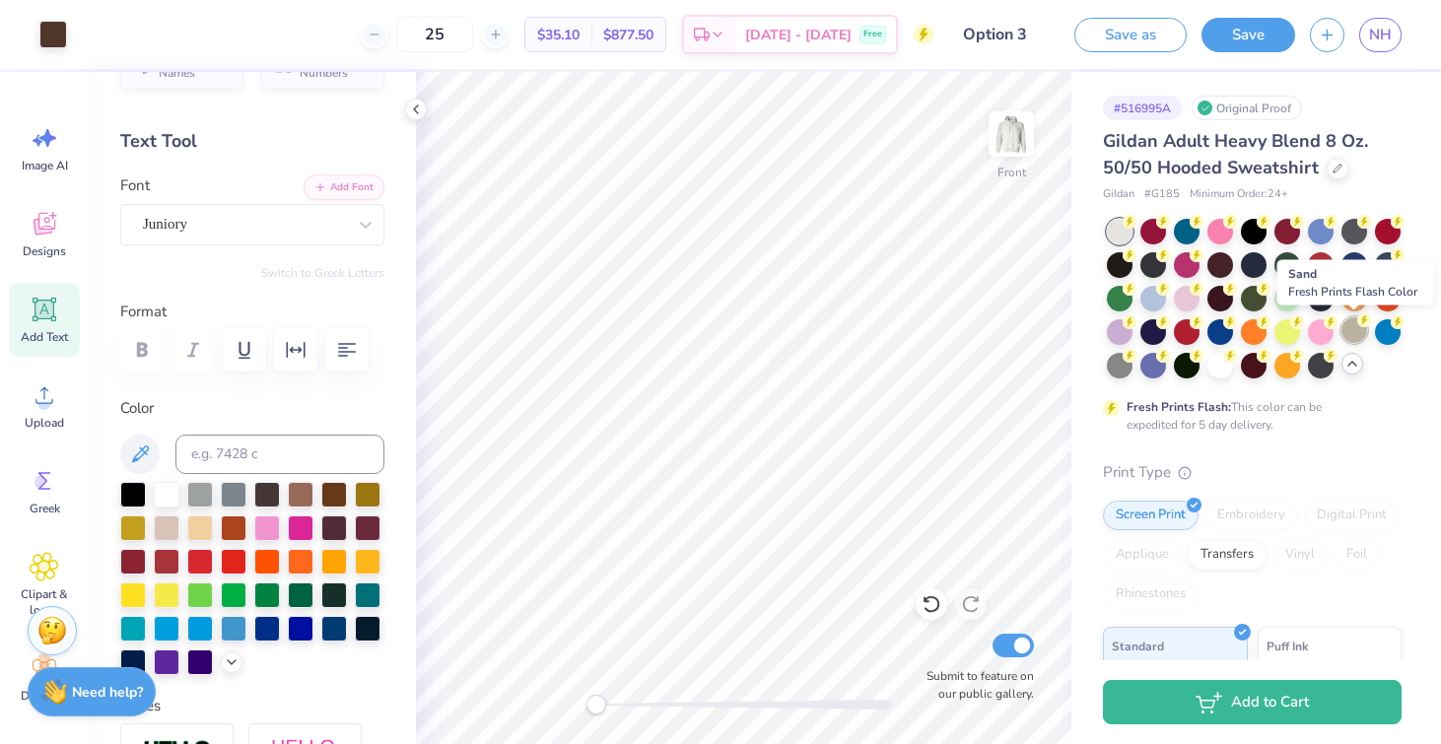
click at [1348, 332] on div at bounding box center [1354, 330] width 26 height 26
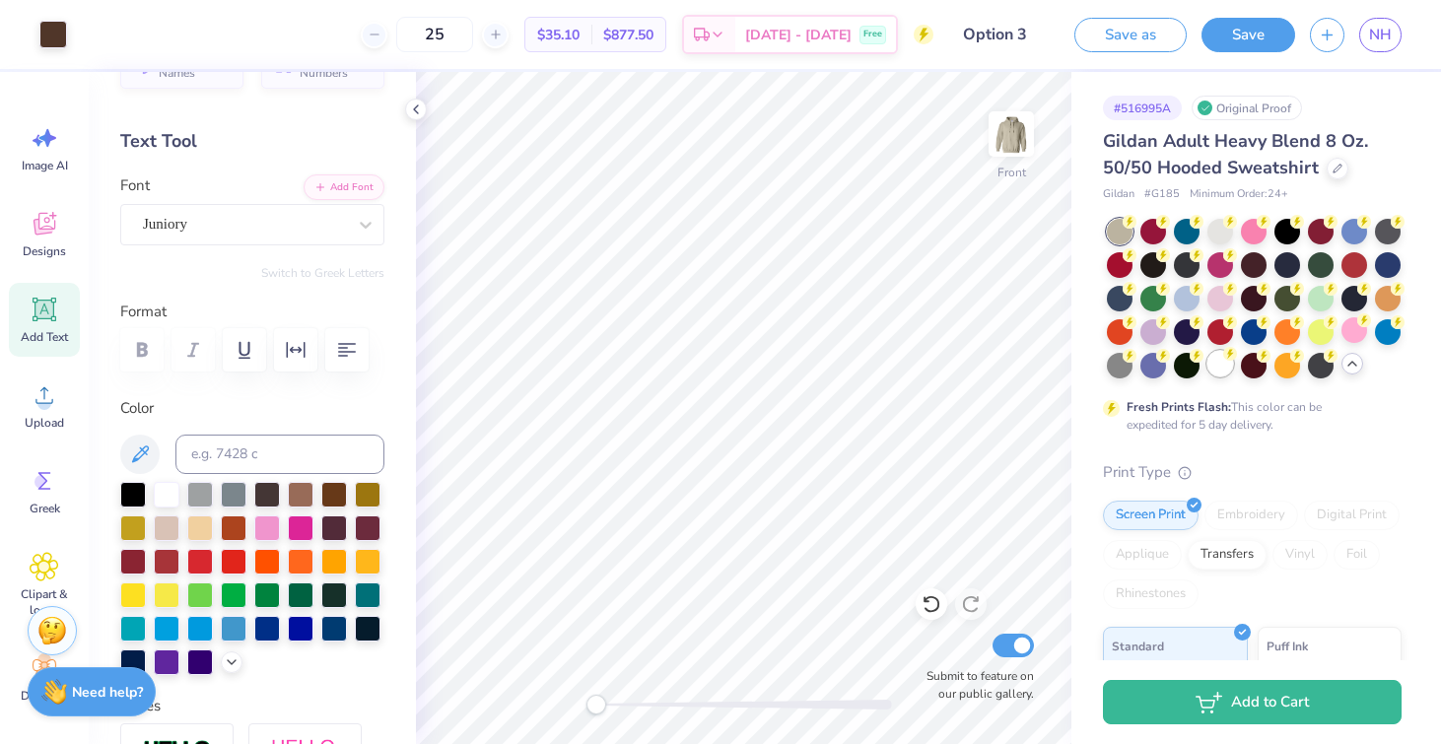
click at [1225, 365] on div at bounding box center [1220, 364] width 26 height 26
click at [1157, 263] on div at bounding box center [1153, 263] width 26 height 26
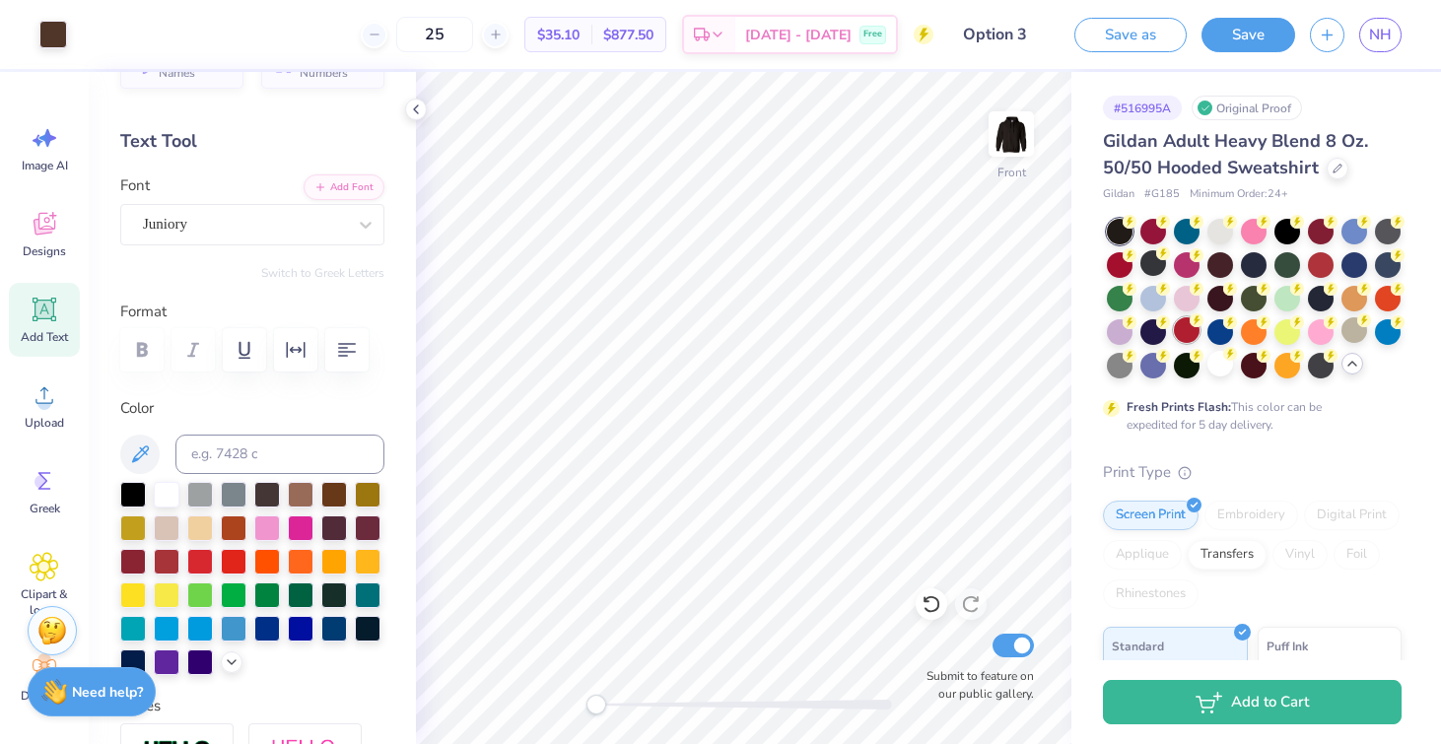
click at [1196, 329] on div at bounding box center [1187, 330] width 26 height 26
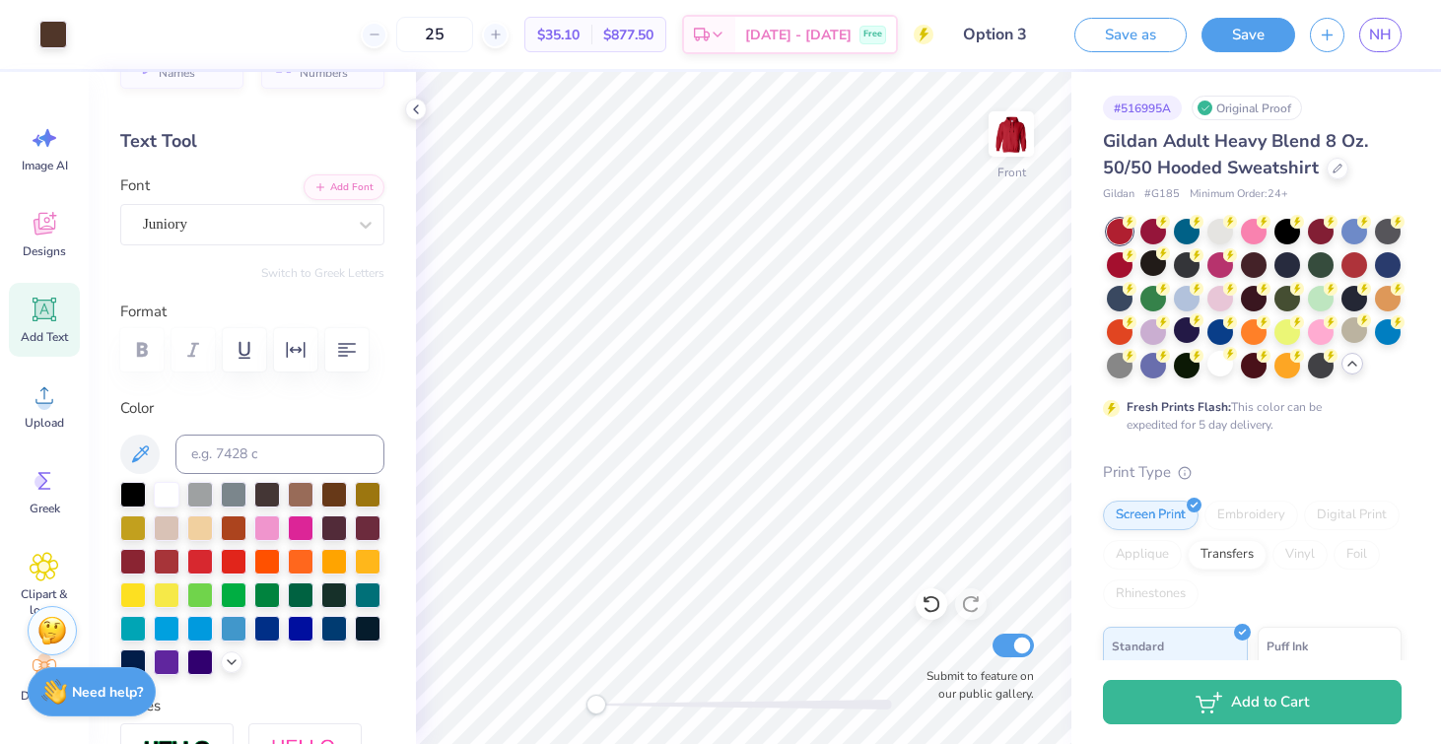
click at [1139, 339] on div at bounding box center [1254, 299] width 295 height 160
click at [1116, 368] on div at bounding box center [1120, 364] width 26 height 26
click at [1222, 232] on div at bounding box center [1220, 230] width 26 height 26
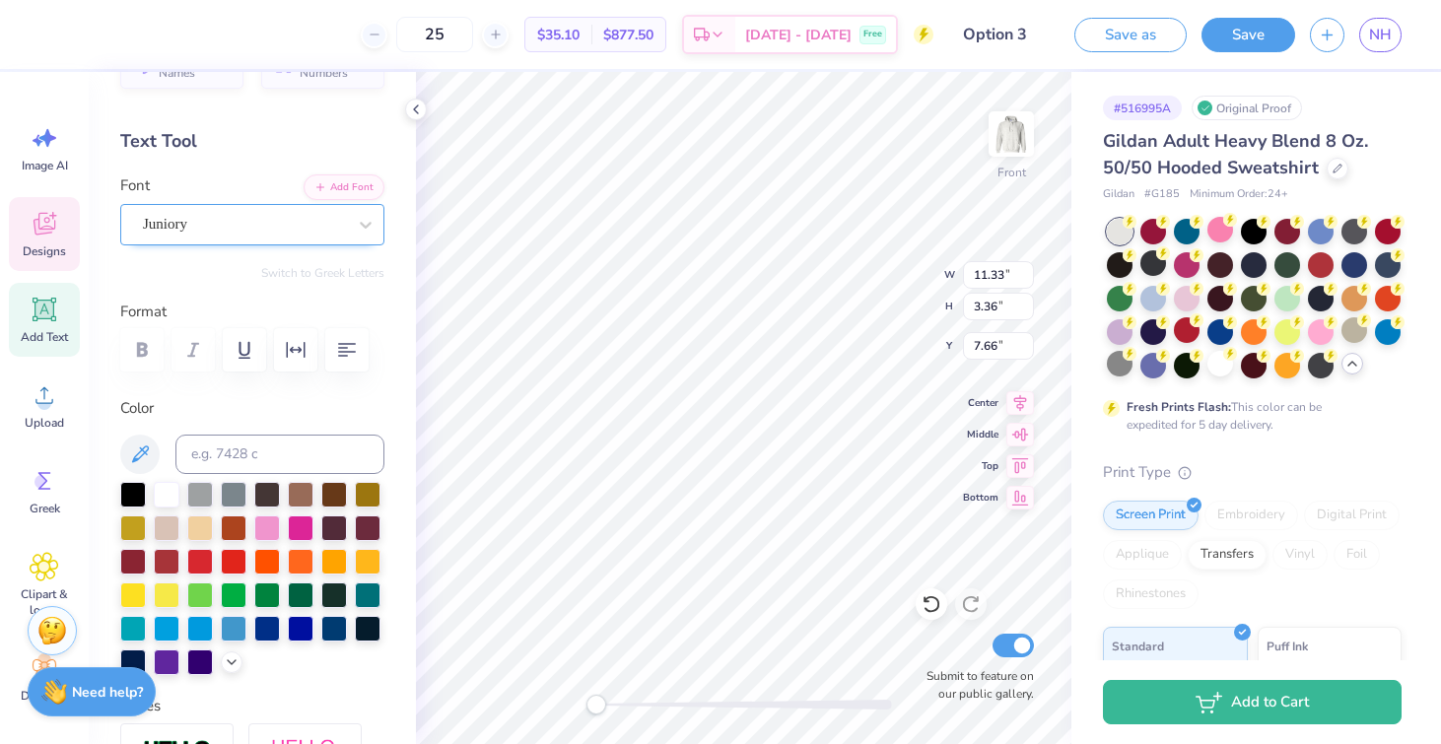
click at [250, 236] on div at bounding box center [244, 224] width 203 height 27
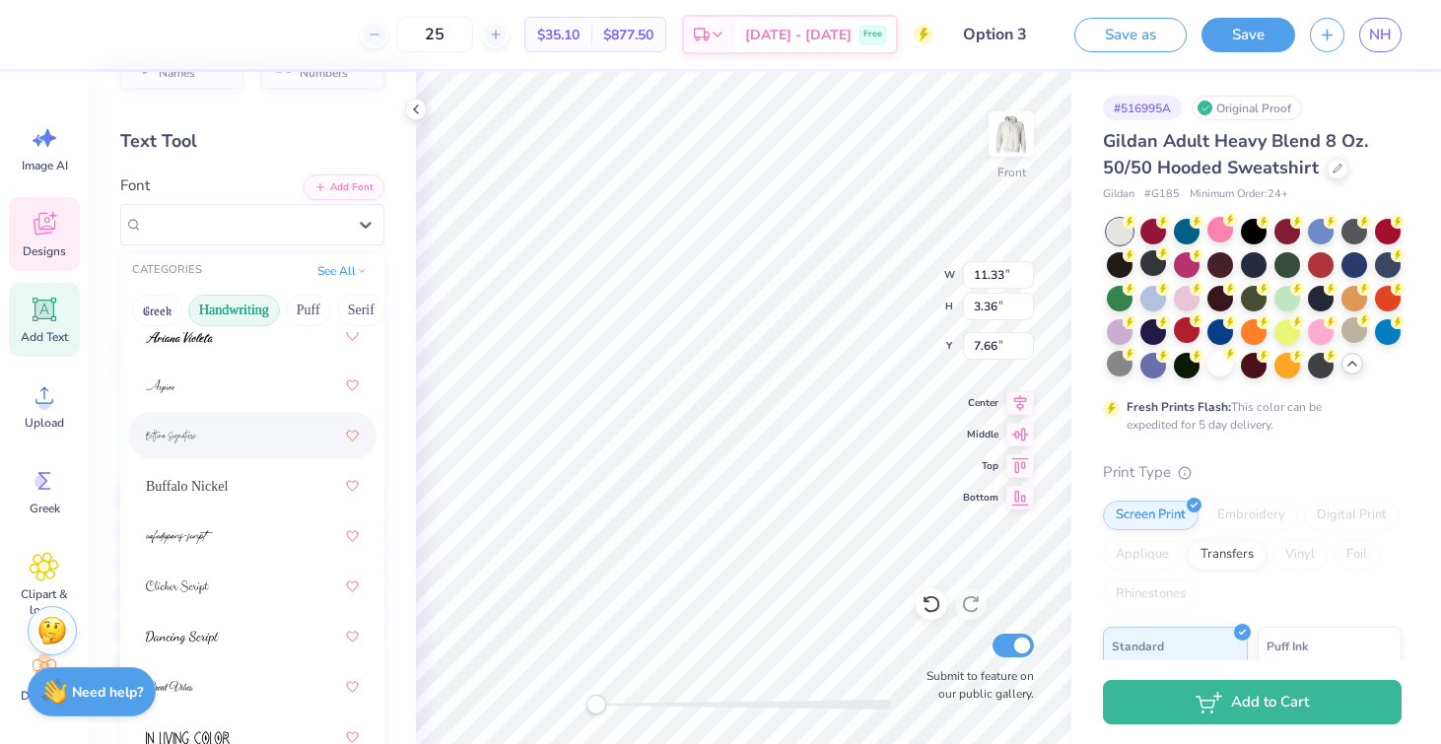
scroll to position [67, 0]
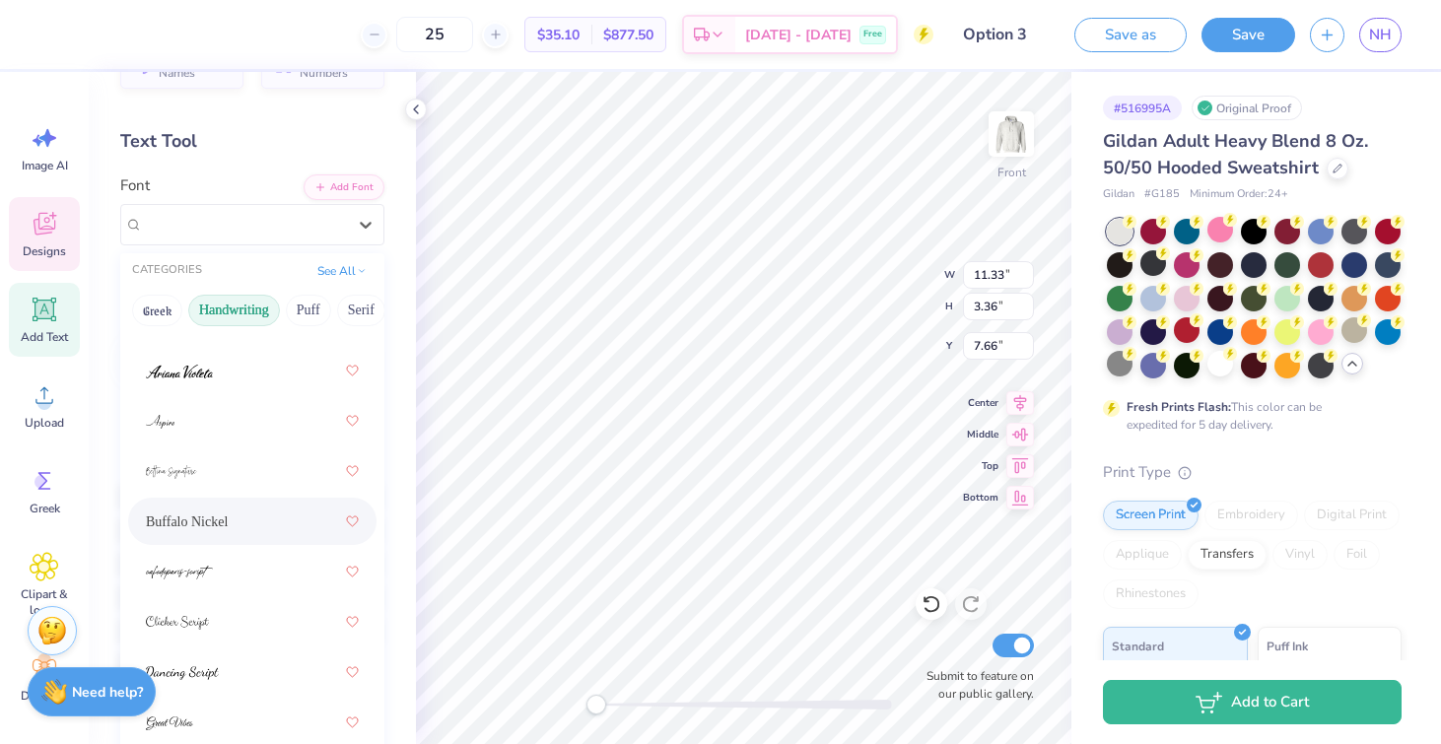
click at [255, 511] on div "Buffalo Nickel" at bounding box center [252, 521] width 213 height 35
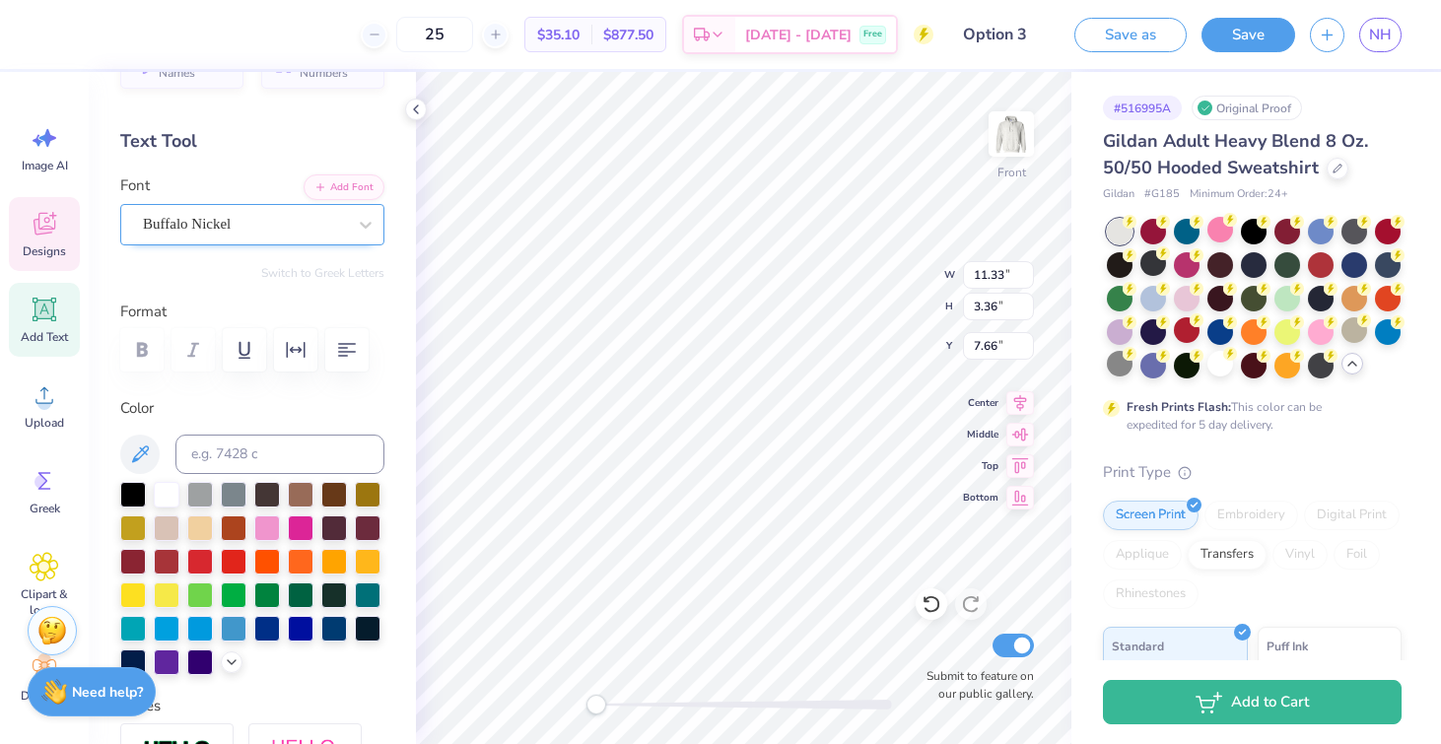
click at [246, 223] on div "Buffalo Nickel" at bounding box center [244, 224] width 207 height 31
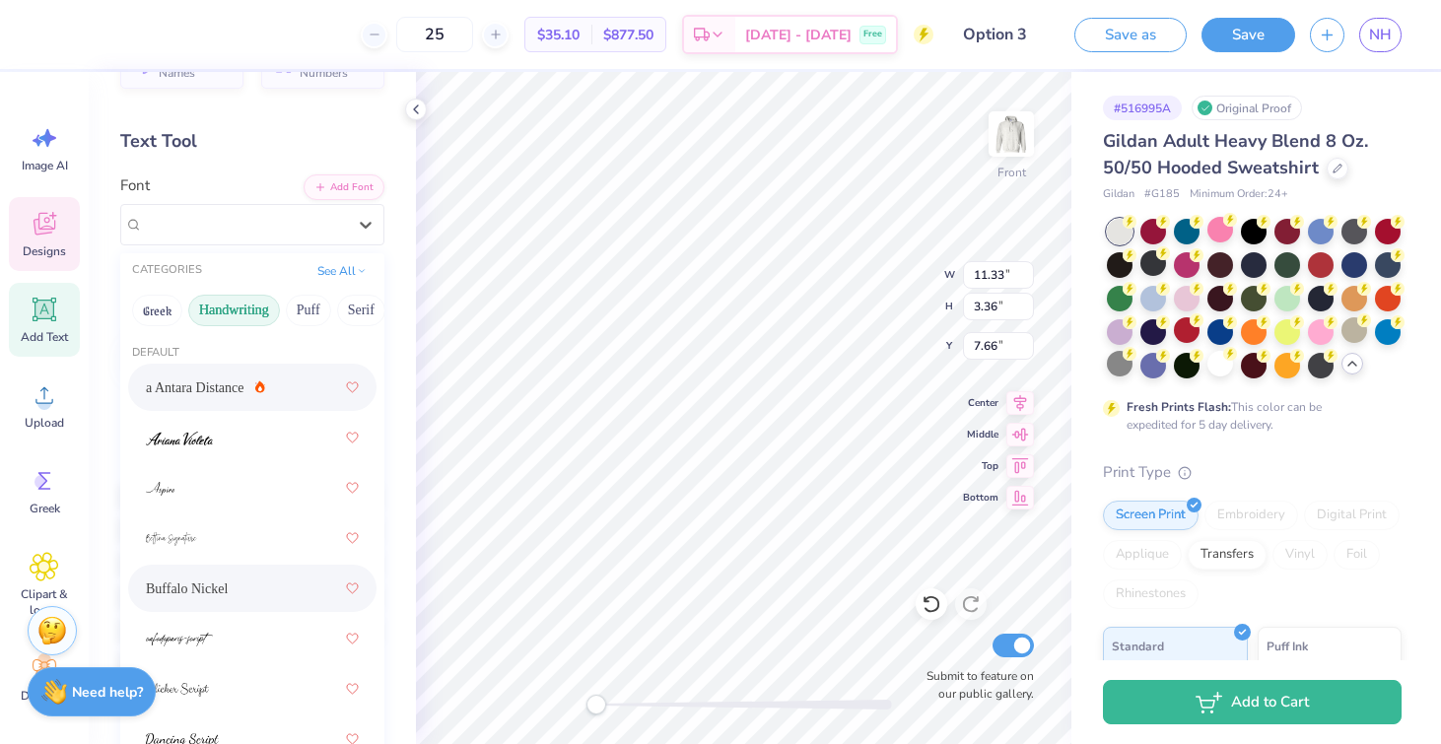
scroll to position [0, 0]
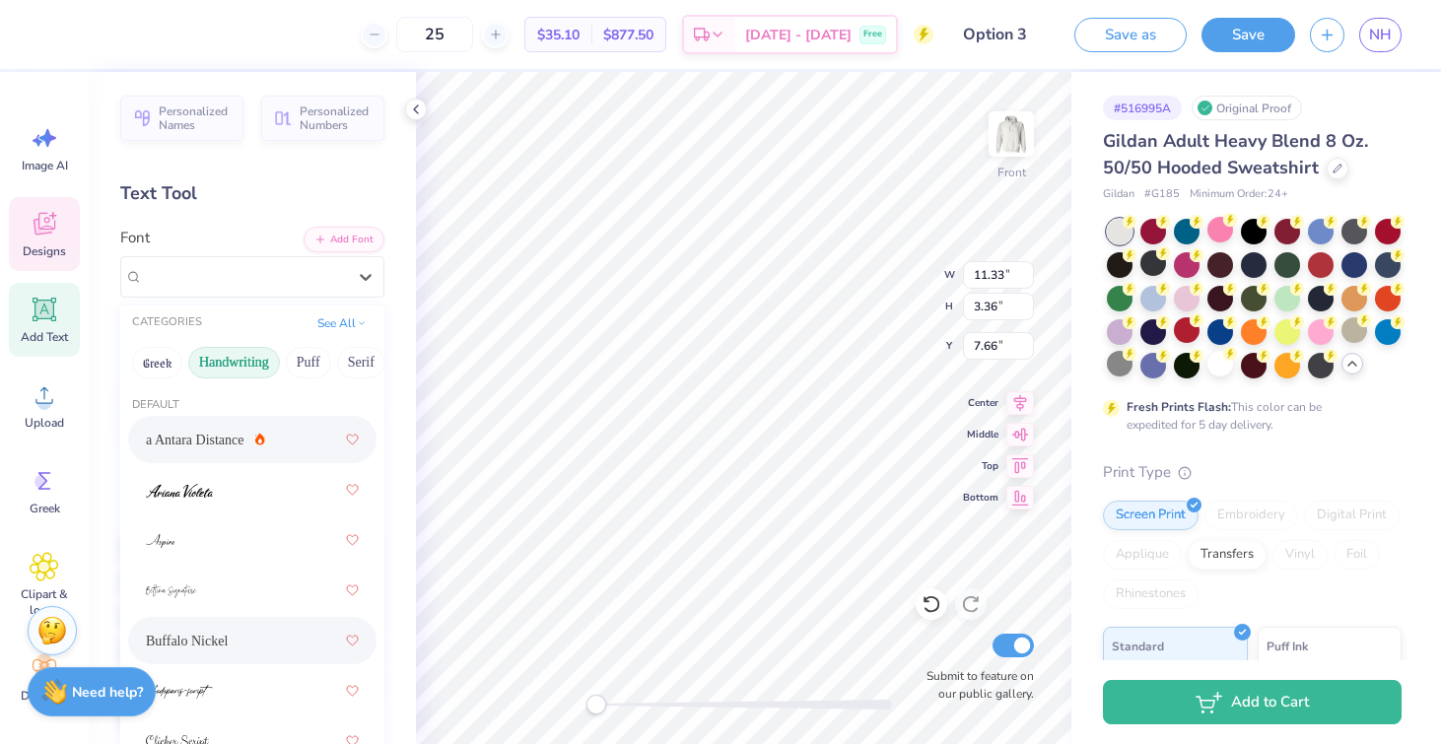
click at [265, 428] on div "a Antara Distance" at bounding box center [252, 439] width 213 height 35
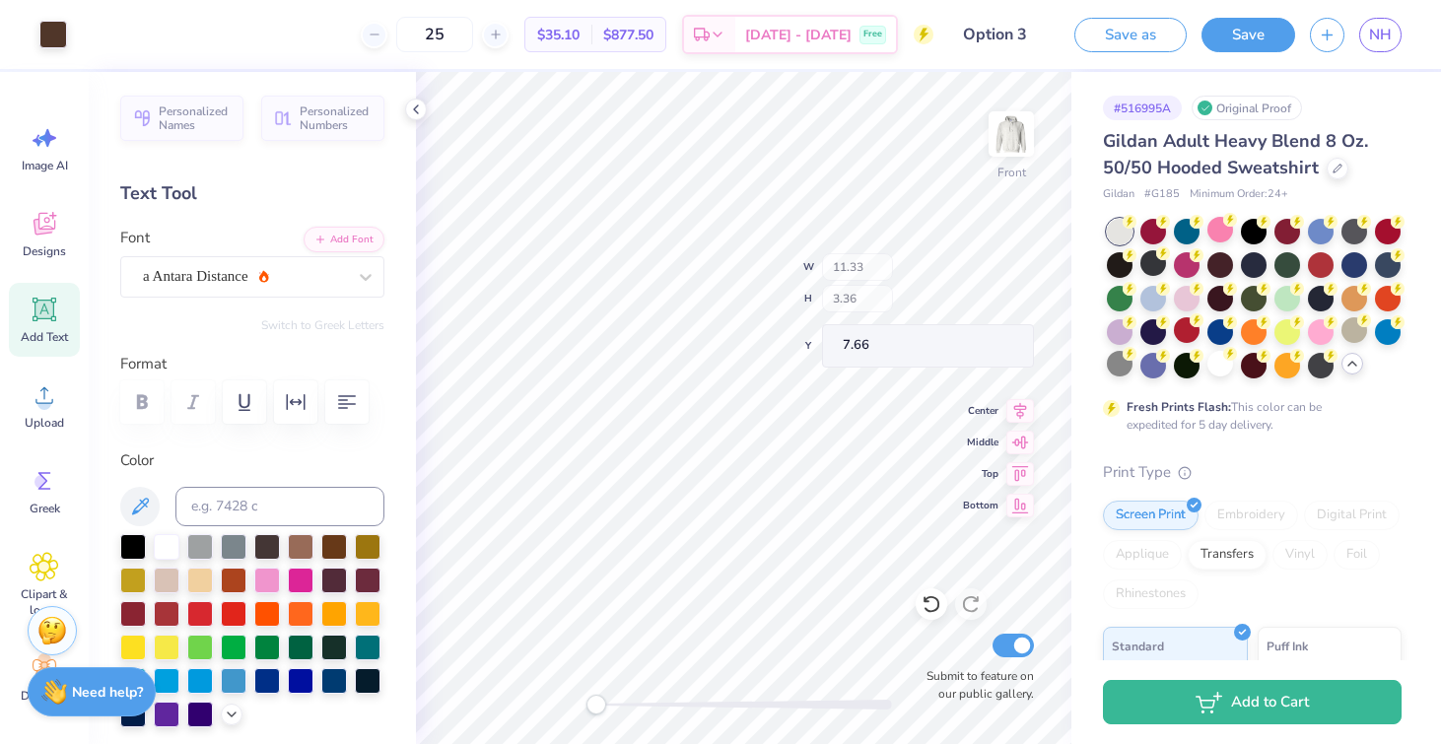
click at [859, 262] on div "Front W 11.33 H 3.36 Y 7.66 Center Middle Top Bottom Submit to feature on our p…" at bounding box center [743, 408] width 655 height 672
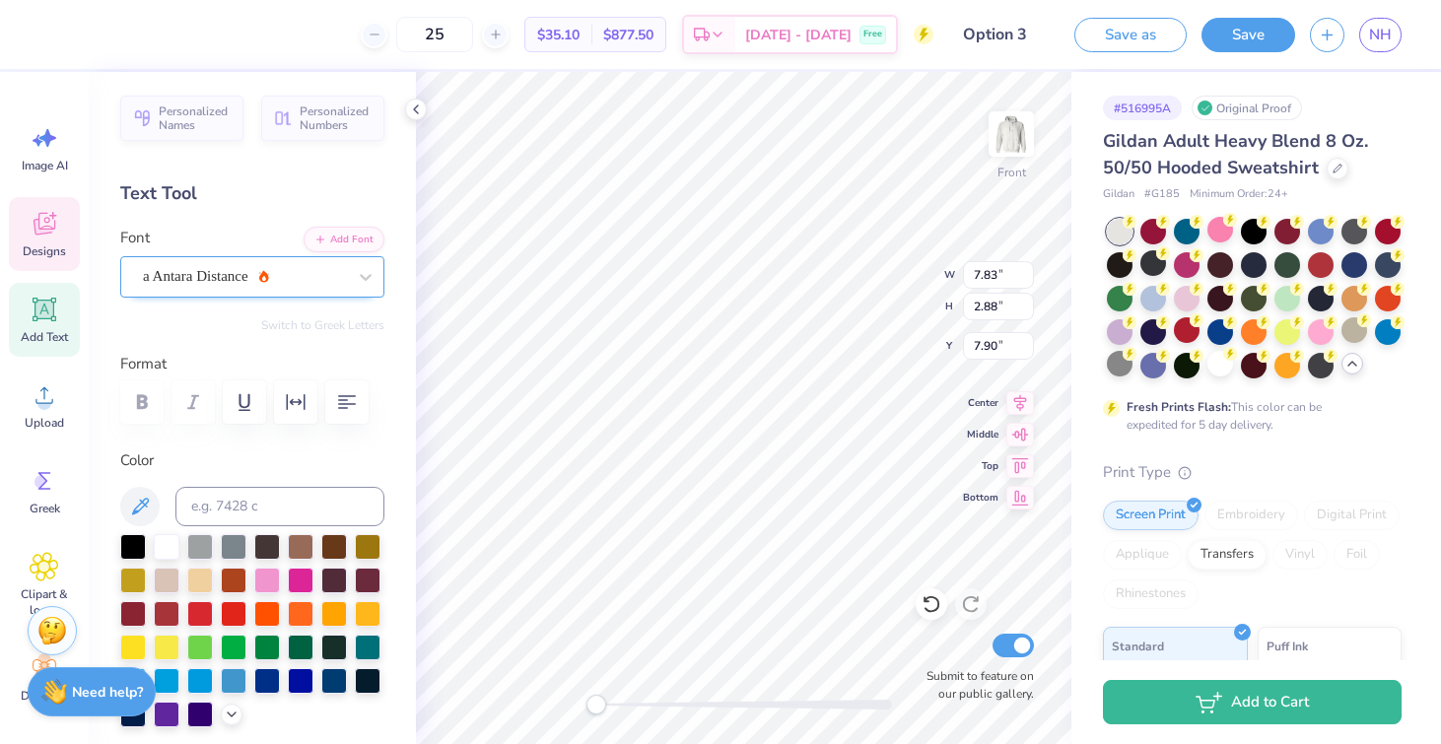
click at [298, 294] on div "a Antara Distance" at bounding box center [252, 276] width 264 height 41
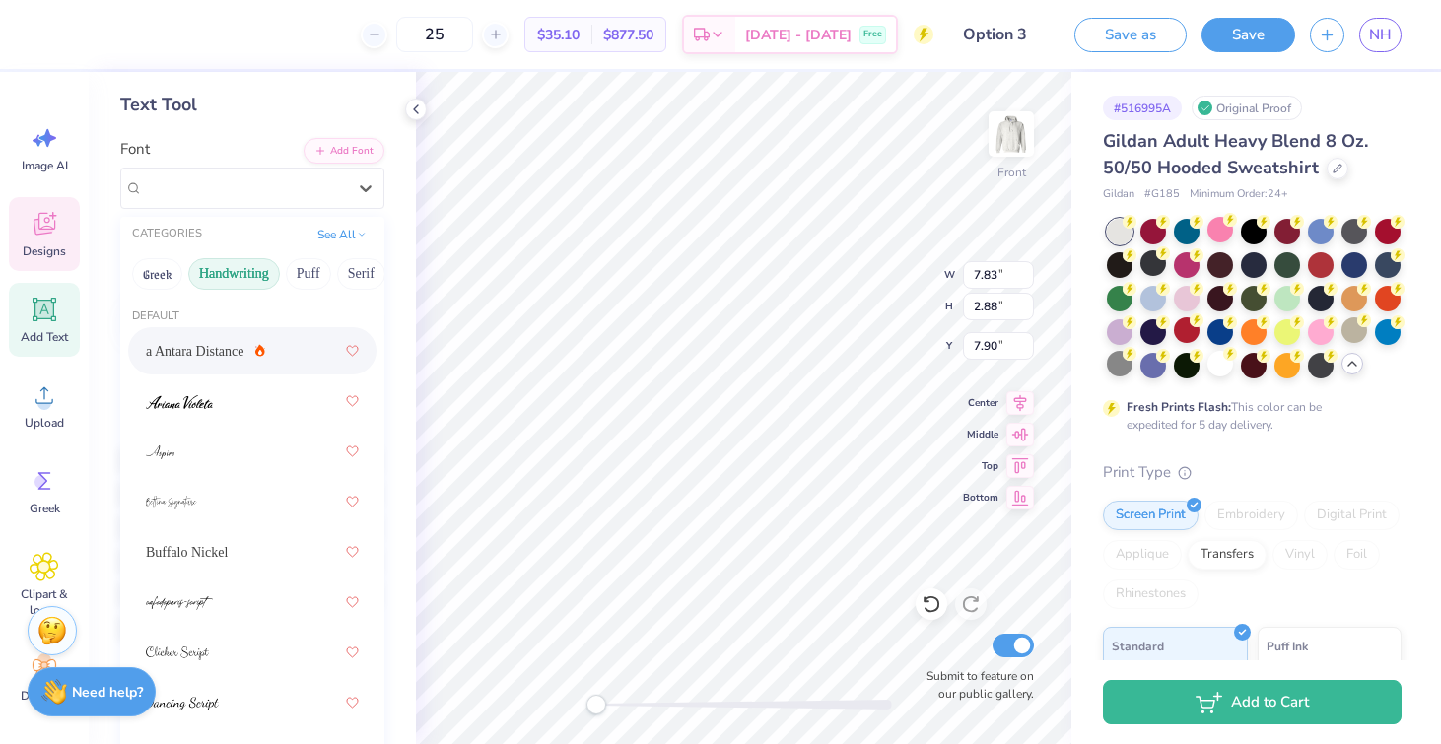
scroll to position [91, 0]
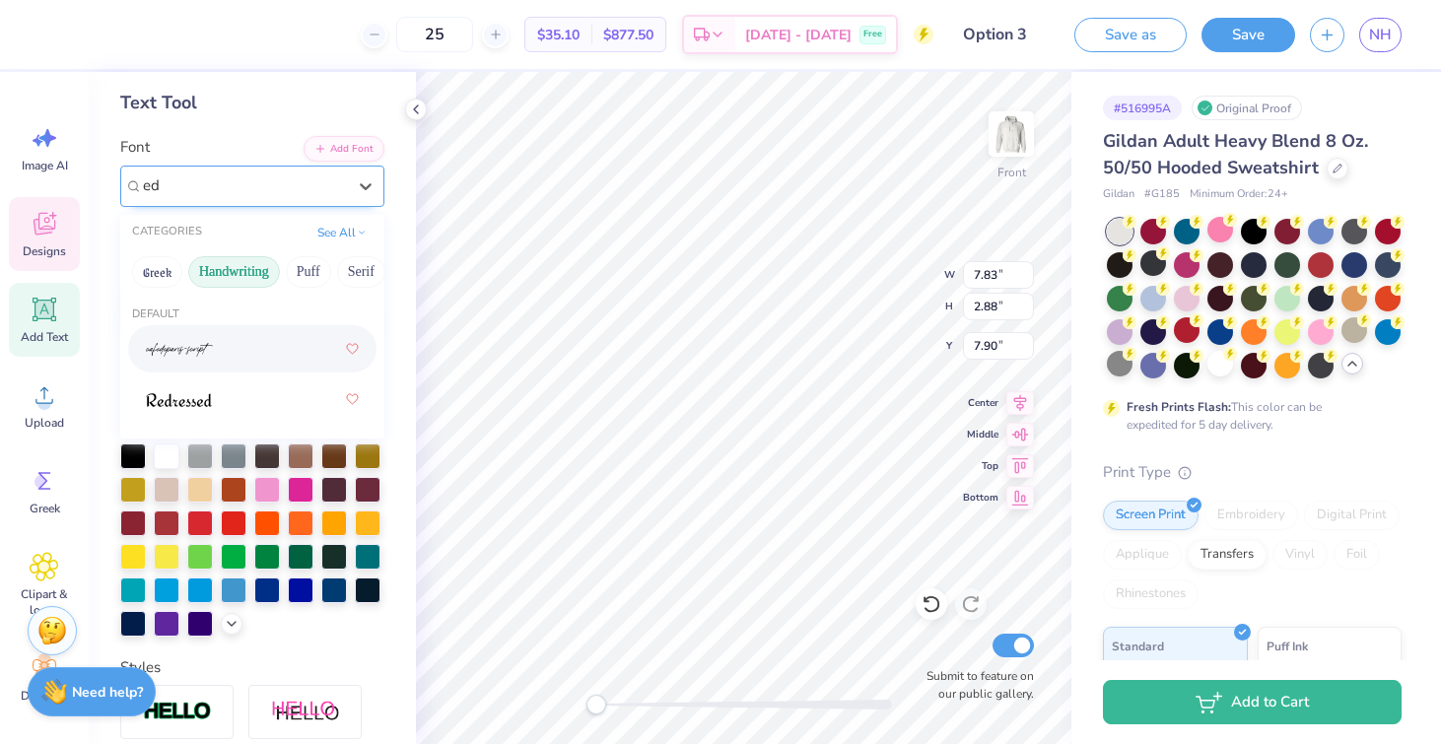
type input "edi"
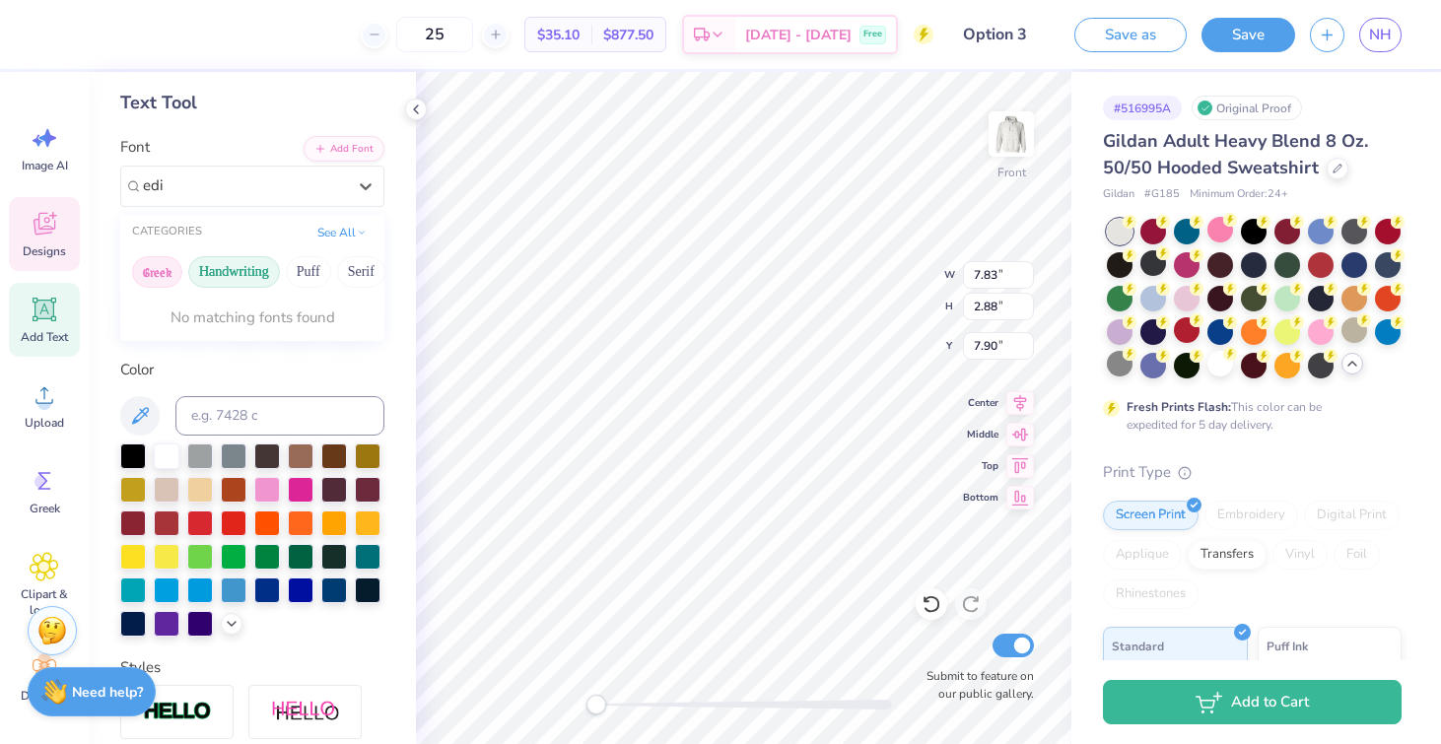
click at [164, 271] on button "Greek" at bounding box center [157, 272] width 50 height 32
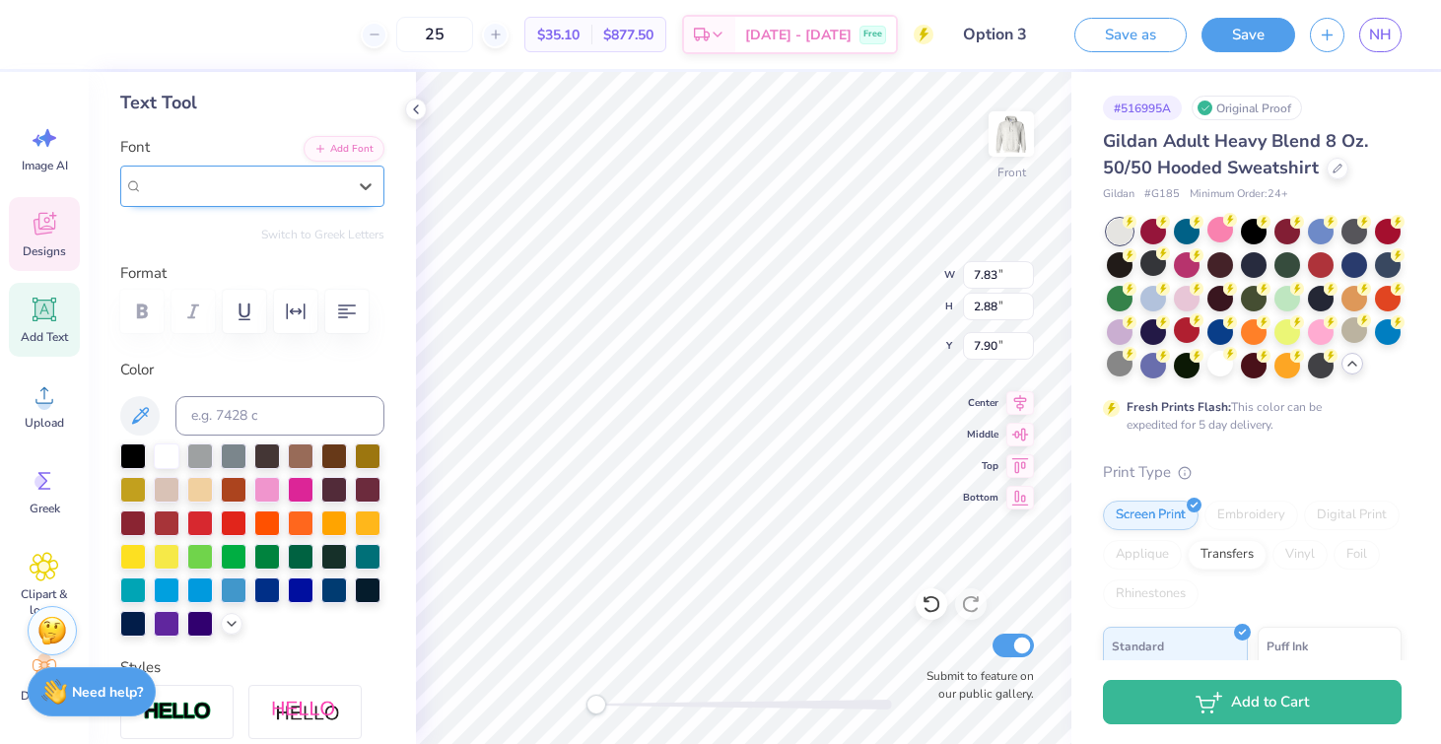
click at [235, 181] on div "a Antara Distance" at bounding box center [244, 186] width 207 height 31
click at [259, 181] on icon at bounding box center [264, 185] width 10 height 13
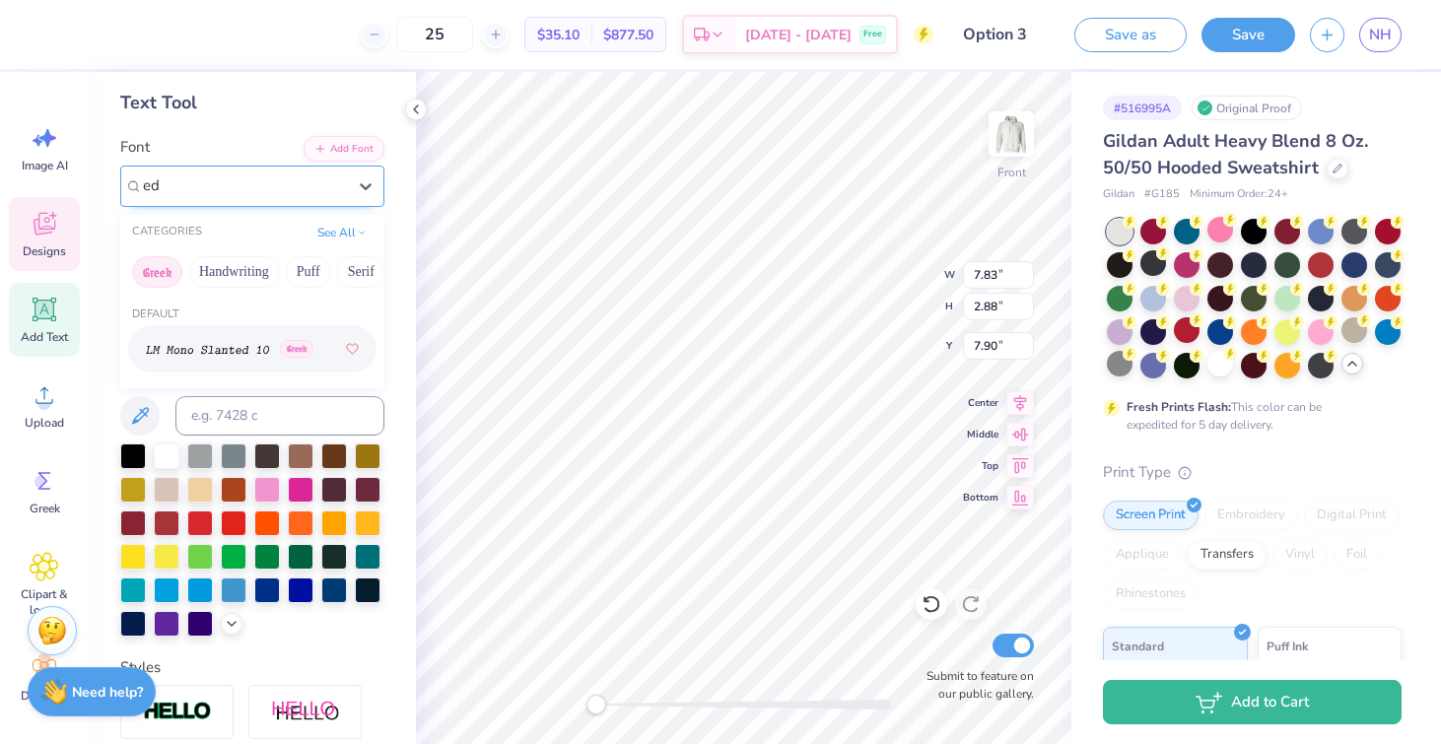
type input "e"
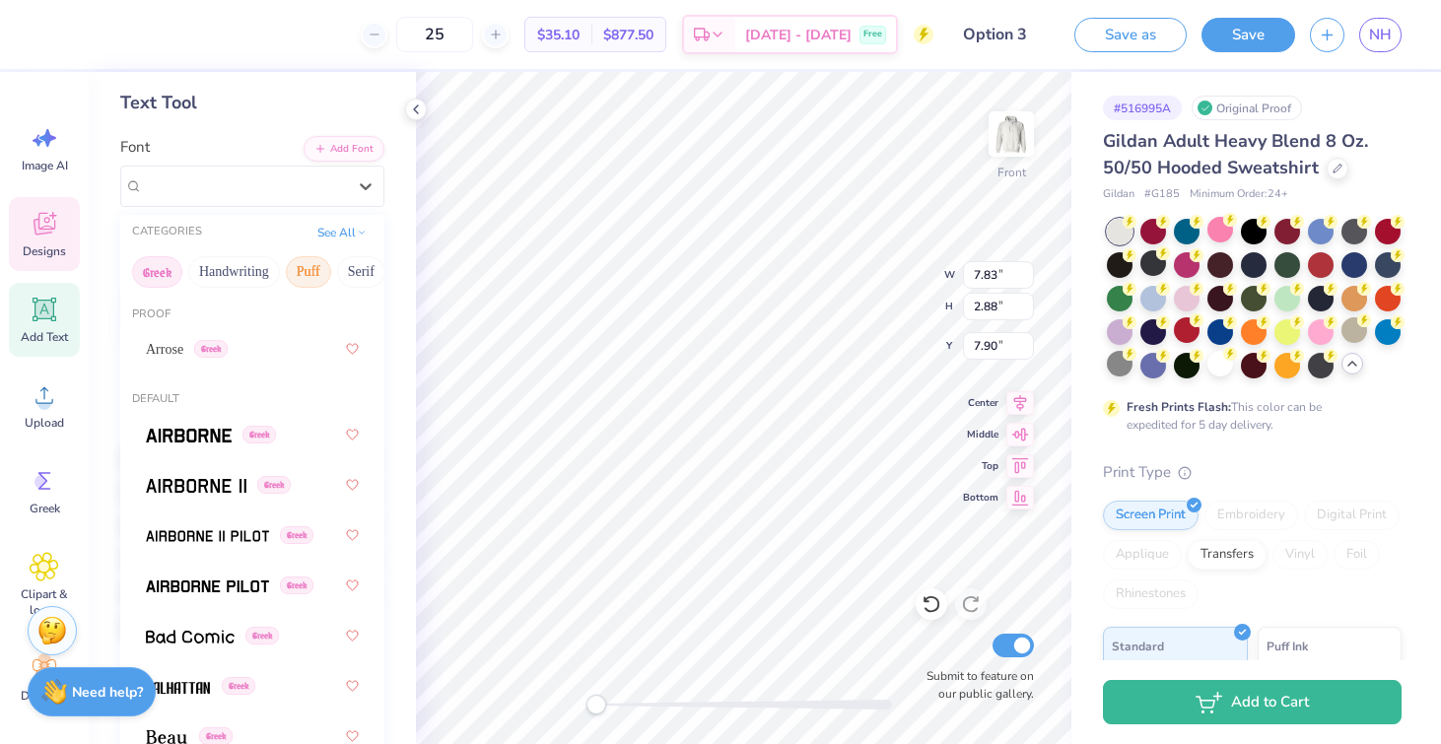
click at [320, 266] on button "Puff" at bounding box center [308, 272] width 45 height 32
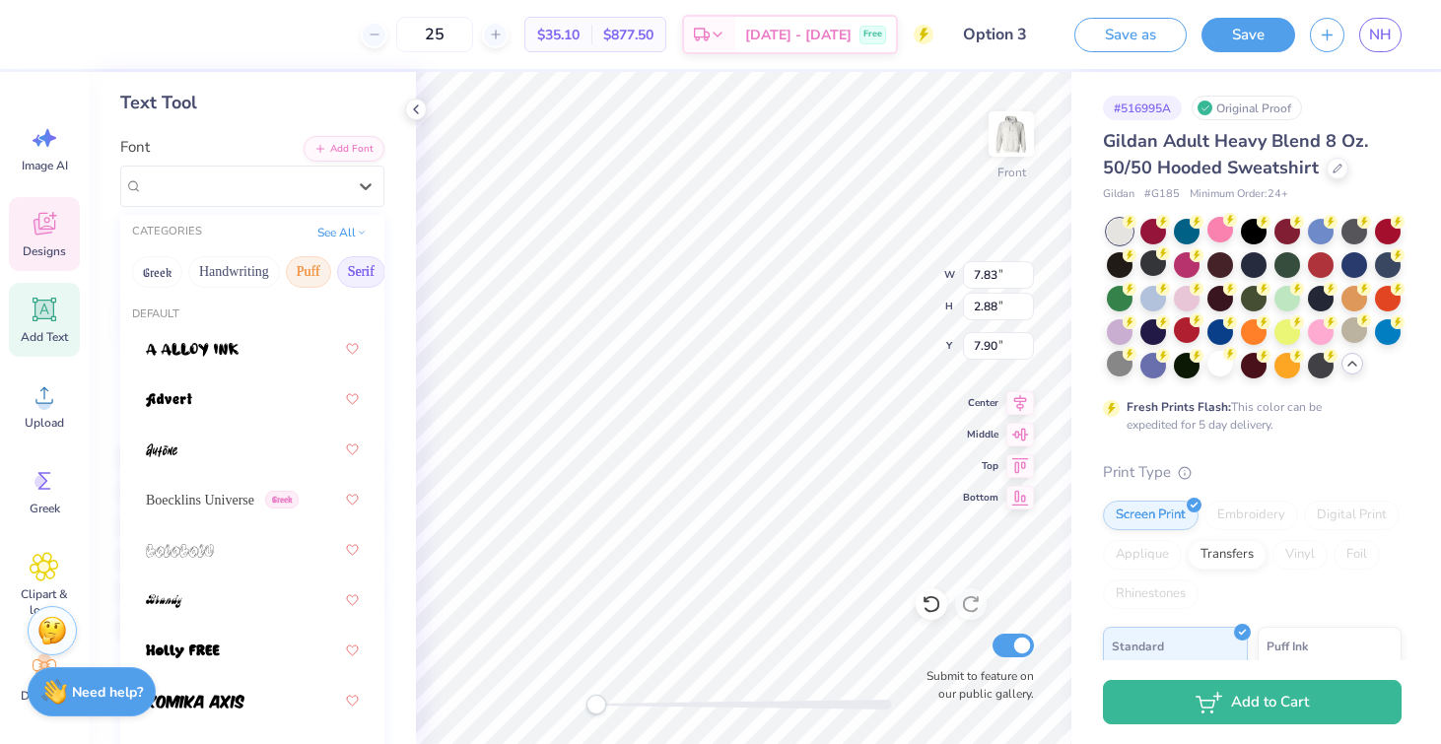
click at [372, 278] on button "Serif" at bounding box center [361, 272] width 48 height 32
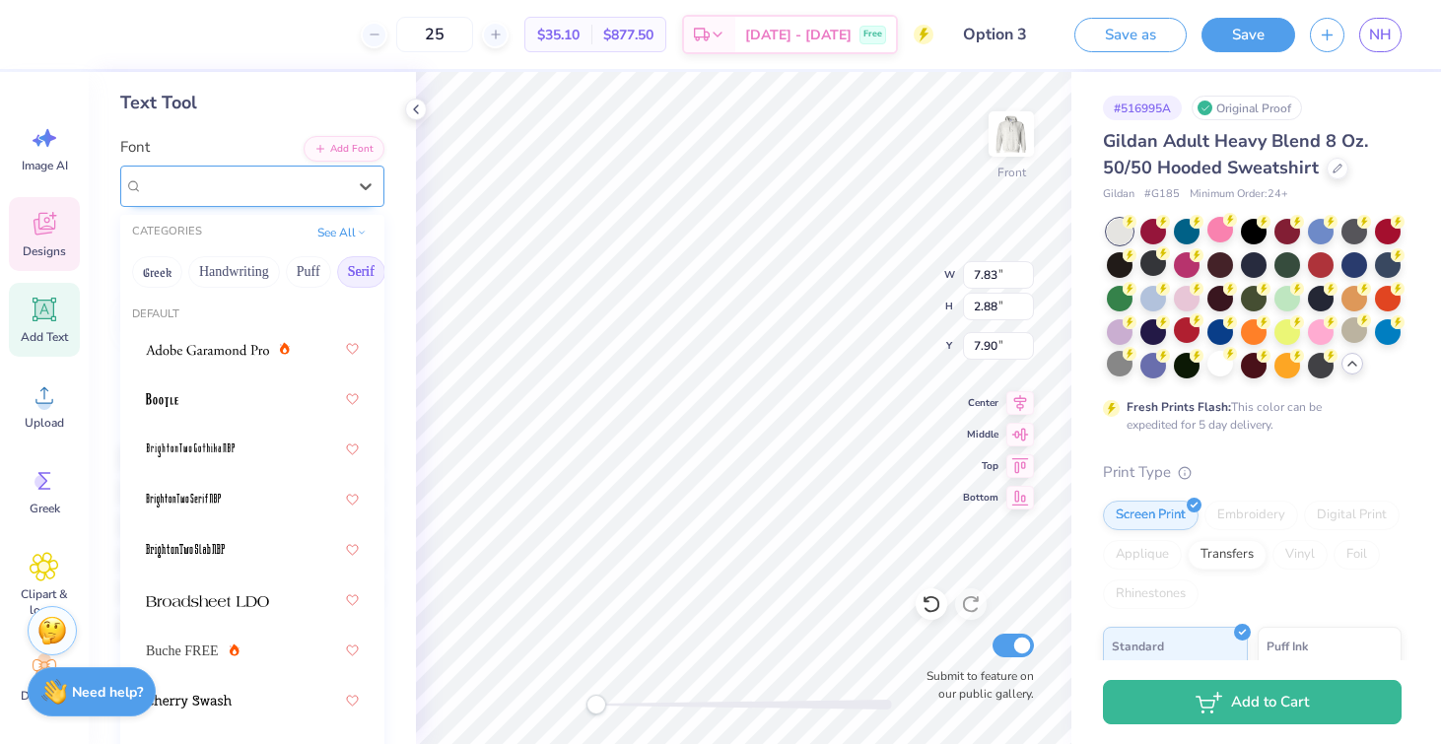
click at [263, 182] on div "a Antara Distance" at bounding box center [244, 185] width 203 height 23
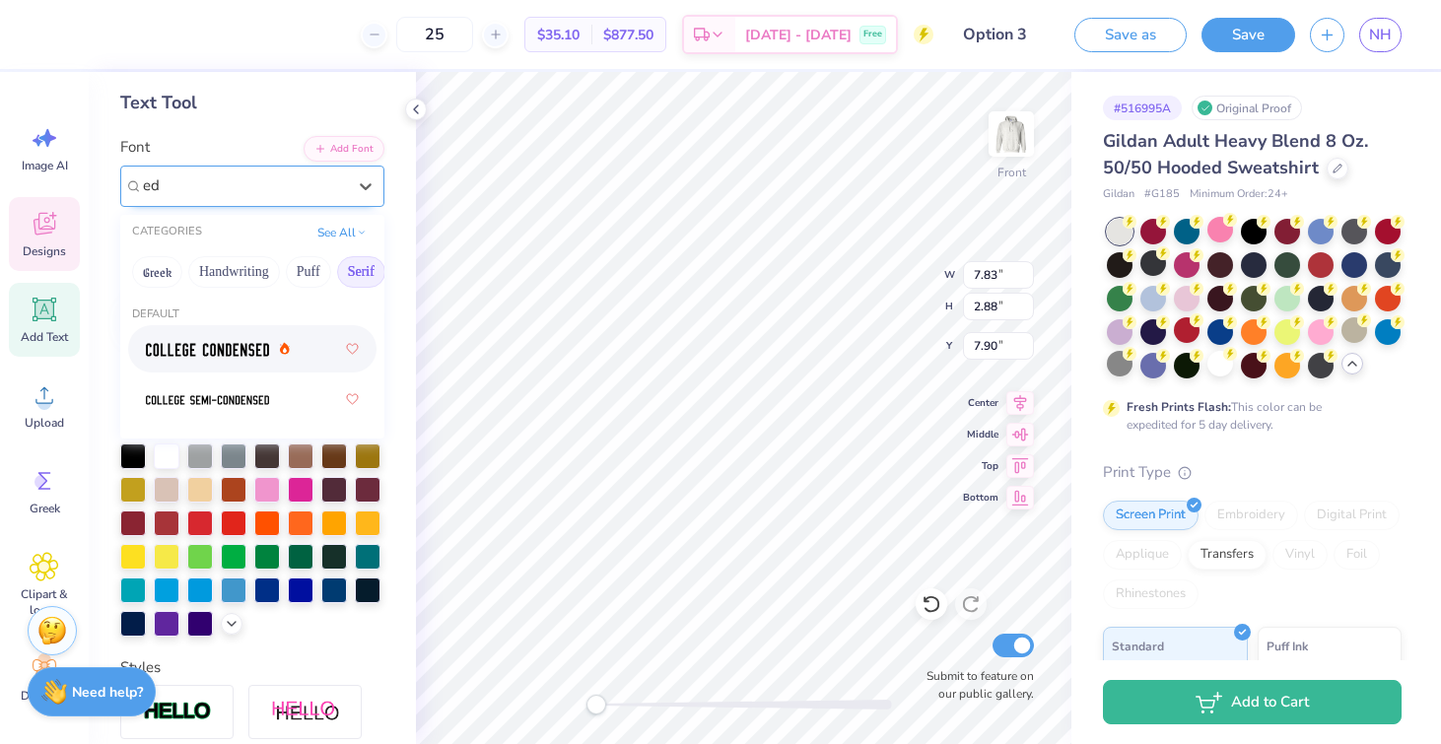
type input "e"
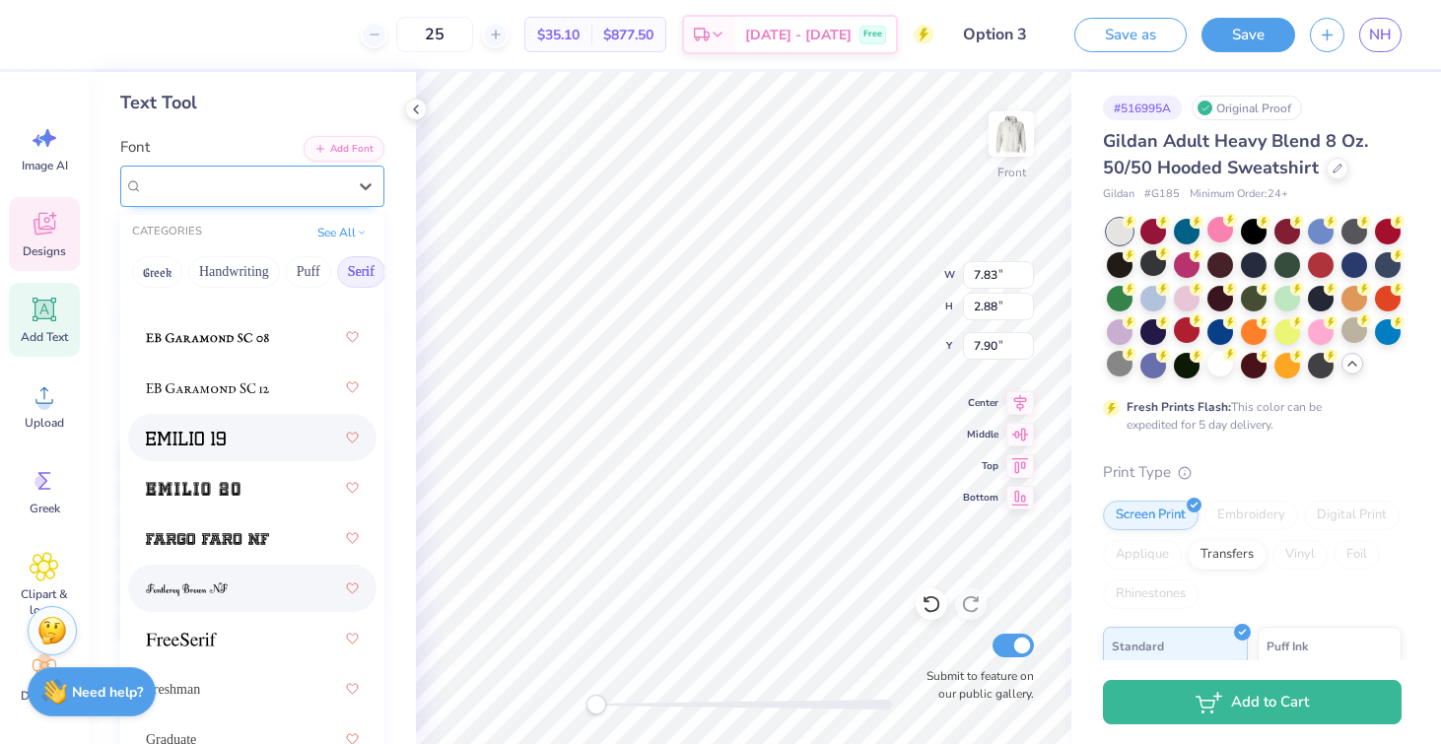
scroll to position [1977, 0]
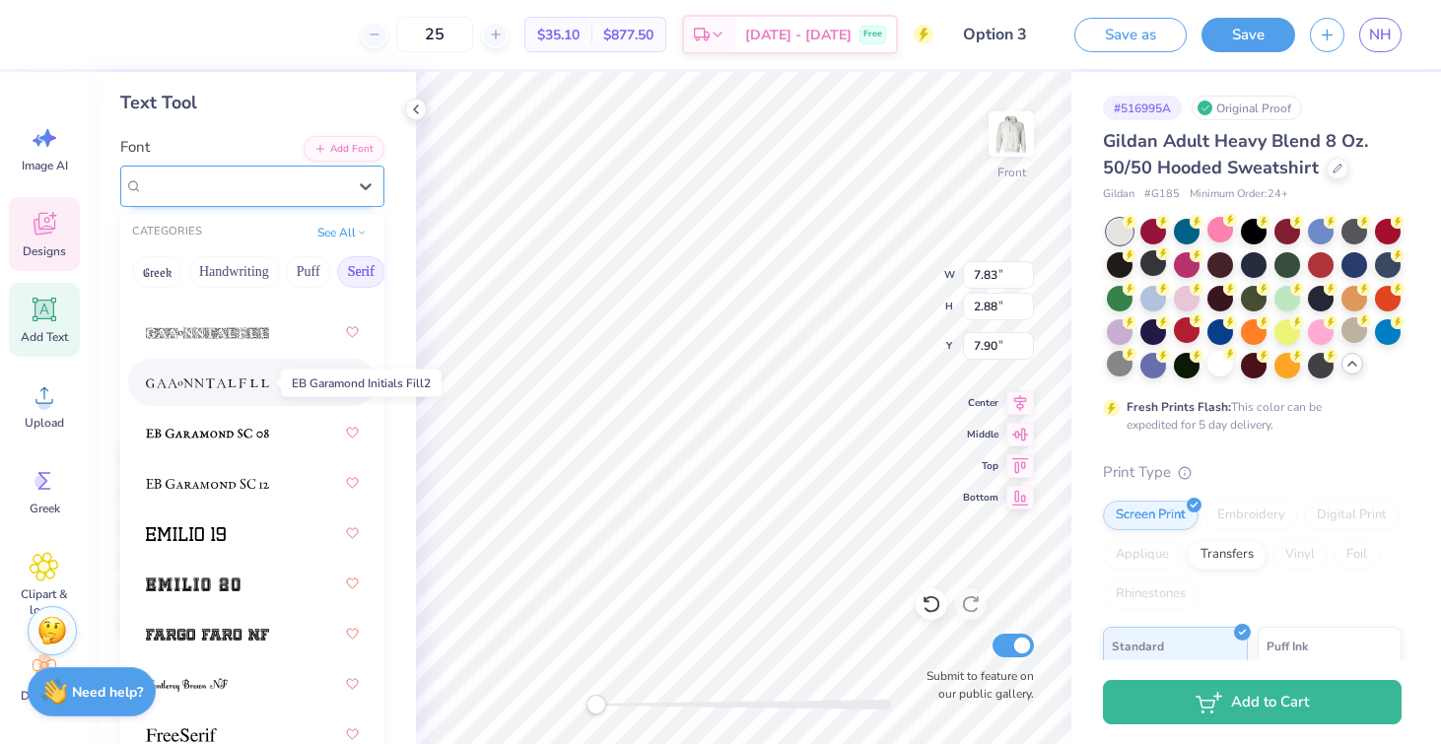
click at [266, 387] on img at bounding box center [207, 384] width 123 height 14
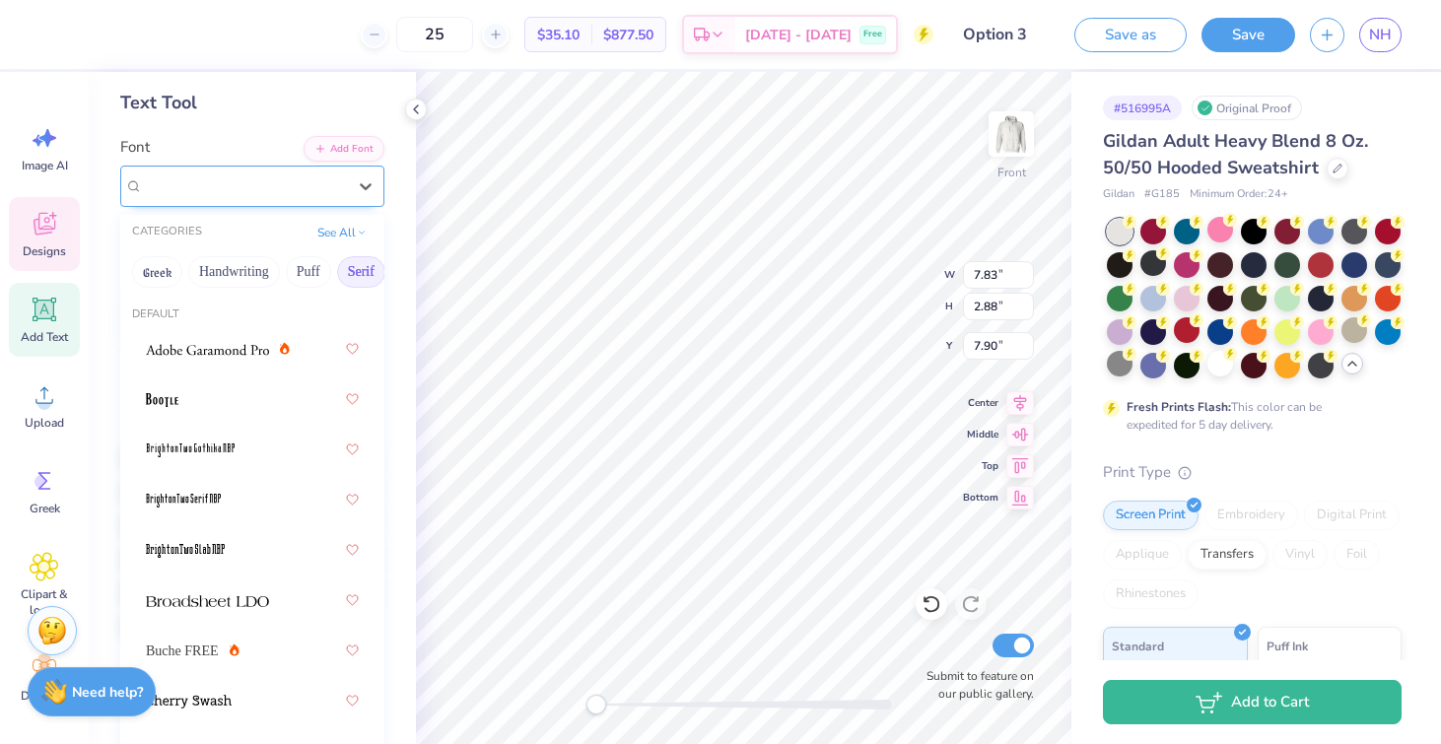
click at [286, 192] on div "EB Garamond Initials Fill2" at bounding box center [244, 186] width 207 height 31
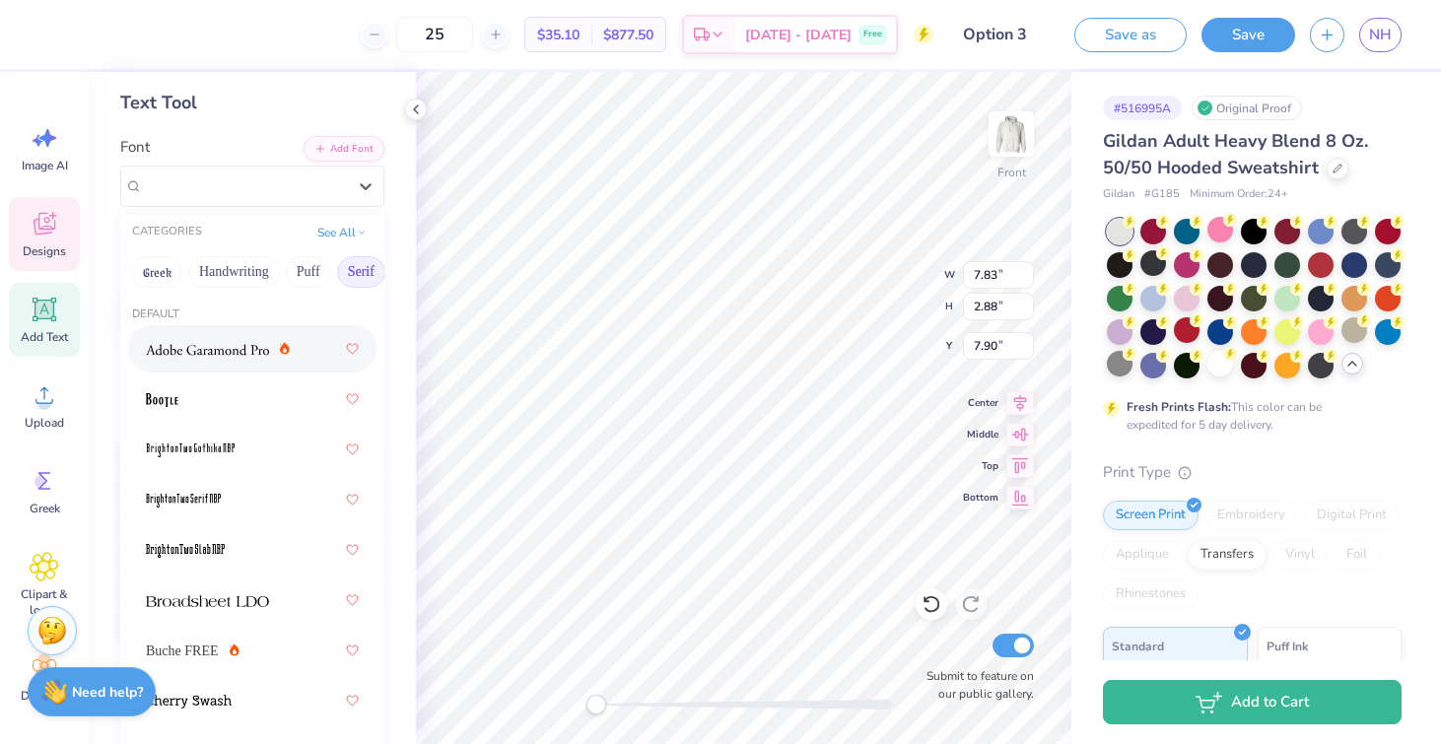
click at [221, 356] on img at bounding box center [207, 350] width 123 height 14
